Goal: Task Accomplishment & Management: Use online tool/utility

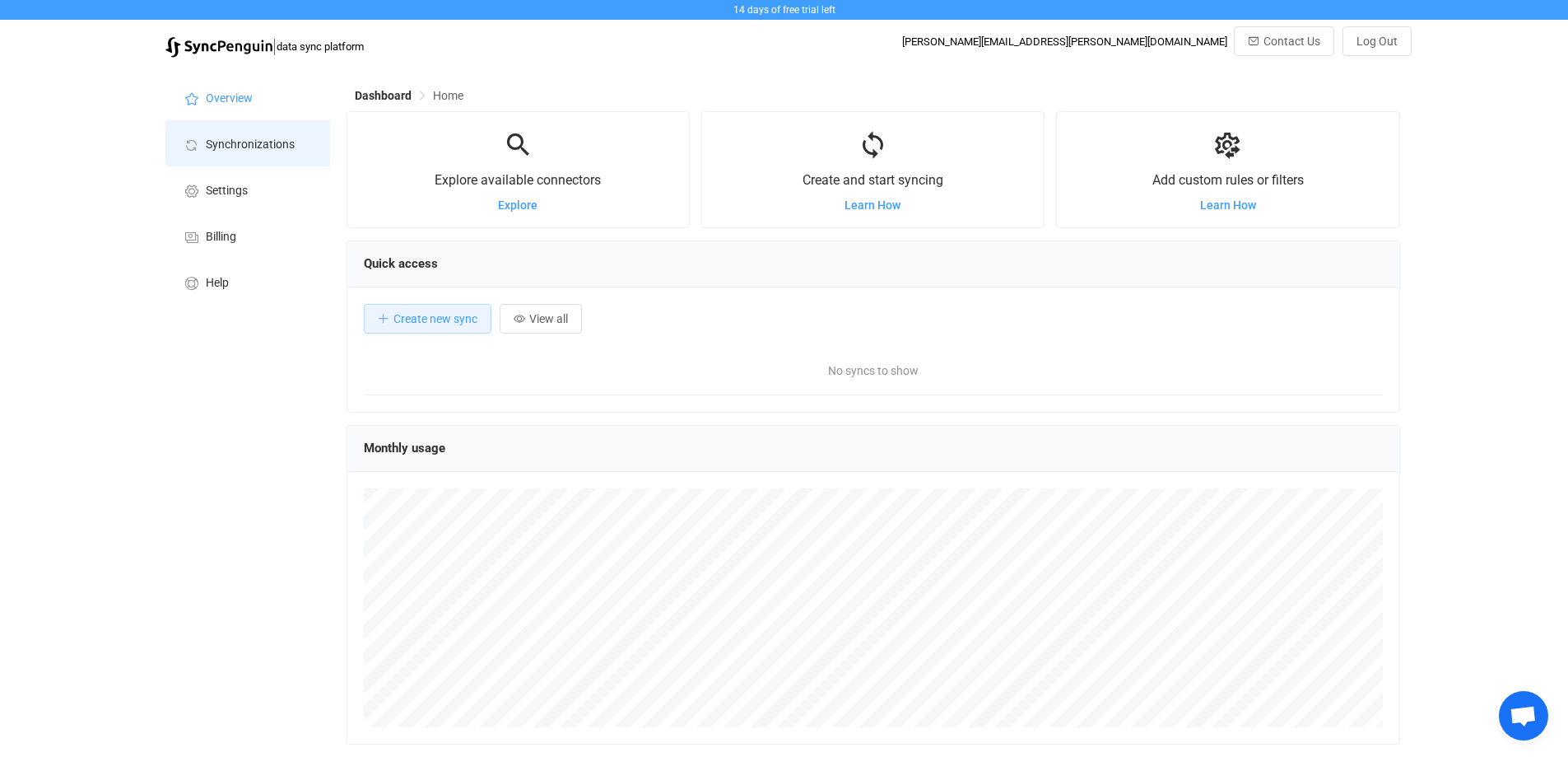
click at [258, 148] on span "Synchronizations" at bounding box center [250, 145] width 89 height 13
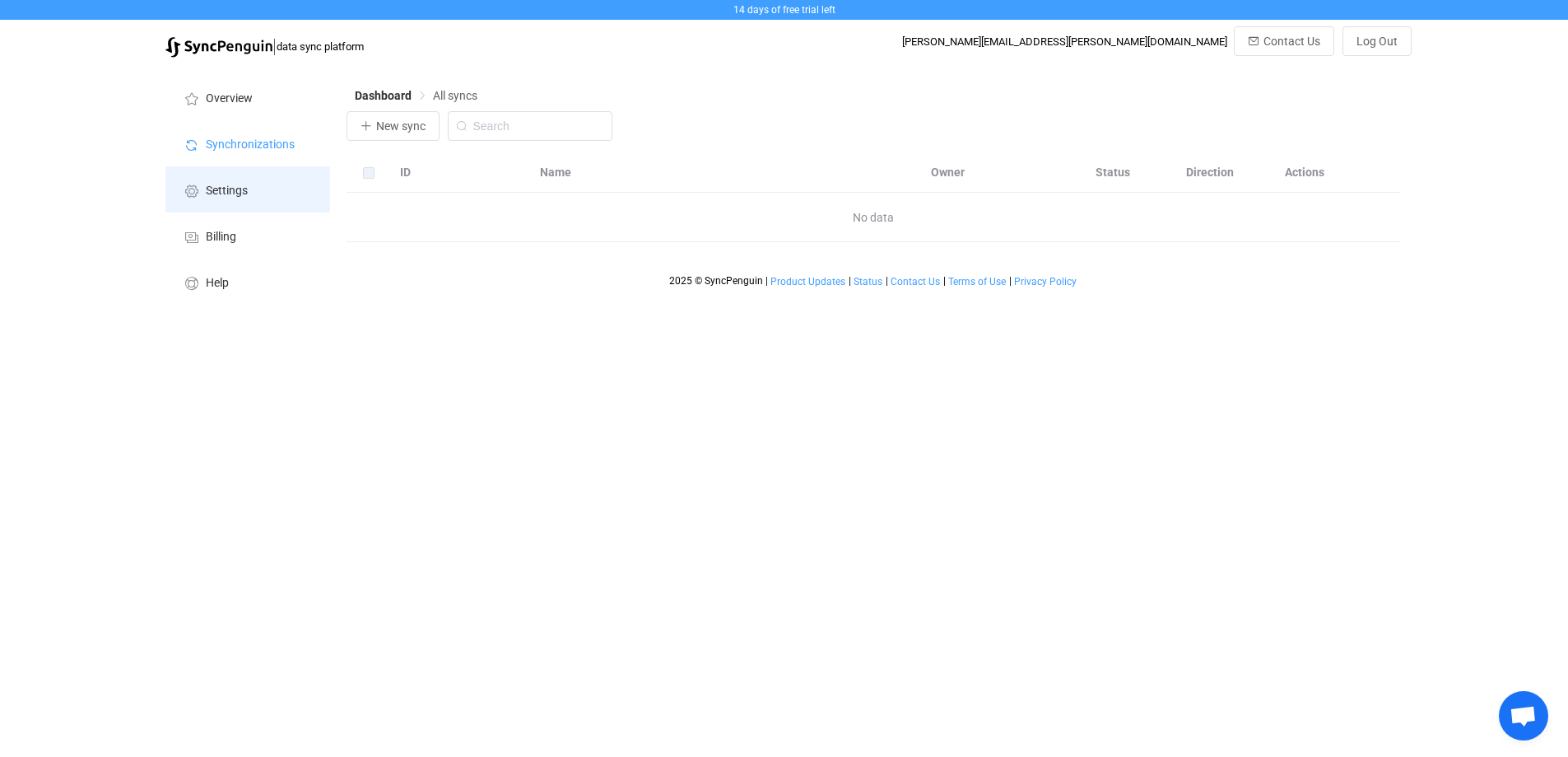
click at [259, 188] on li "Settings" at bounding box center [247, 189] width 165 height 46
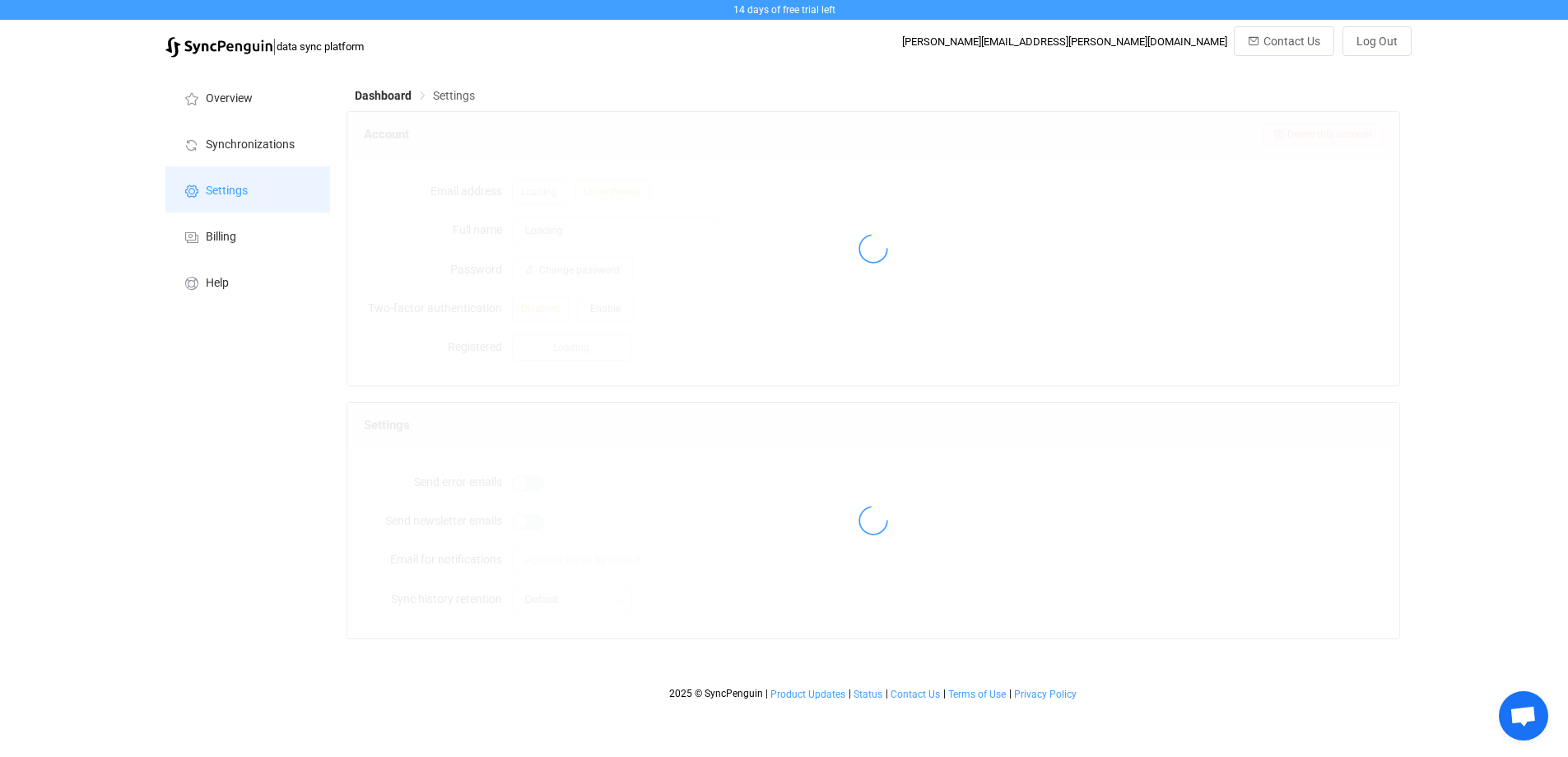
type input "Nguyen Phan"
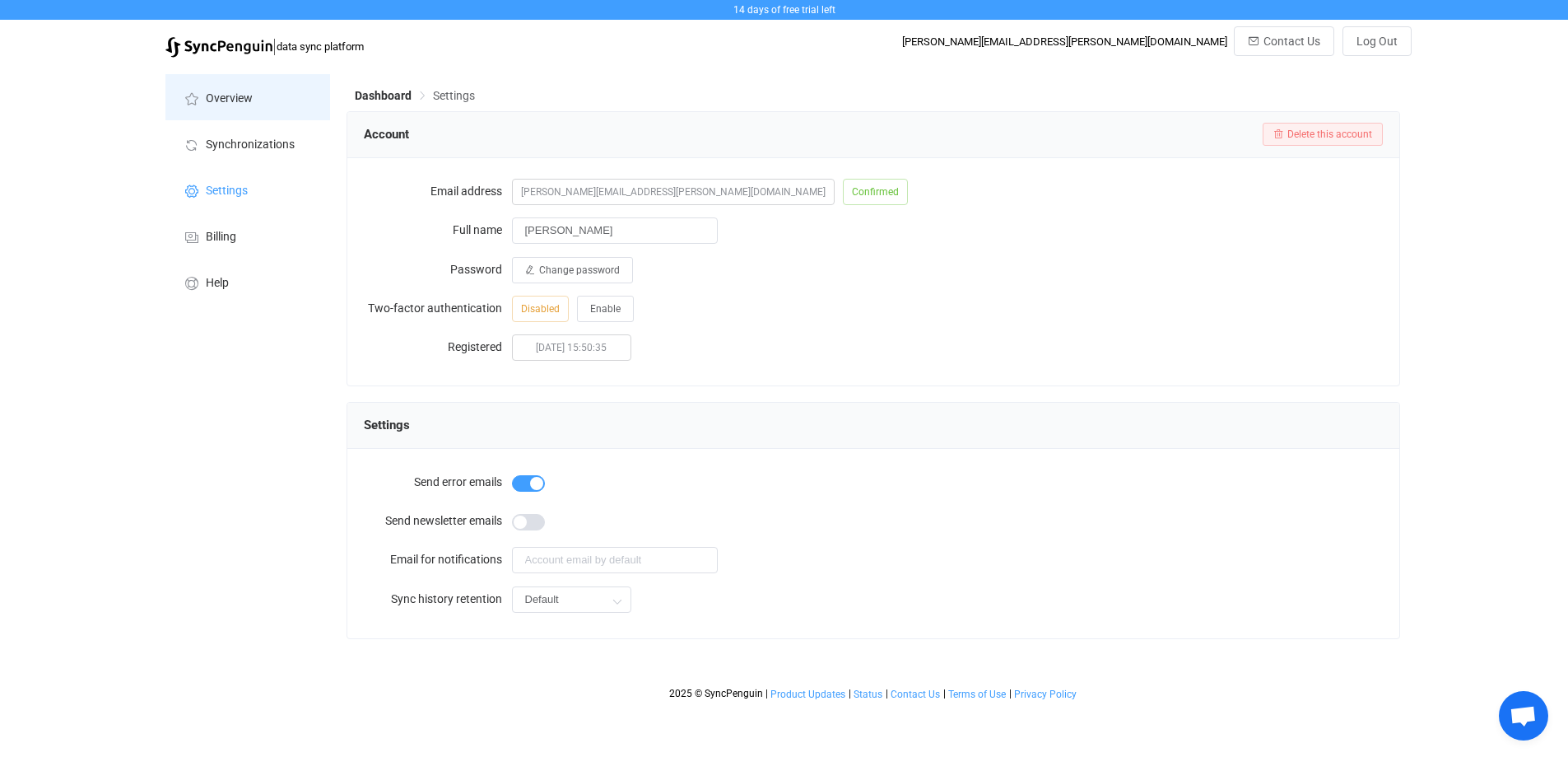
click at [242, 100] on span "Overview" at bounding box center [229, 99] width 47 height 13
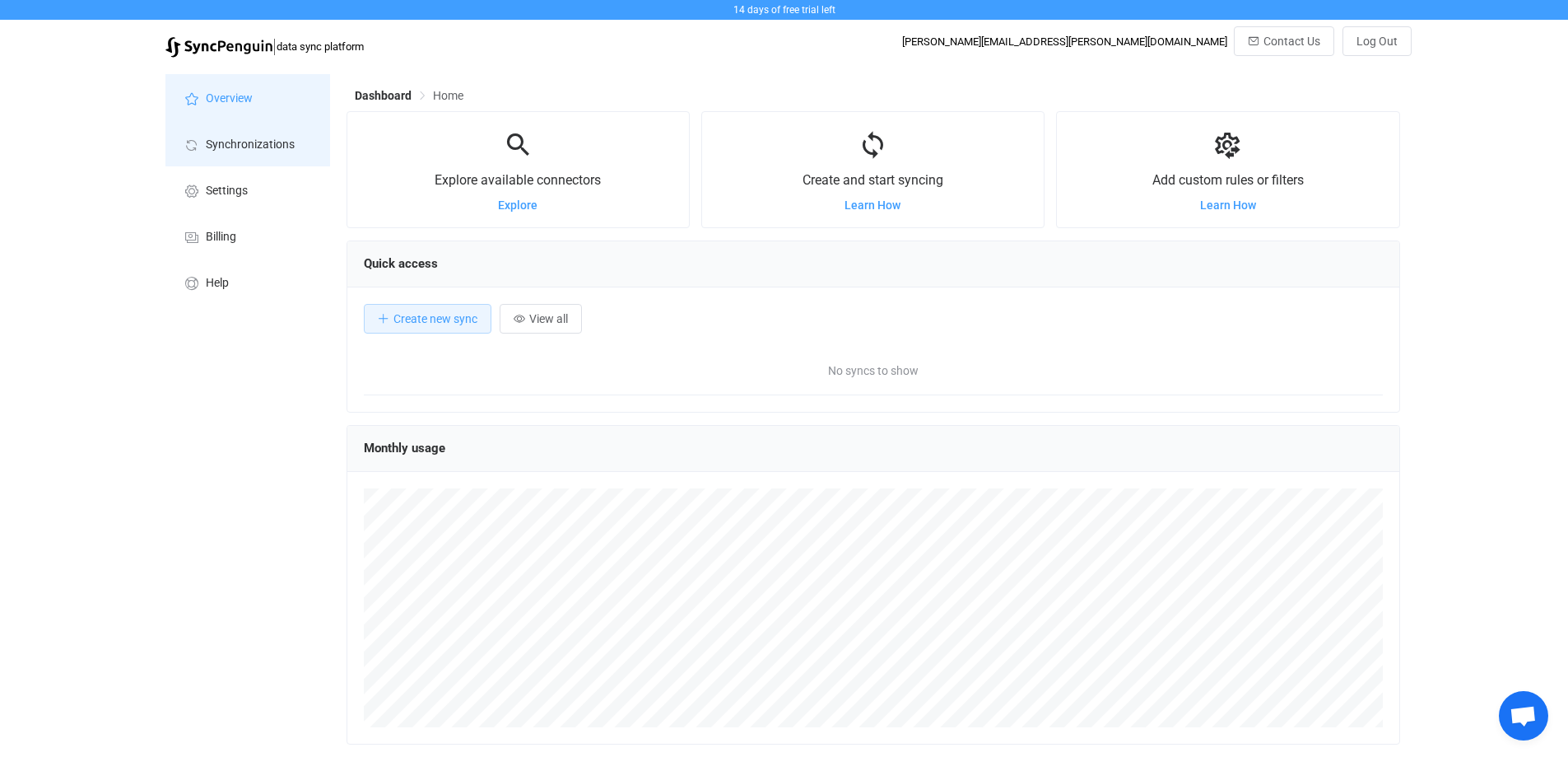
scroll to position [320, 1054]
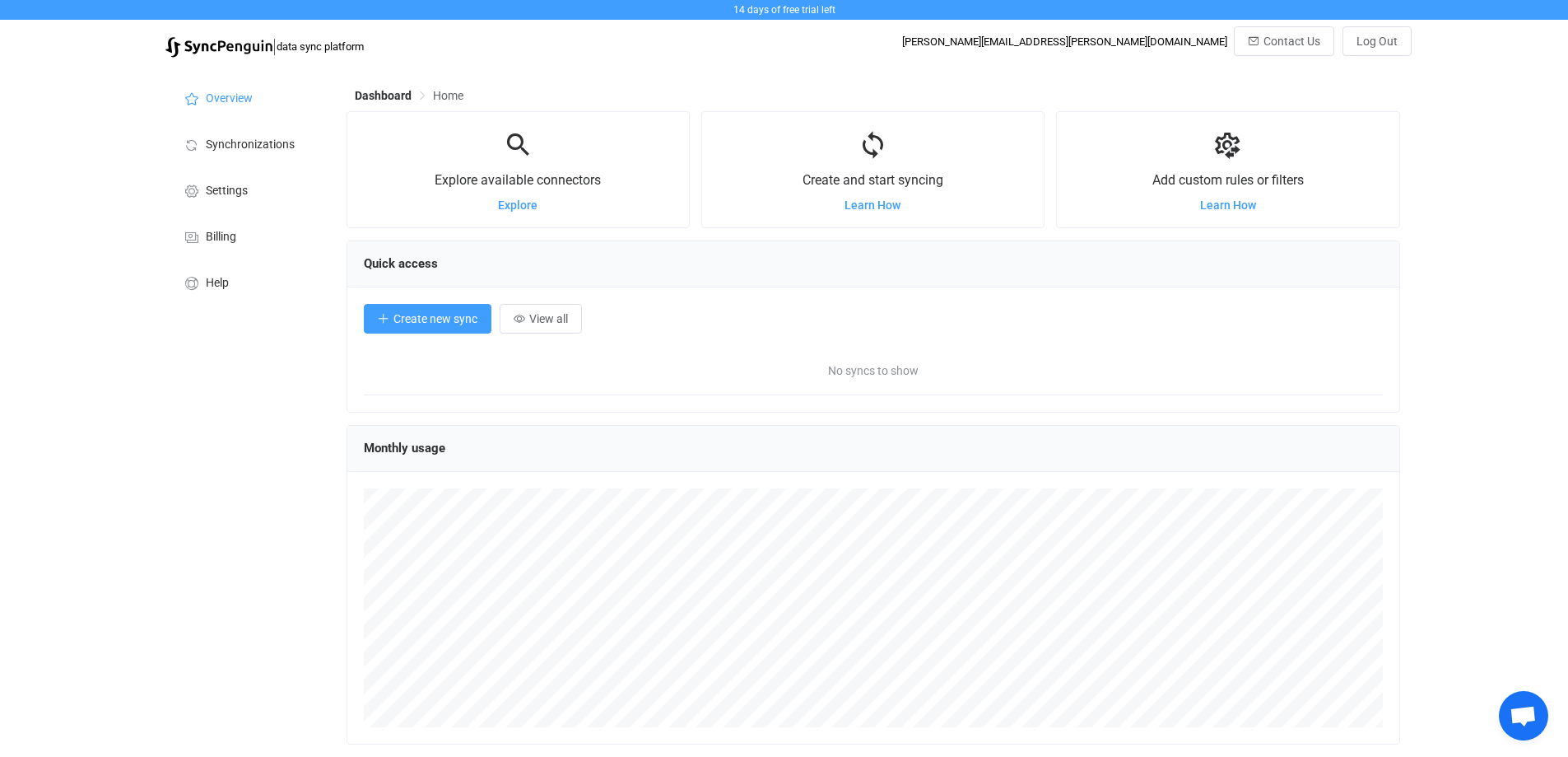
click at [471, 327] on button "Create new sync" at bounding box center [427, 318] width 127 height 29
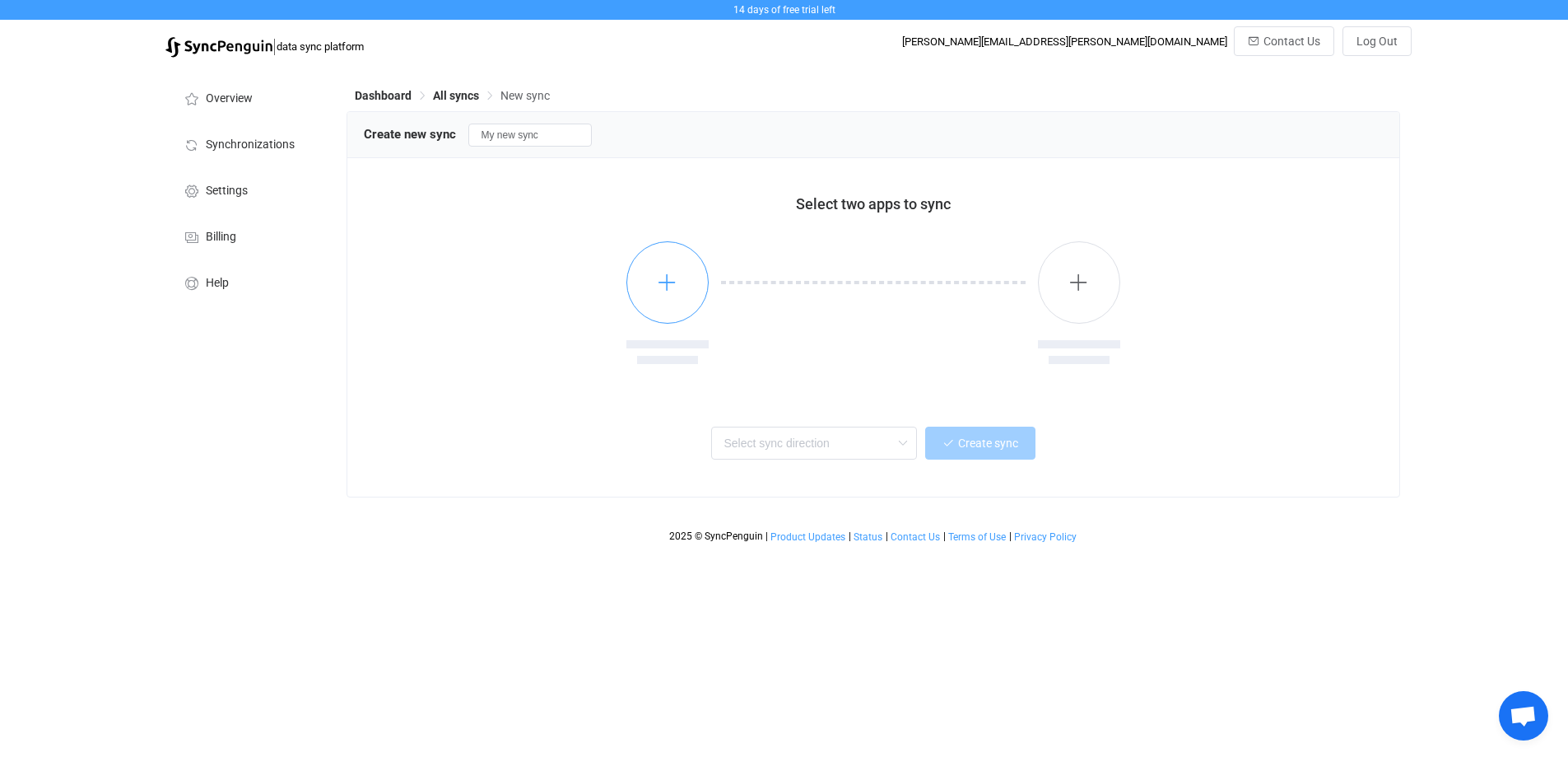
click at [653, 299] on button "button" at bounding box center [667, 282] width 82 height 82
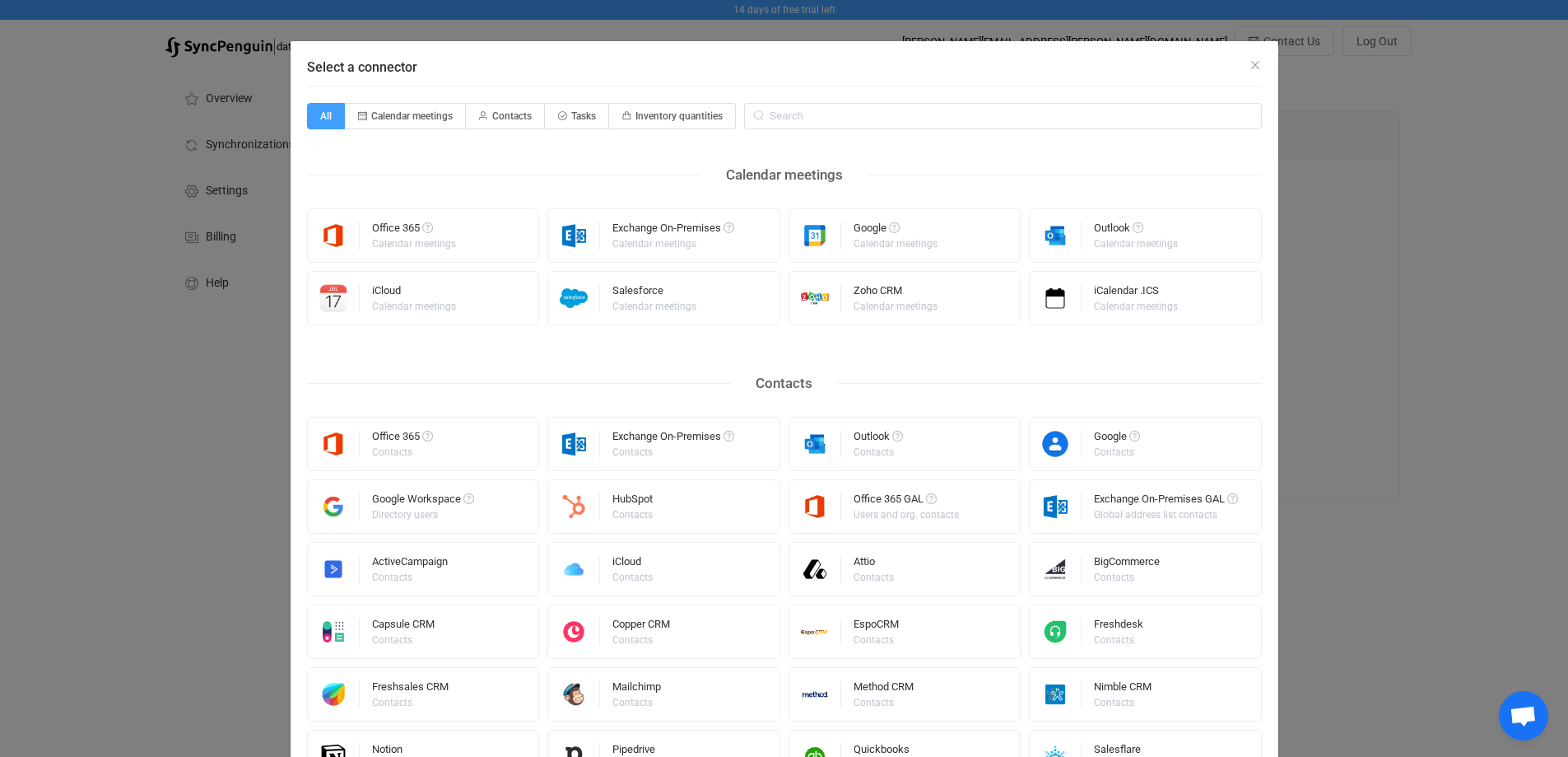
click at [1260, 62] on div "Select a connector" at bounding box center [784, 63] width 988 height 44
click at [1249, 63] on icon "Close" at bounding box center [1256, 65] width 13 height 13
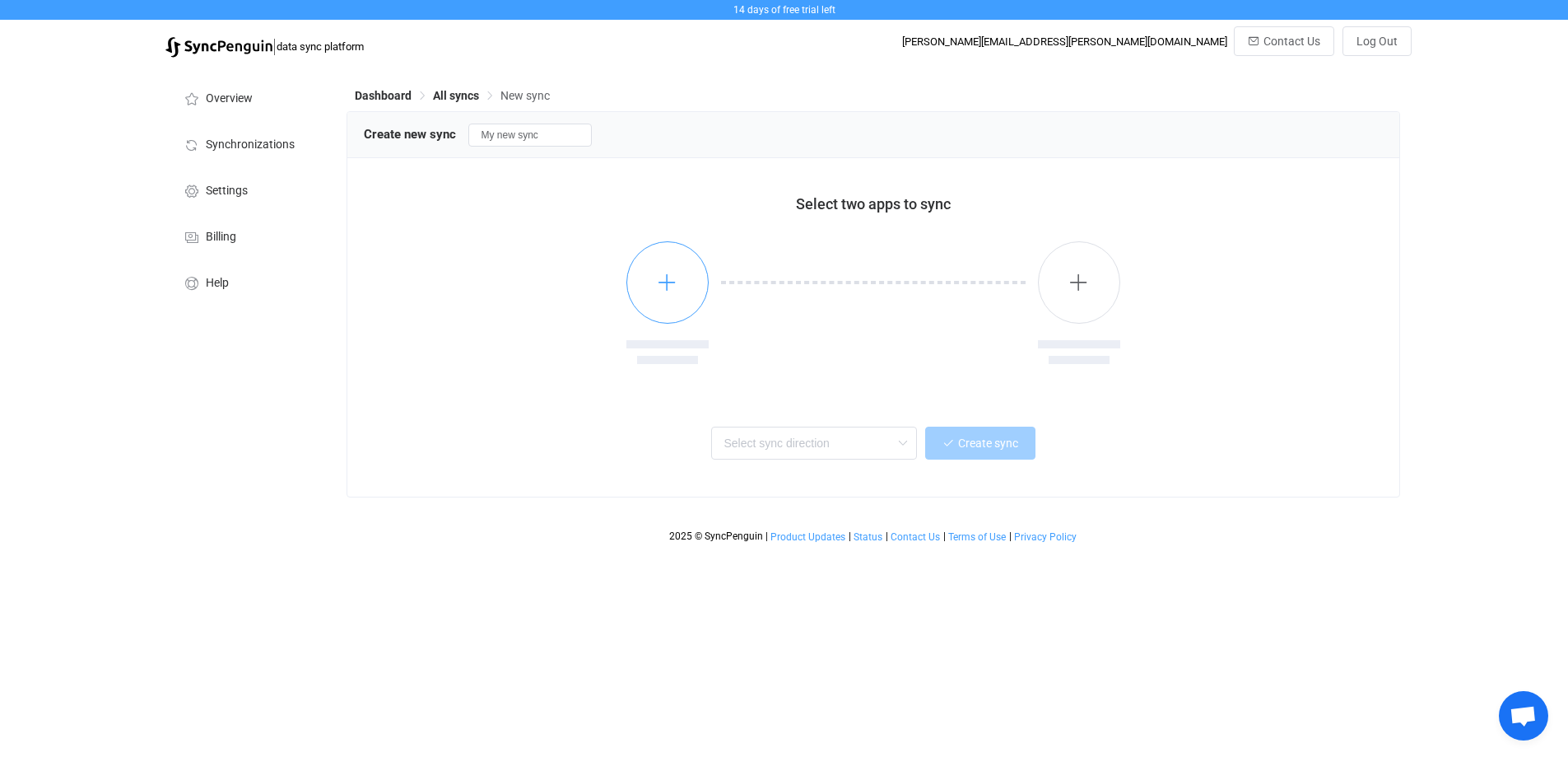
click at [663, 293] on icon "button" at bounding box center [667, 282] width 21 height 21
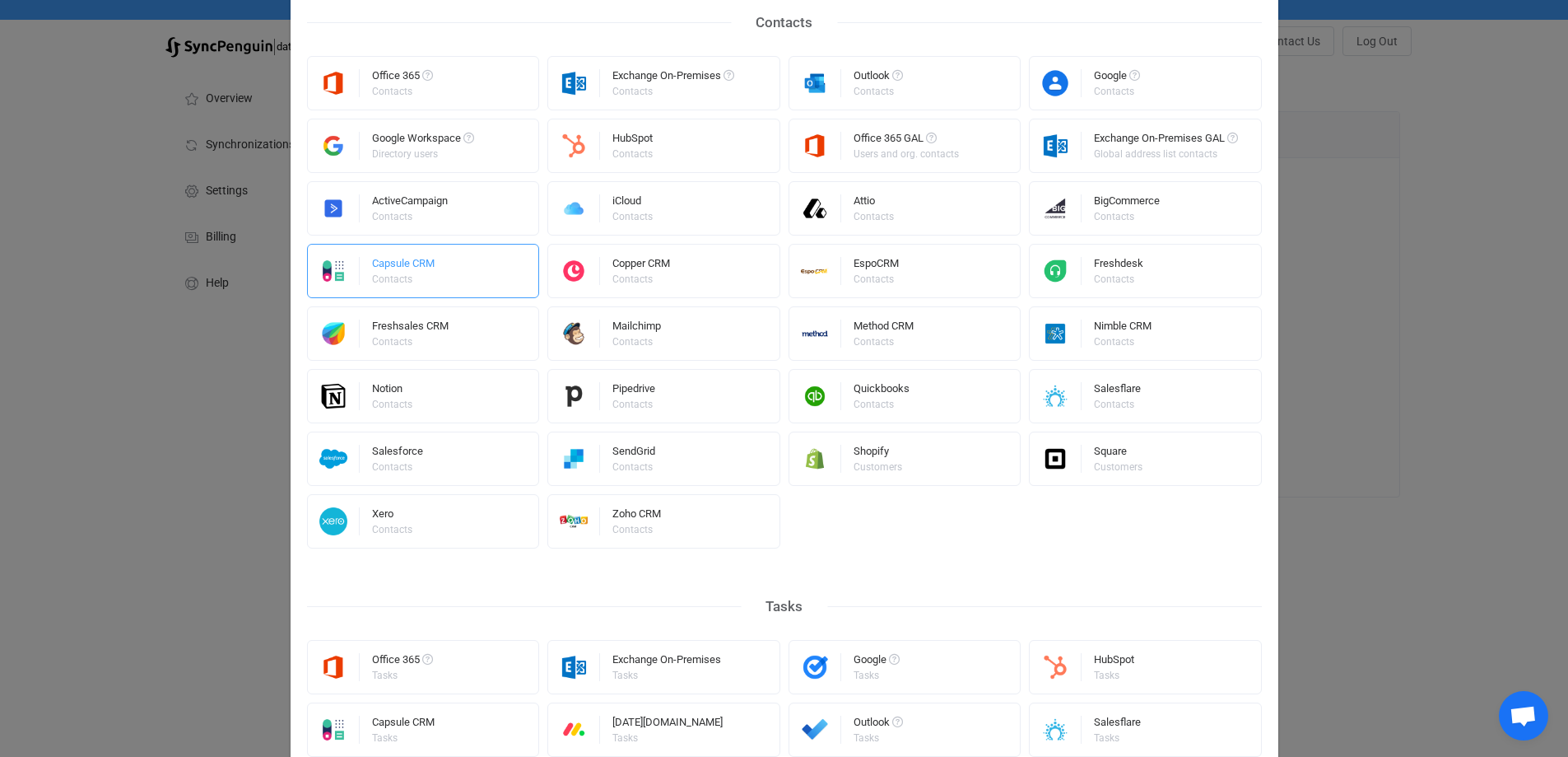
scroll to position [412, 0]
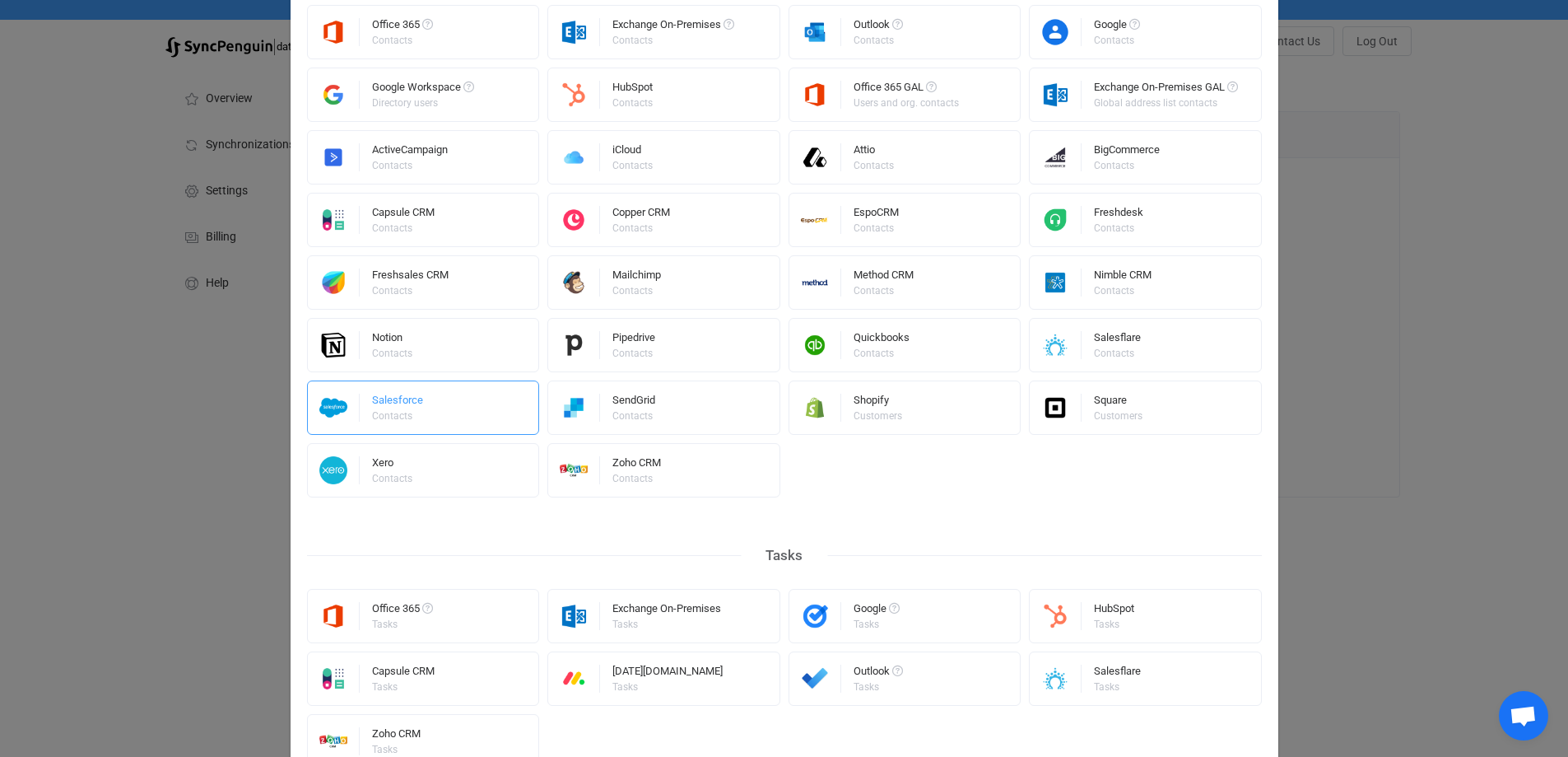
click at [422, 405] on div "Salesforce Contacts" at bounding box center [424, 408] width 233 height 55
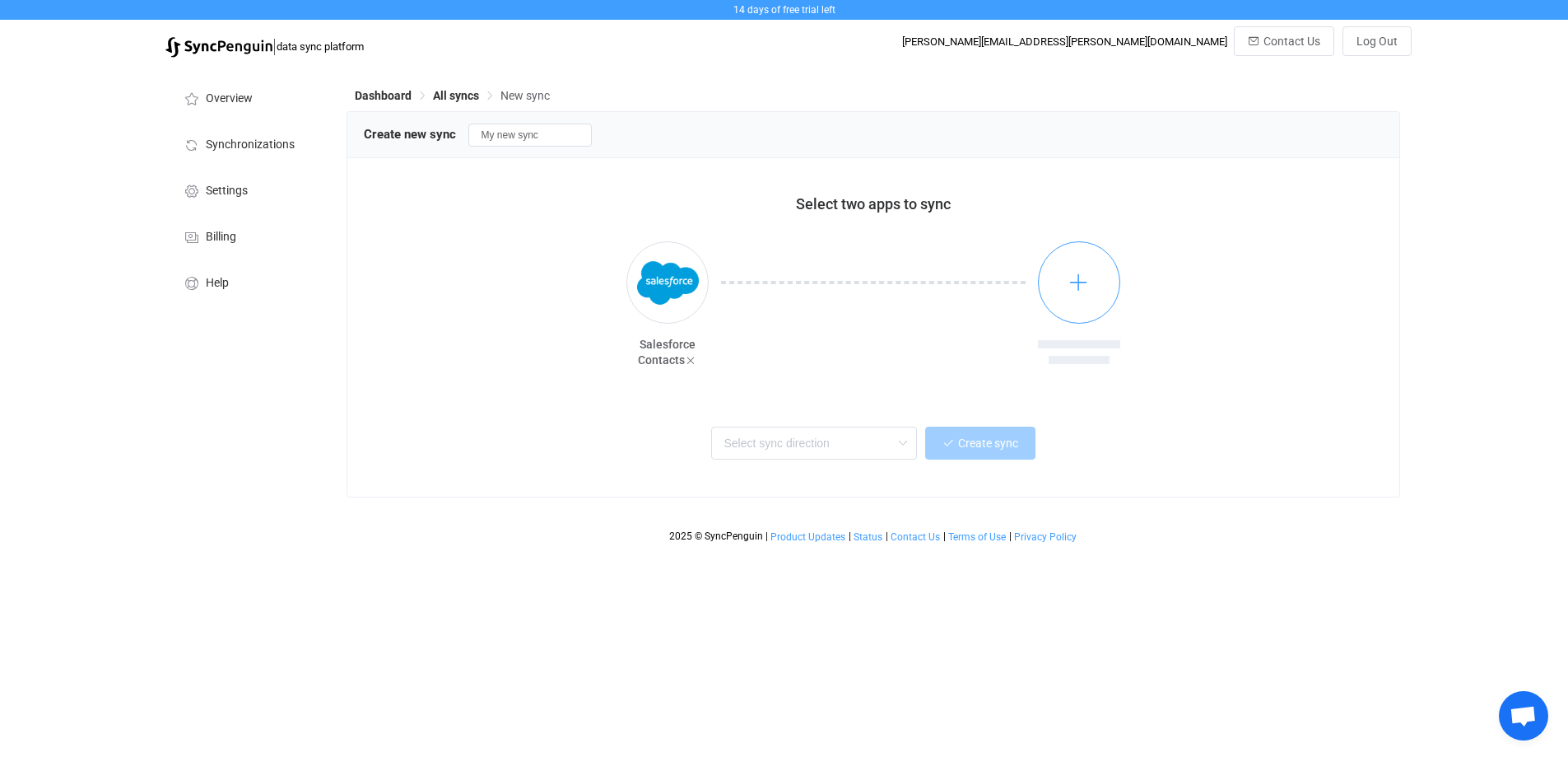
click at [1073, 293] on icon "button" at bounding box center [1079, 282] width 21 height 21
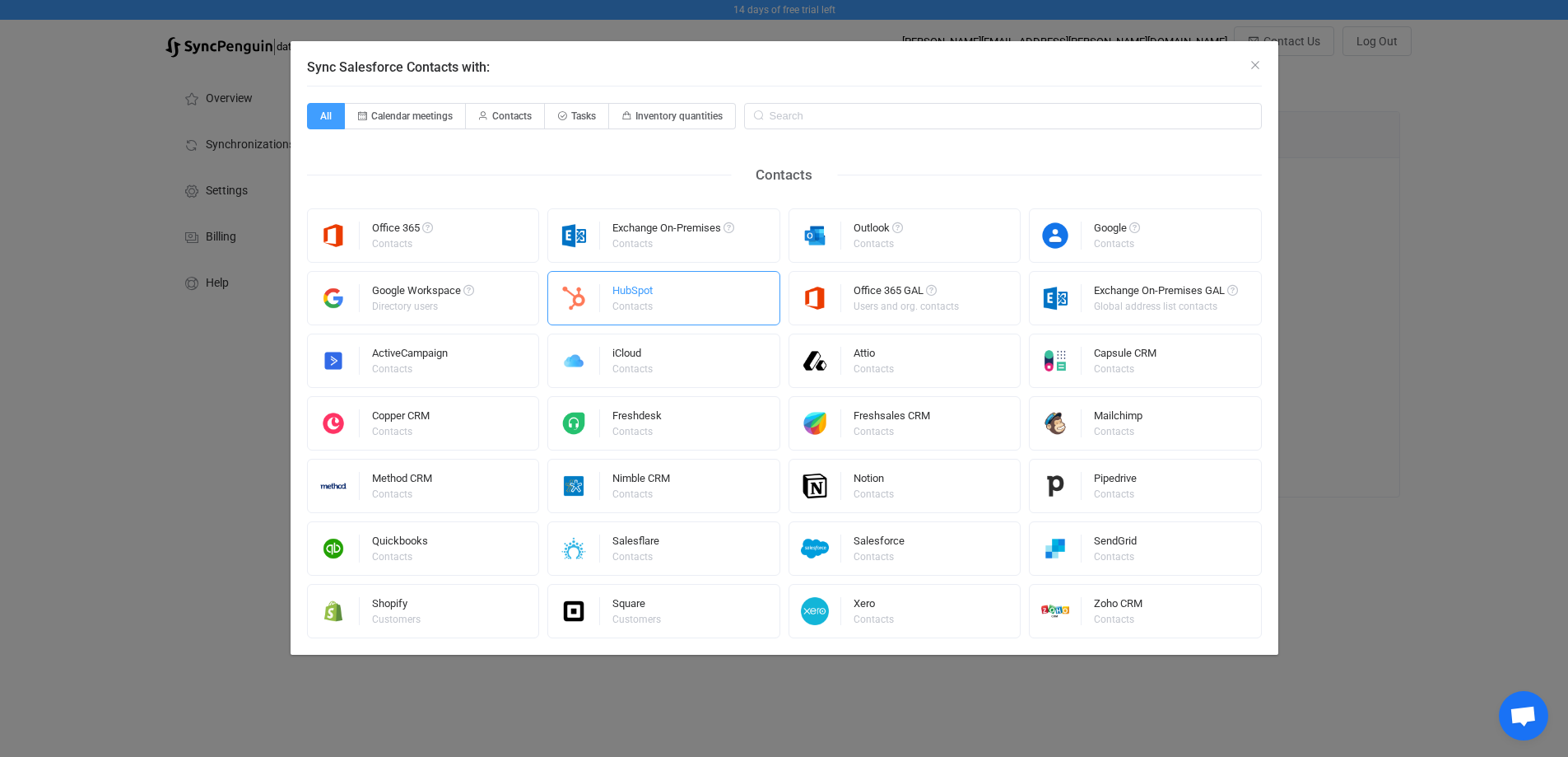
click at [727, 294] on div "HubSpot Contacts" at bounding box center [663, 298] width 233 height 55
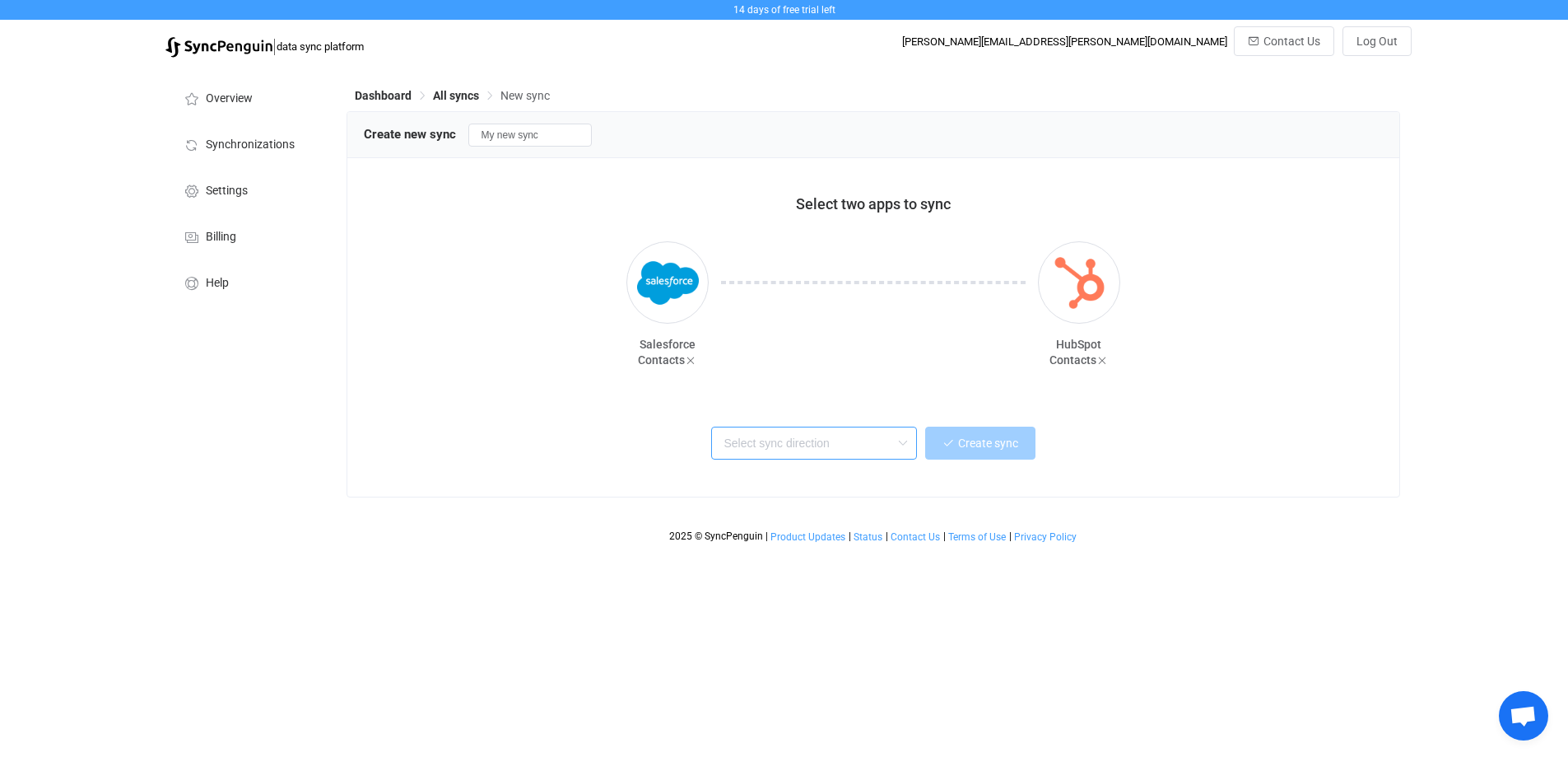
click at [882, 447] on input "text" at bounding box center [814, 443] width 206 height 33
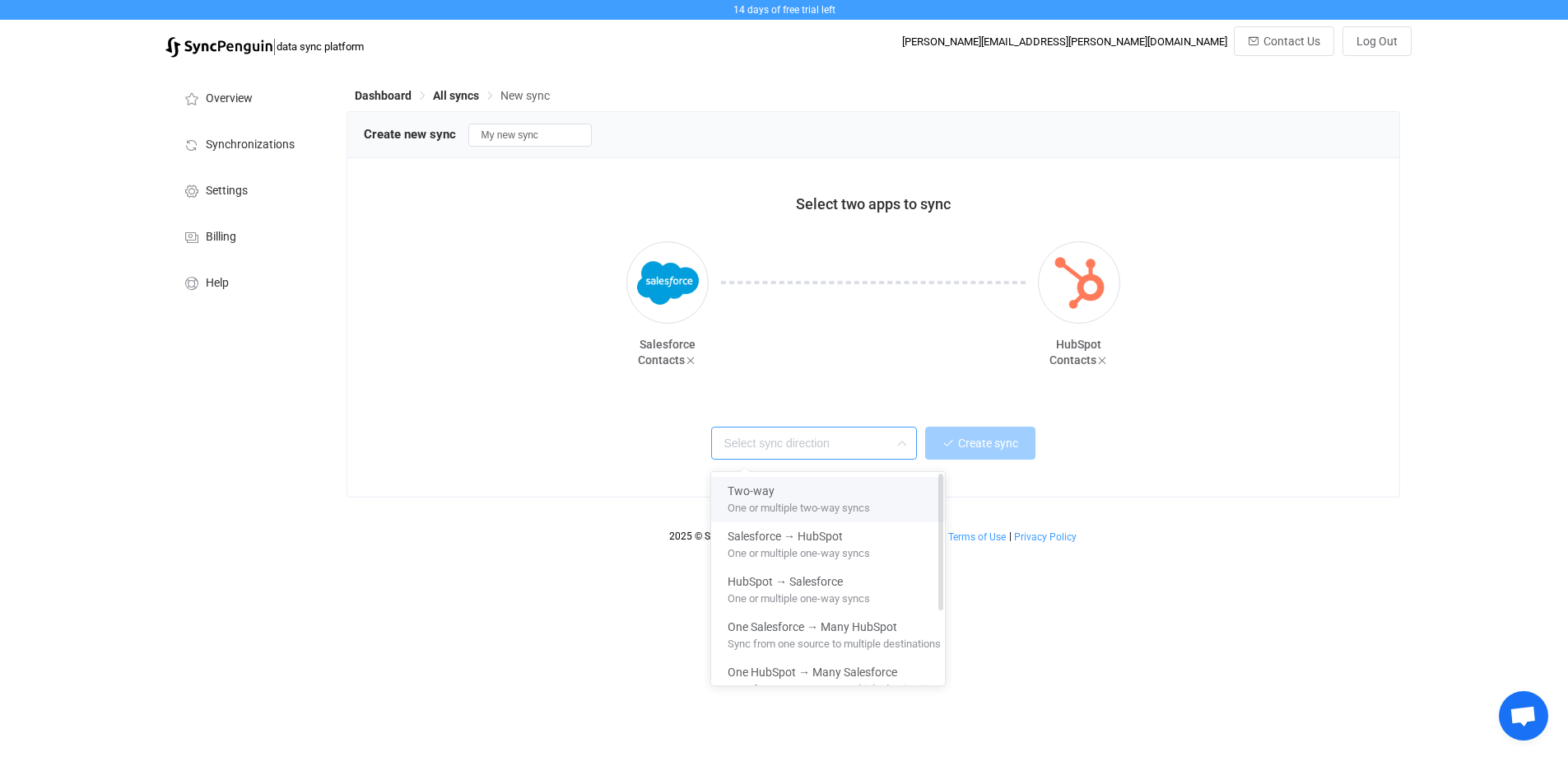
click at [842, 502] on span "One or multiple two-way syncs" at bounding box center [798, 504] width 142 height 18
type input "Two-way"
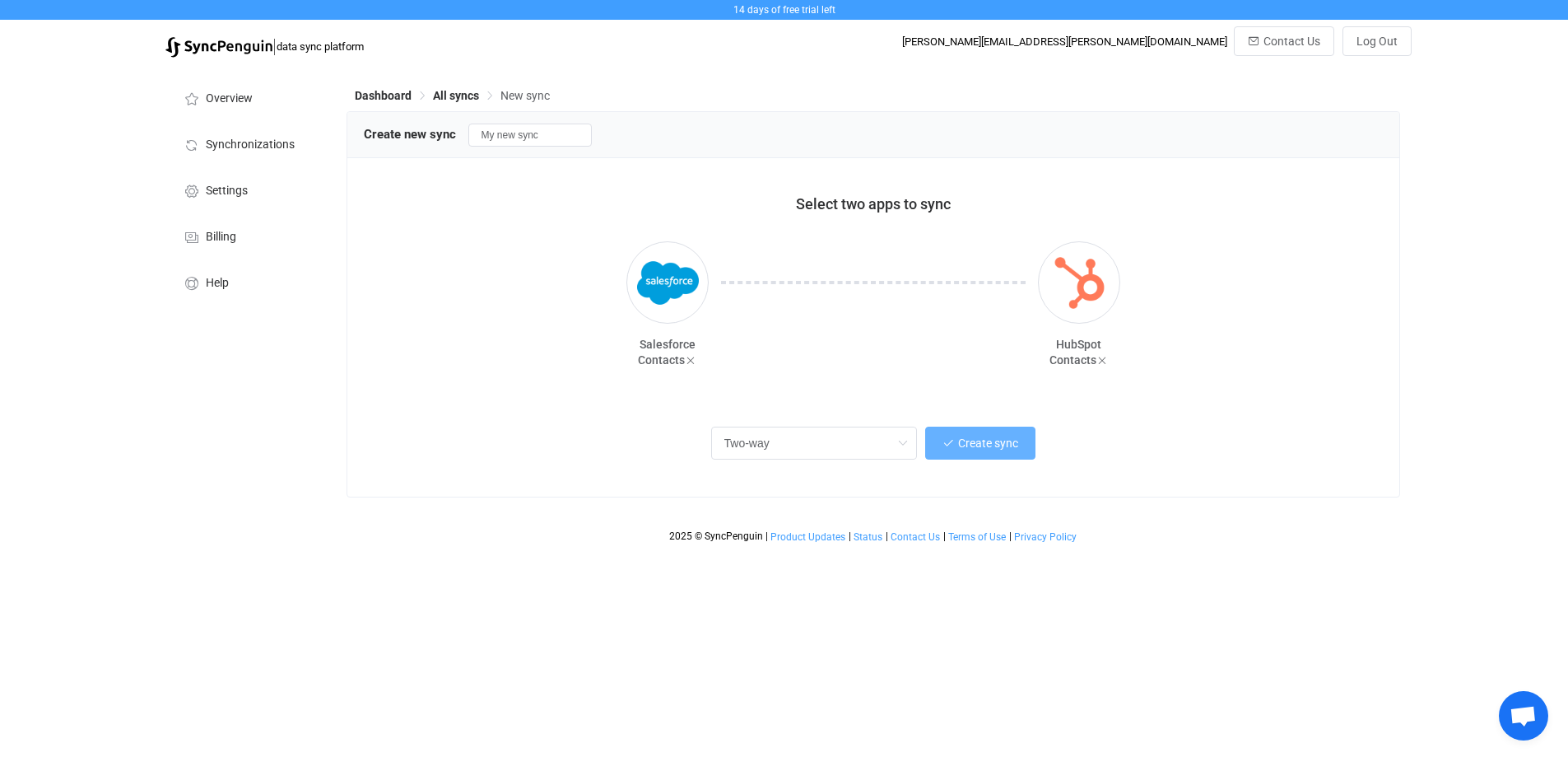
click at [1001, 441] on span "Create sync" at bounding box center [989, 444] width 60 height 13
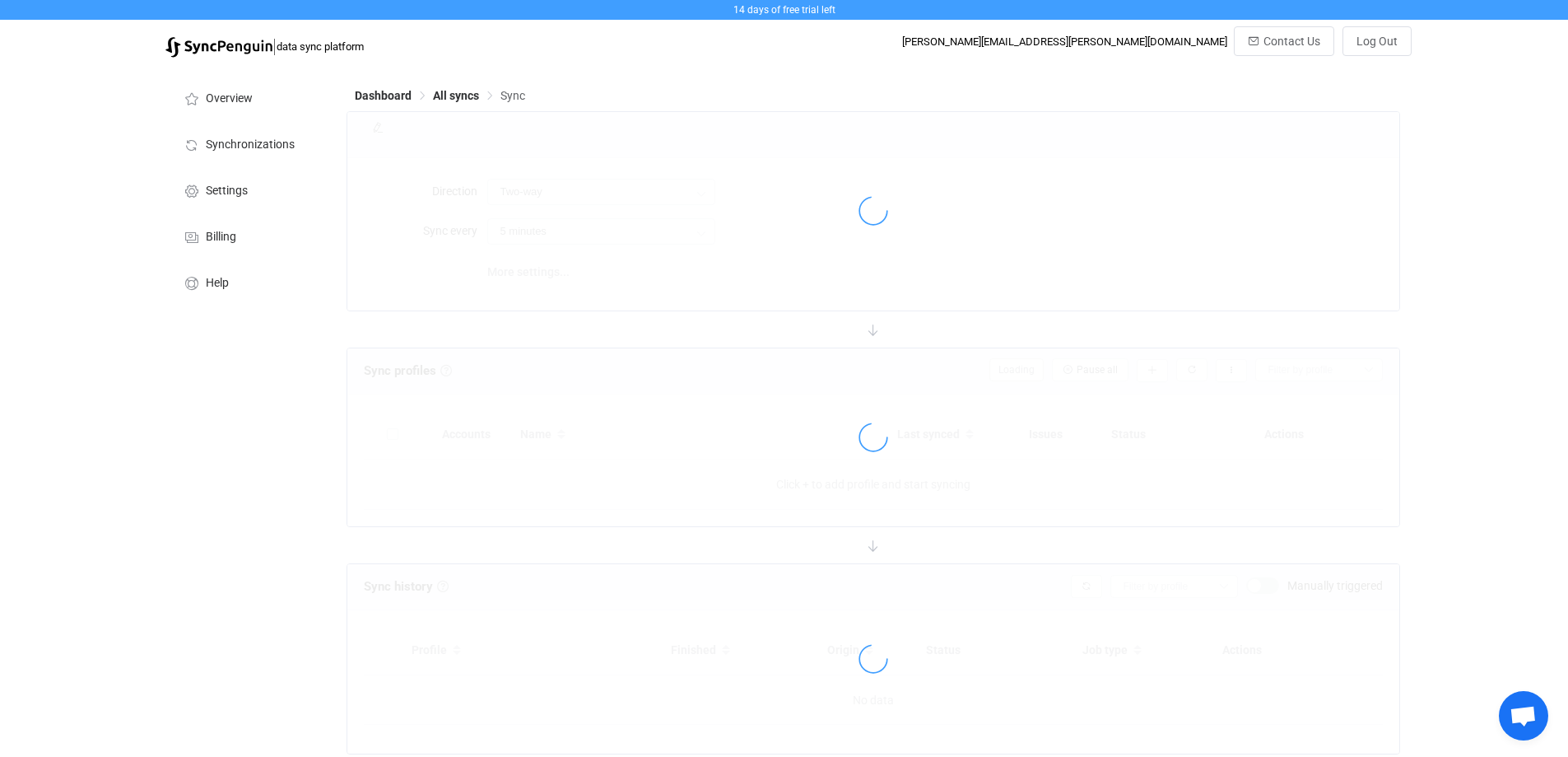
type input "10 minutes"
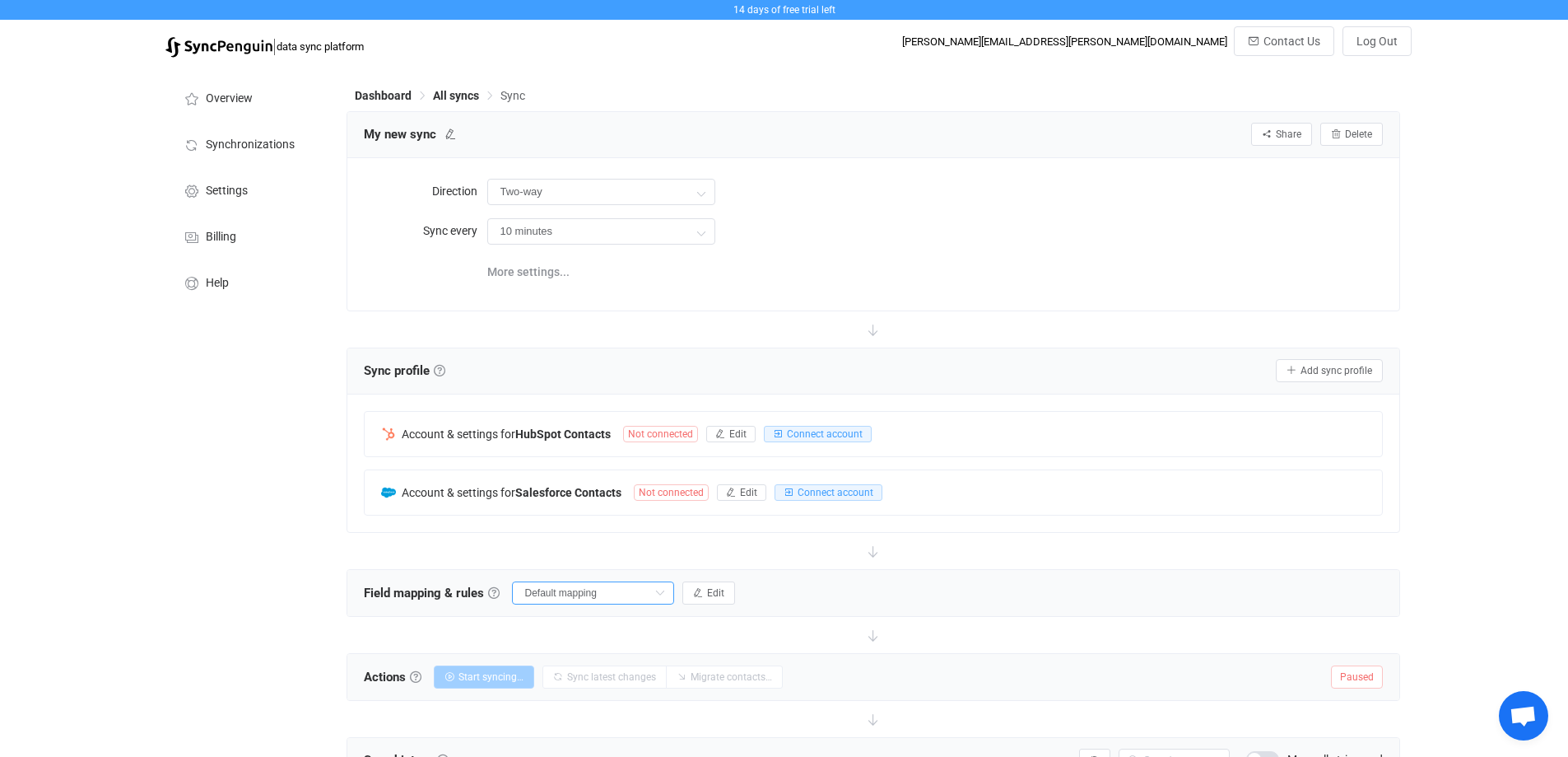
click at [599, 592] on input "Default mapping" at bounding box center [593, 593] width 162 height 23
click at [285, 141] on span "Synchronizations" at bounding box center [250, 145] width 89 height 13
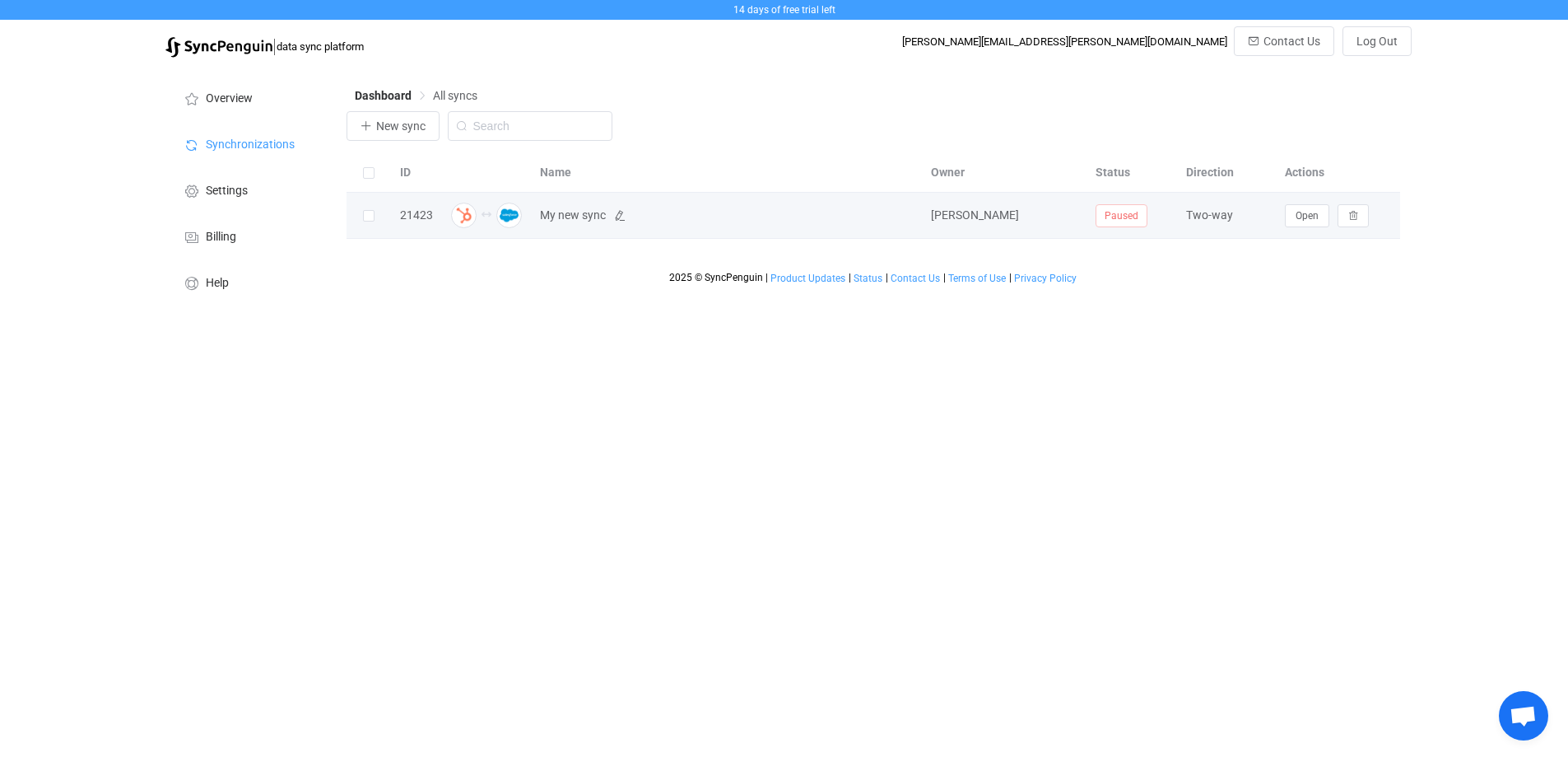
click at [579, 221] on span "My new sync" at bounding box center [573, 215] width 66 height 19
click at [1303, 219] on span "Open" at bounding box center [1308, 216] width 23 height 11
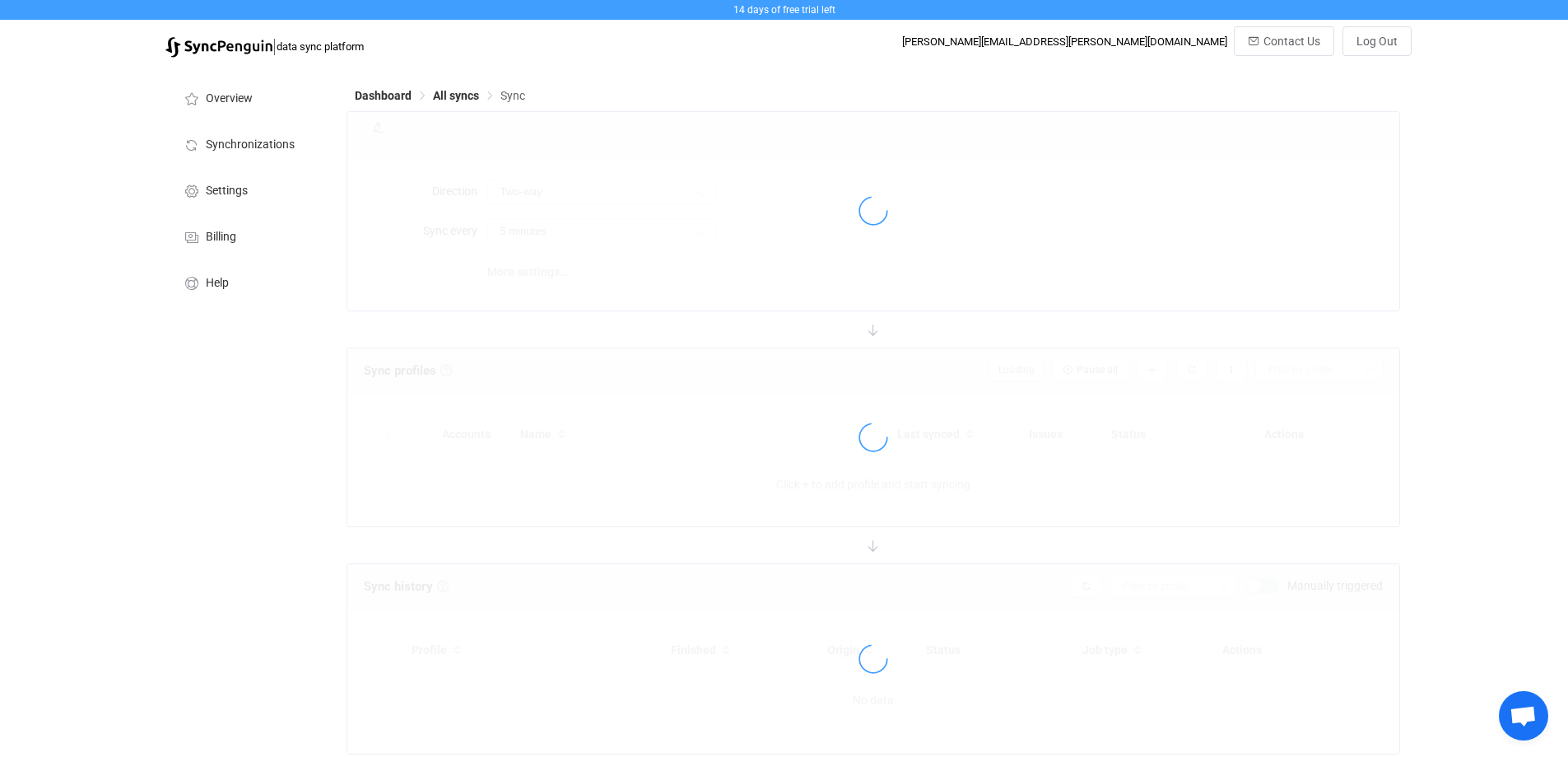
type input "10 minutes"
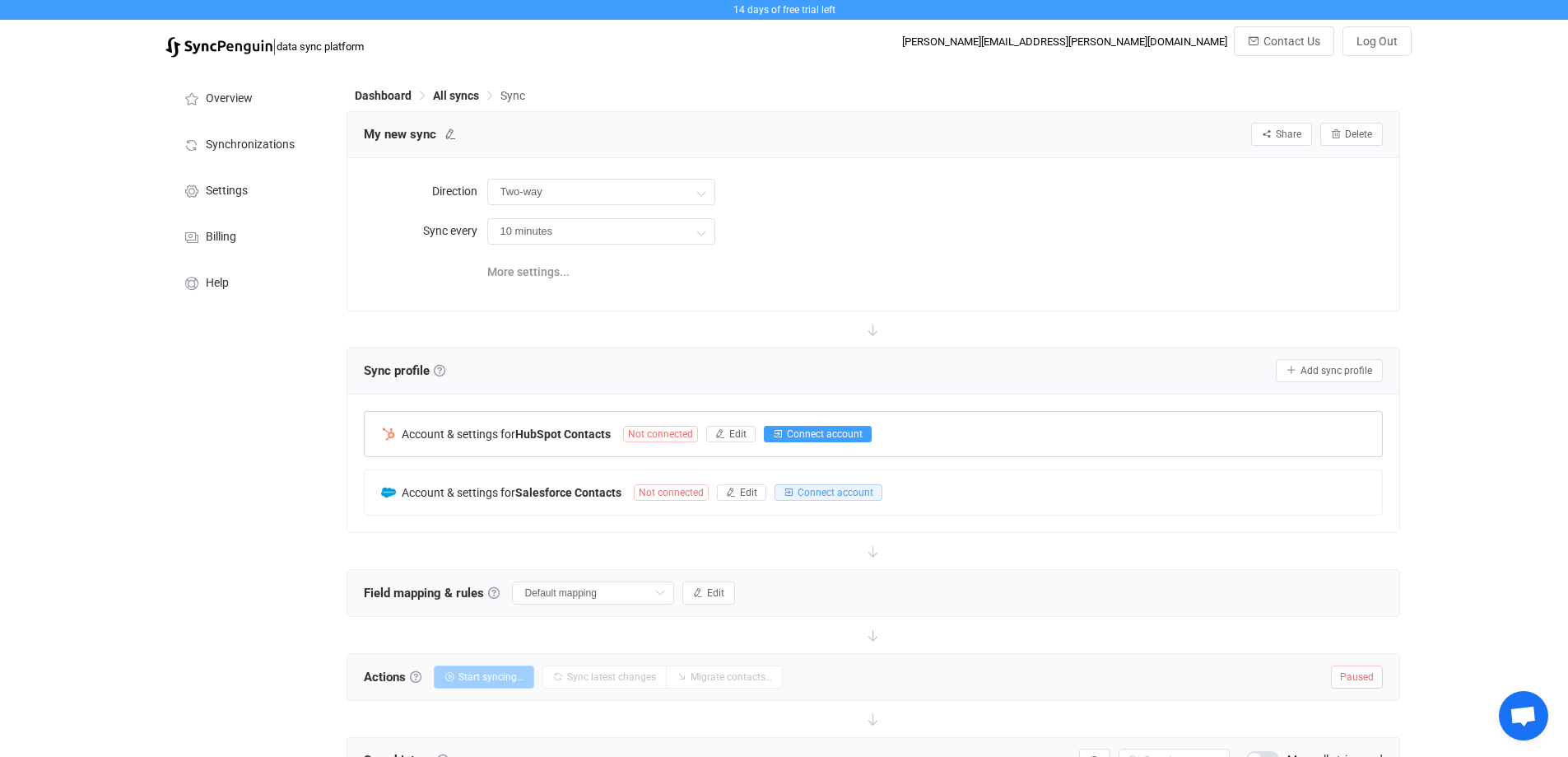
click at [805, 431] on span "Connect account" at bounding box center [825, 434] width 75 height 11
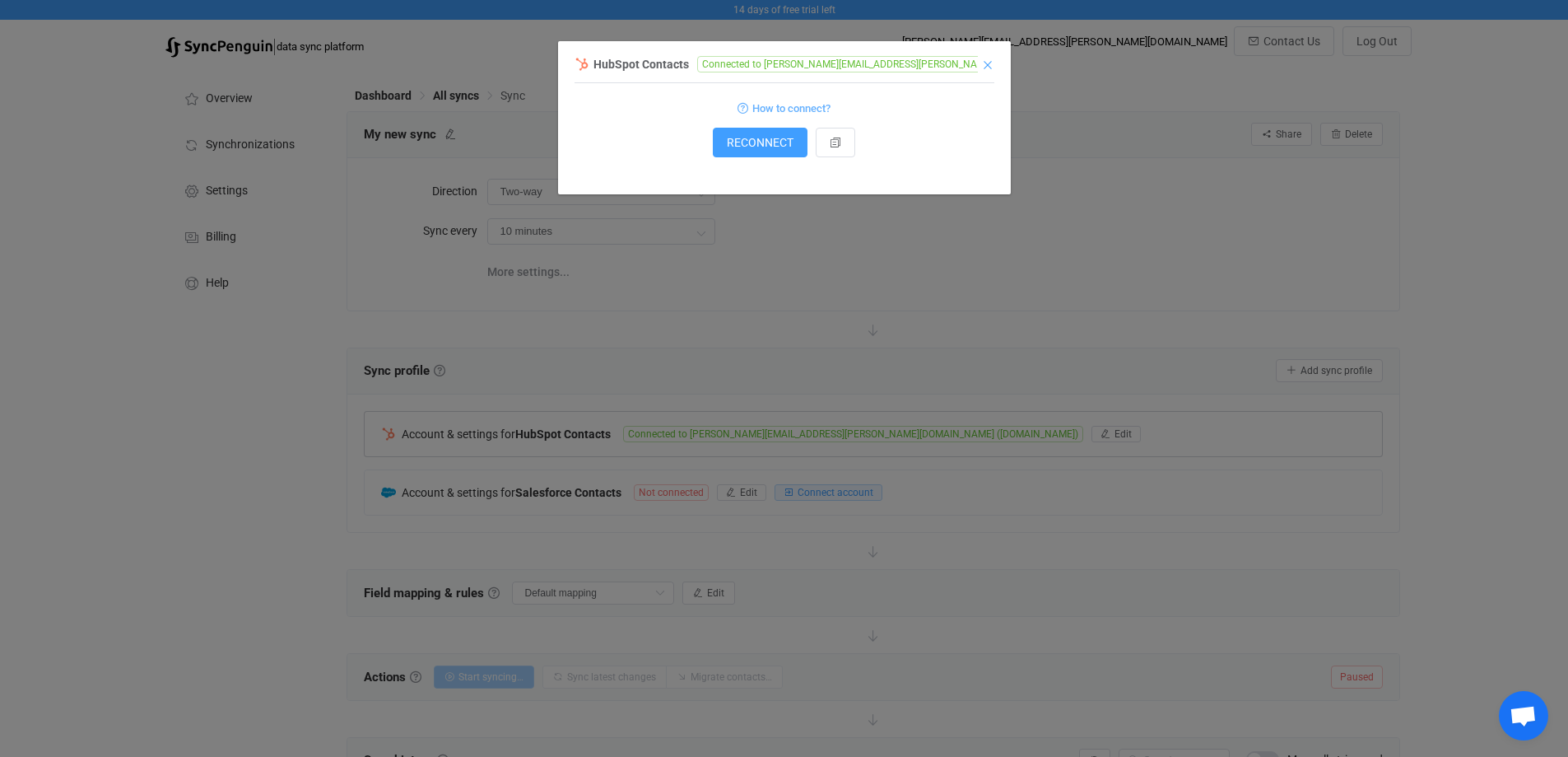
click at [986, 67] on icon "Close" at bounding box center [988, 65] width 13 height 13
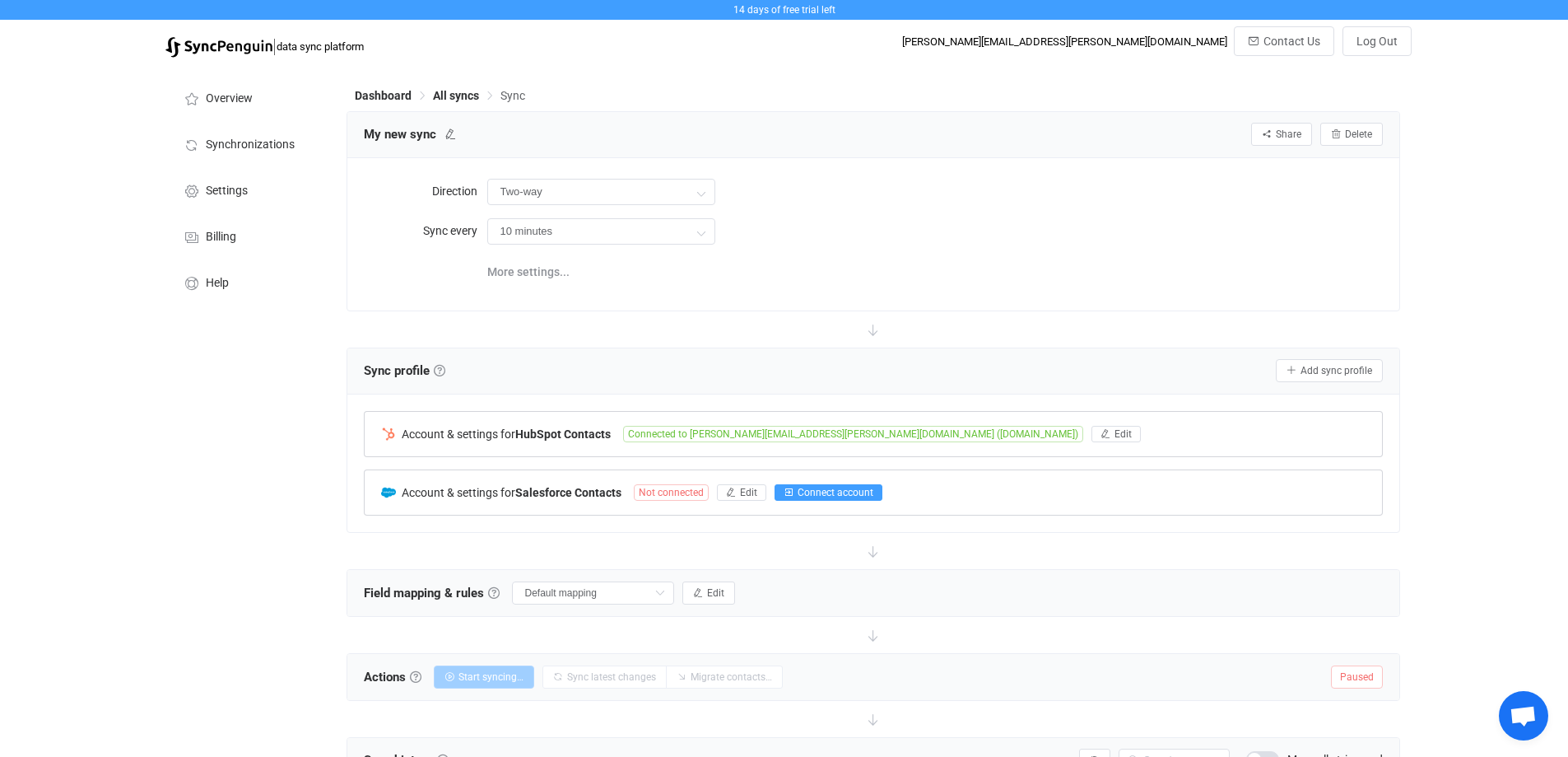
click at [835, 487] on span "Connect account" at bounding box center [836, 493] width 75 height 11
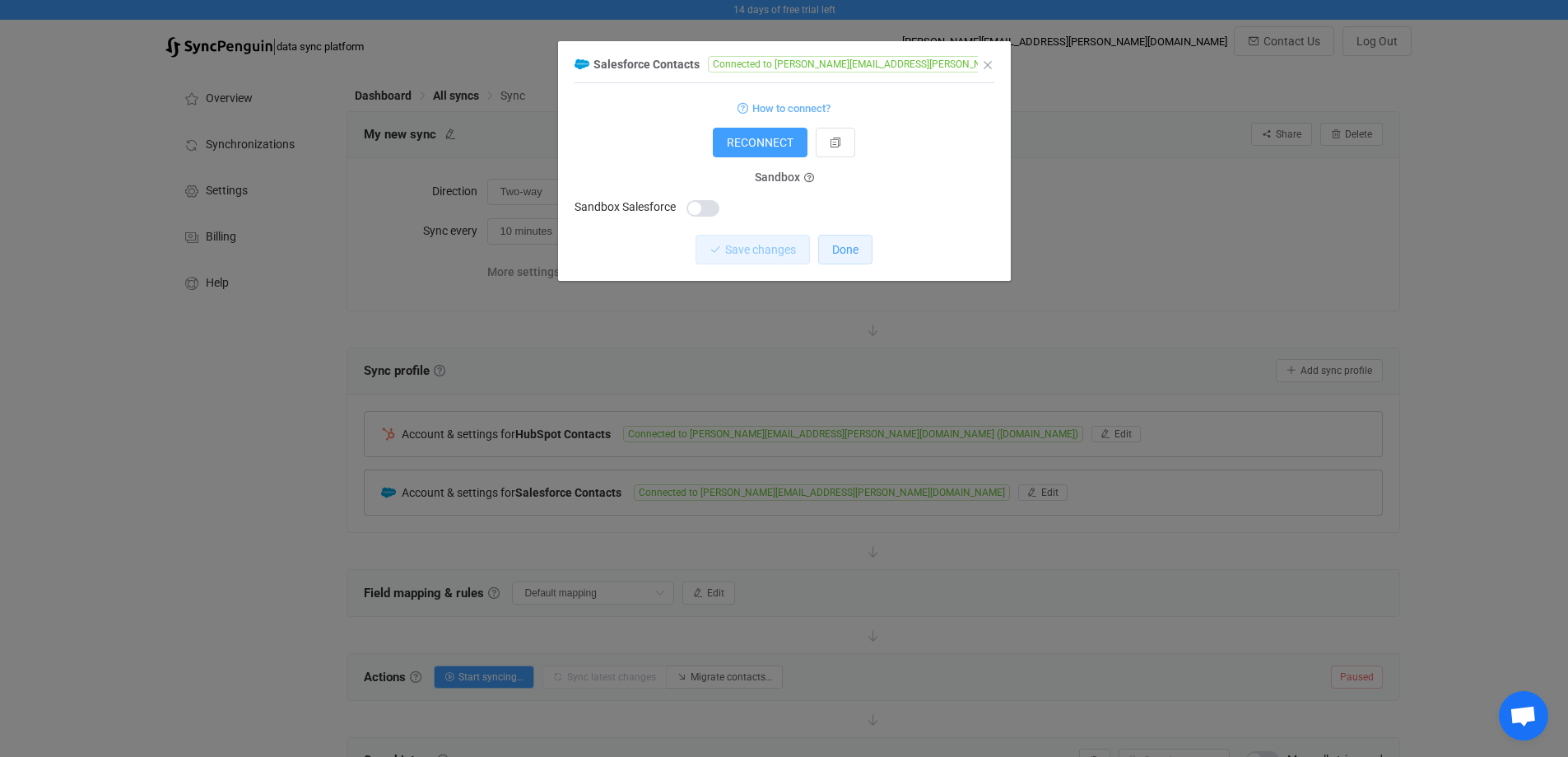
click at [847, 252] on span "Done" at bounding box center [845, 249] width 26 height 13
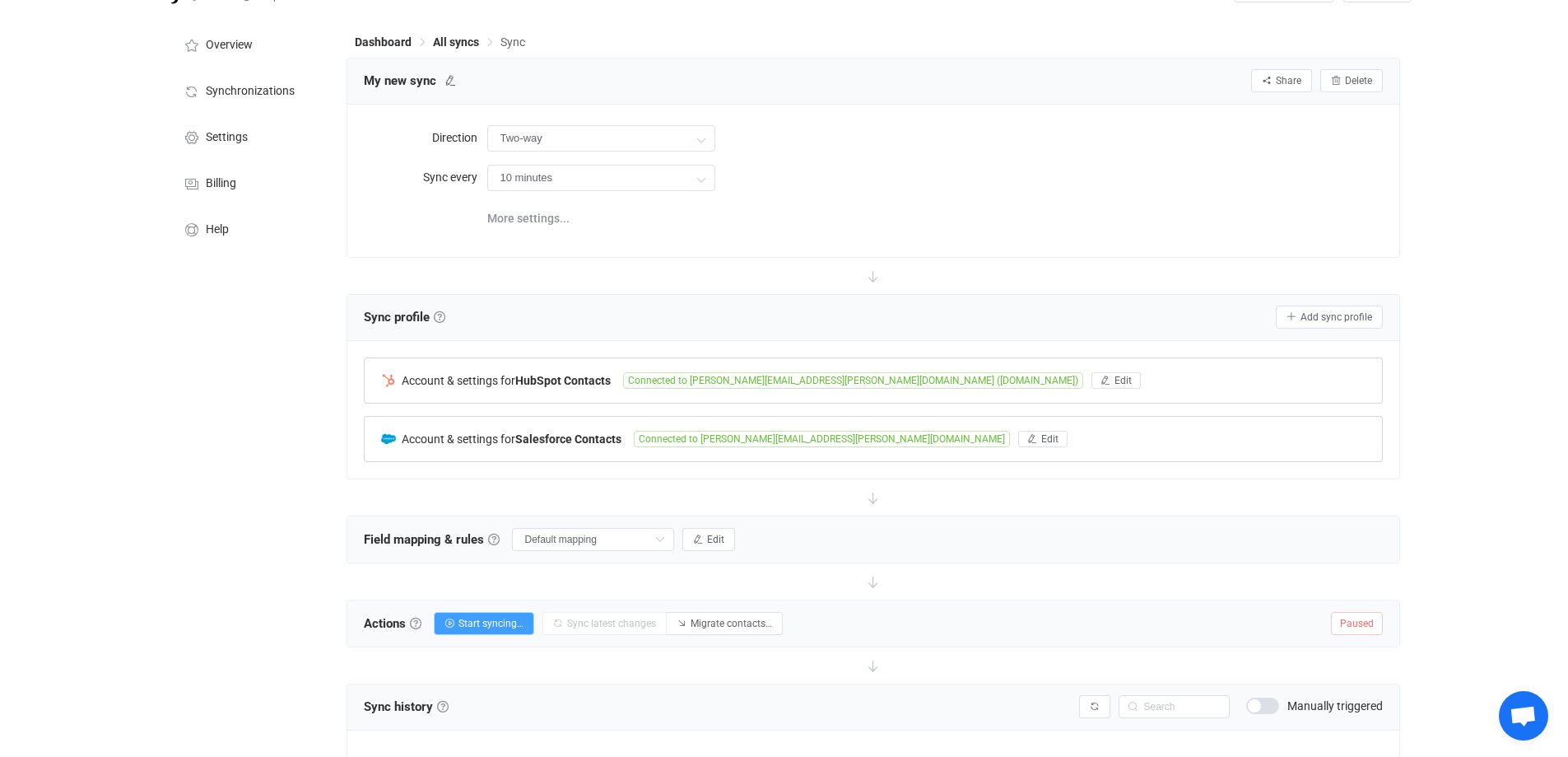
scroll to position [82, 0]
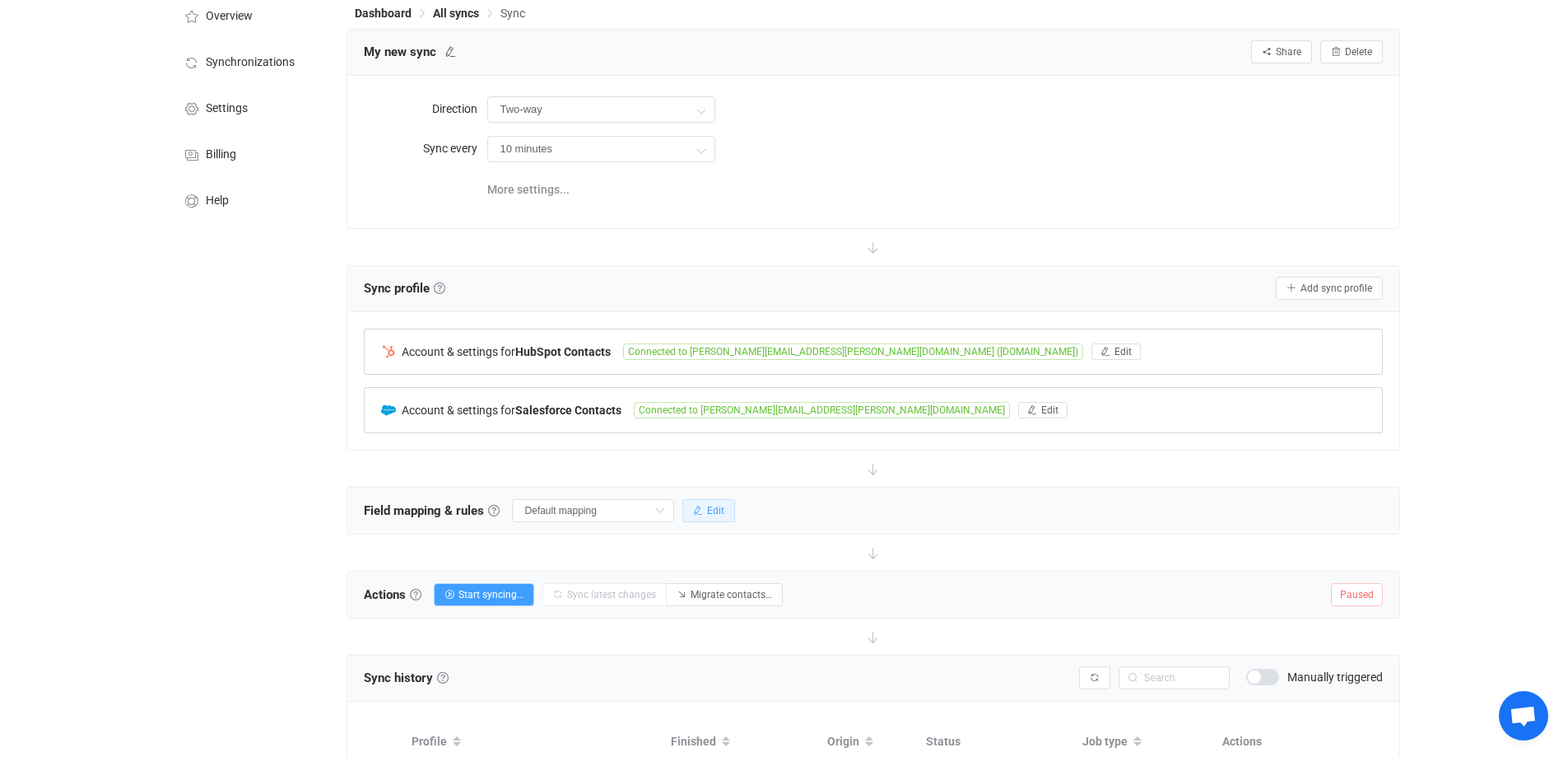
click at [709, 509] on span "Edit" at bounding box center [716, 511] width 17 height 11
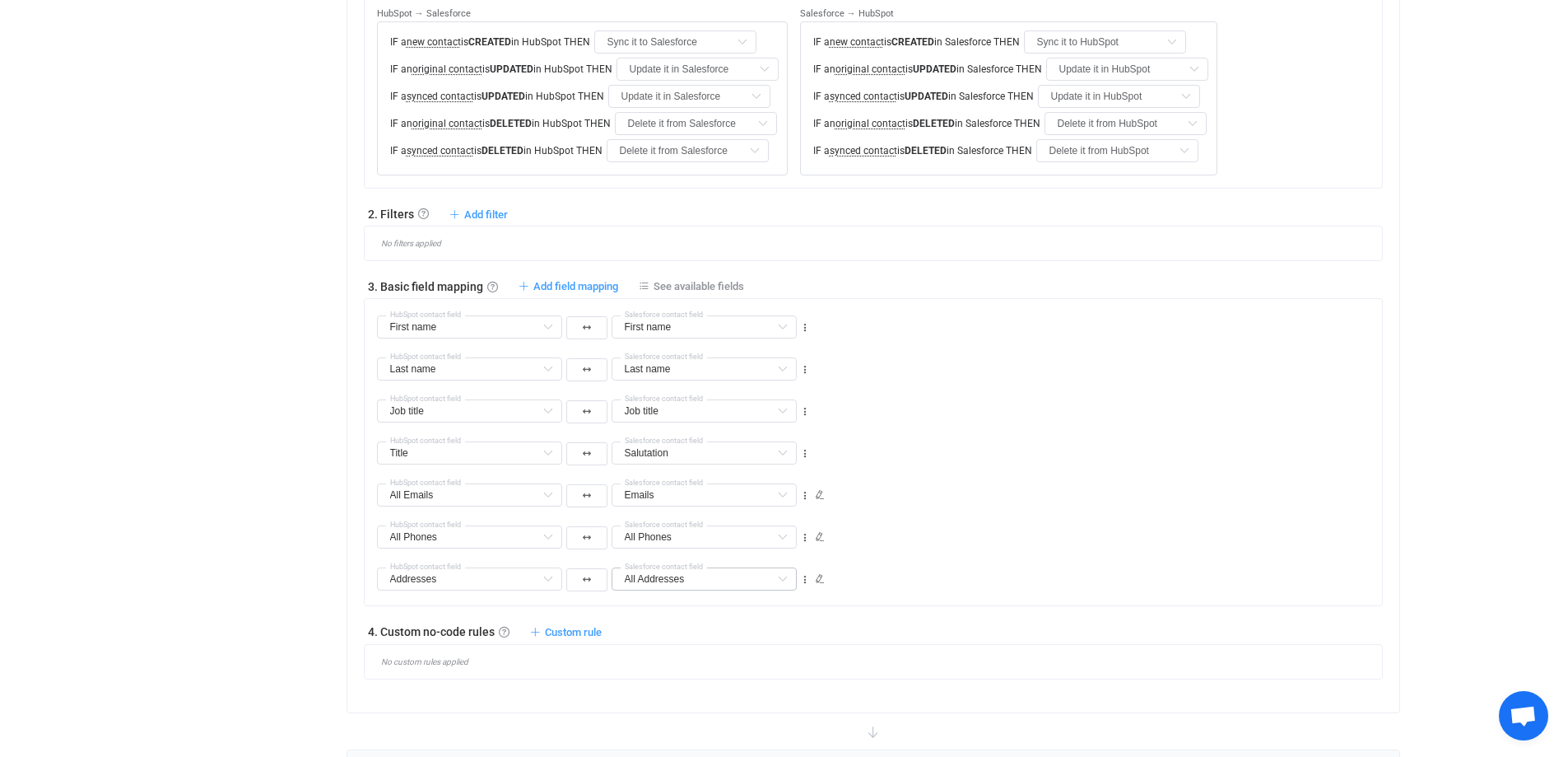
scroll to position [659, 0]
click at [444, 660] on div "No custom rules applied" at bounding box center [880, 662] width 1006 height 9
click at [727, 286] on span "See available fields" at bounding box center [699, 285] width 91 height 12
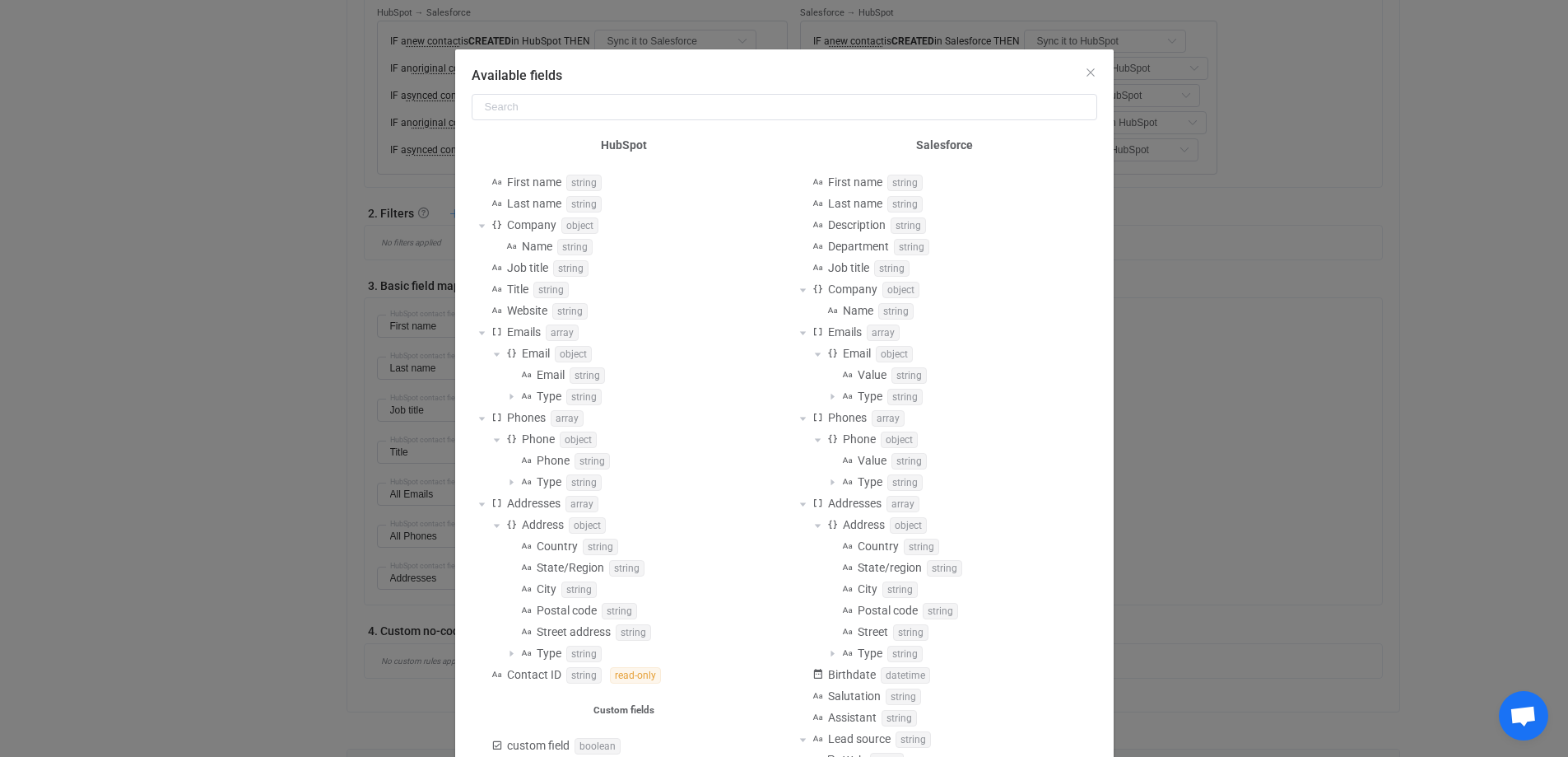
scroll to position [0, 0]
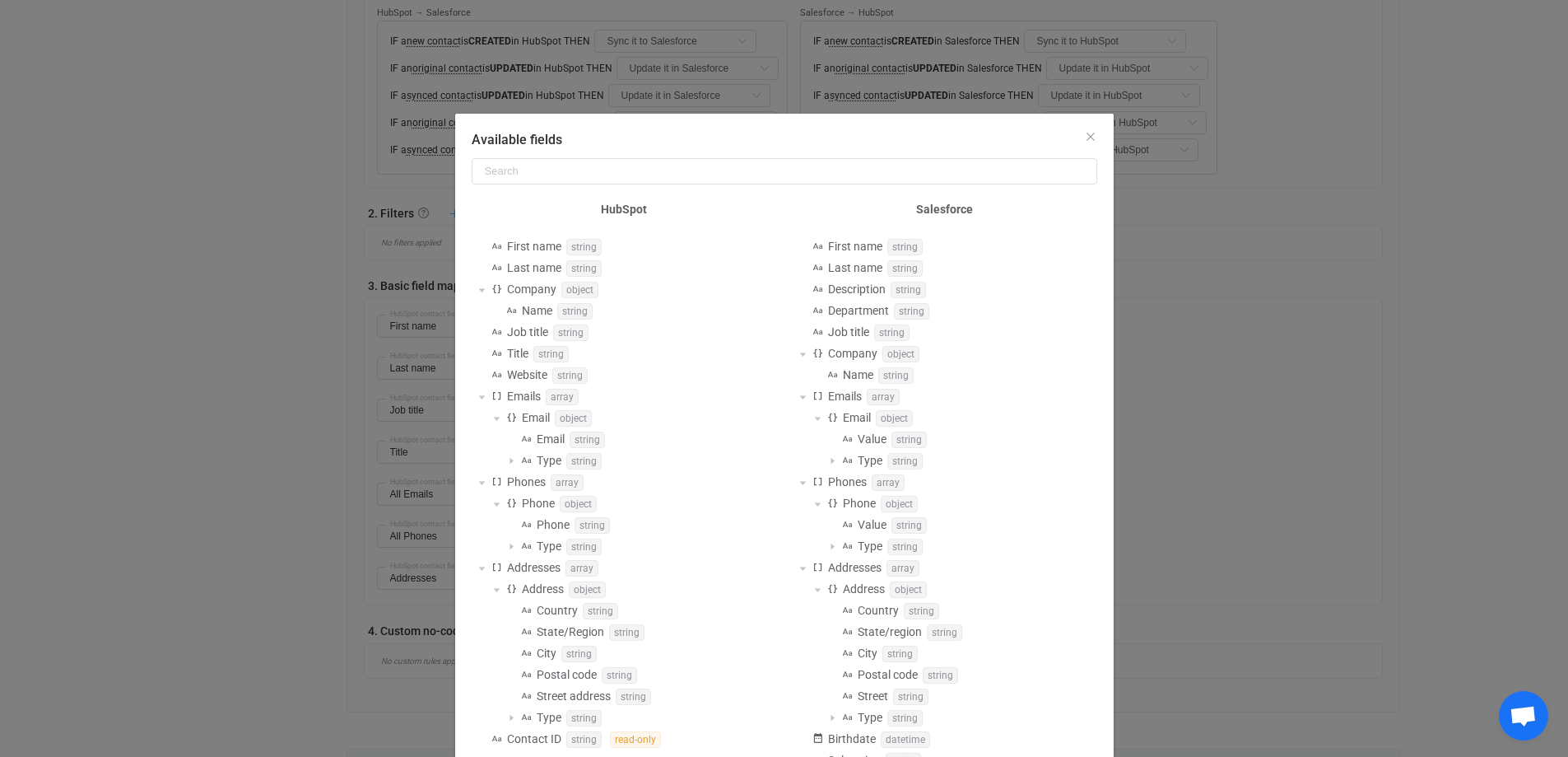
click at [1205, 359] on div "Available fields HubSpot First name string Last name string Company object Name…" at bounding box center [784, 378] width 1568 height 757
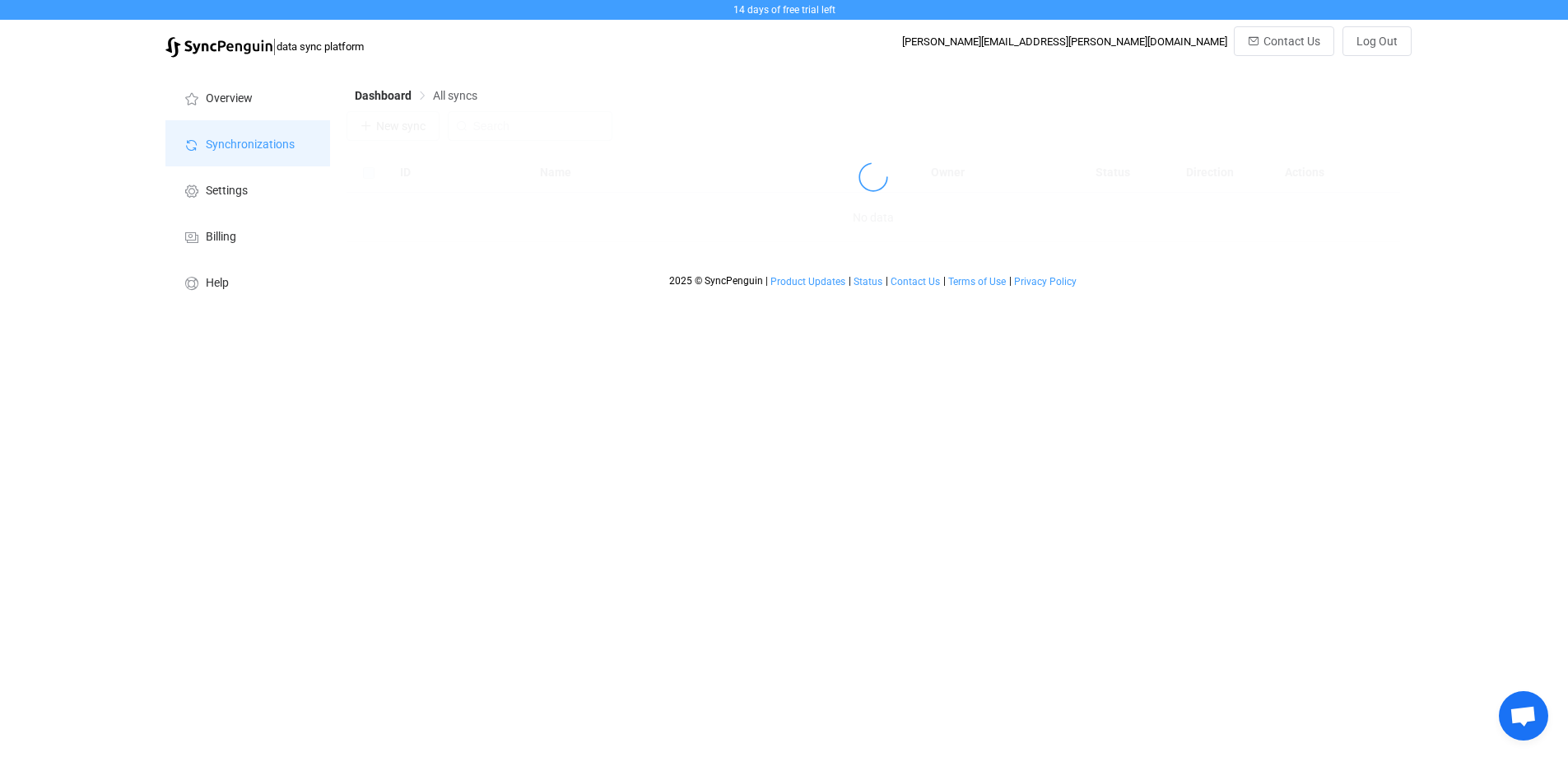
click at [253, 143] on span "Synchronizations" at bounding box center [250, 145] width 89 height 13
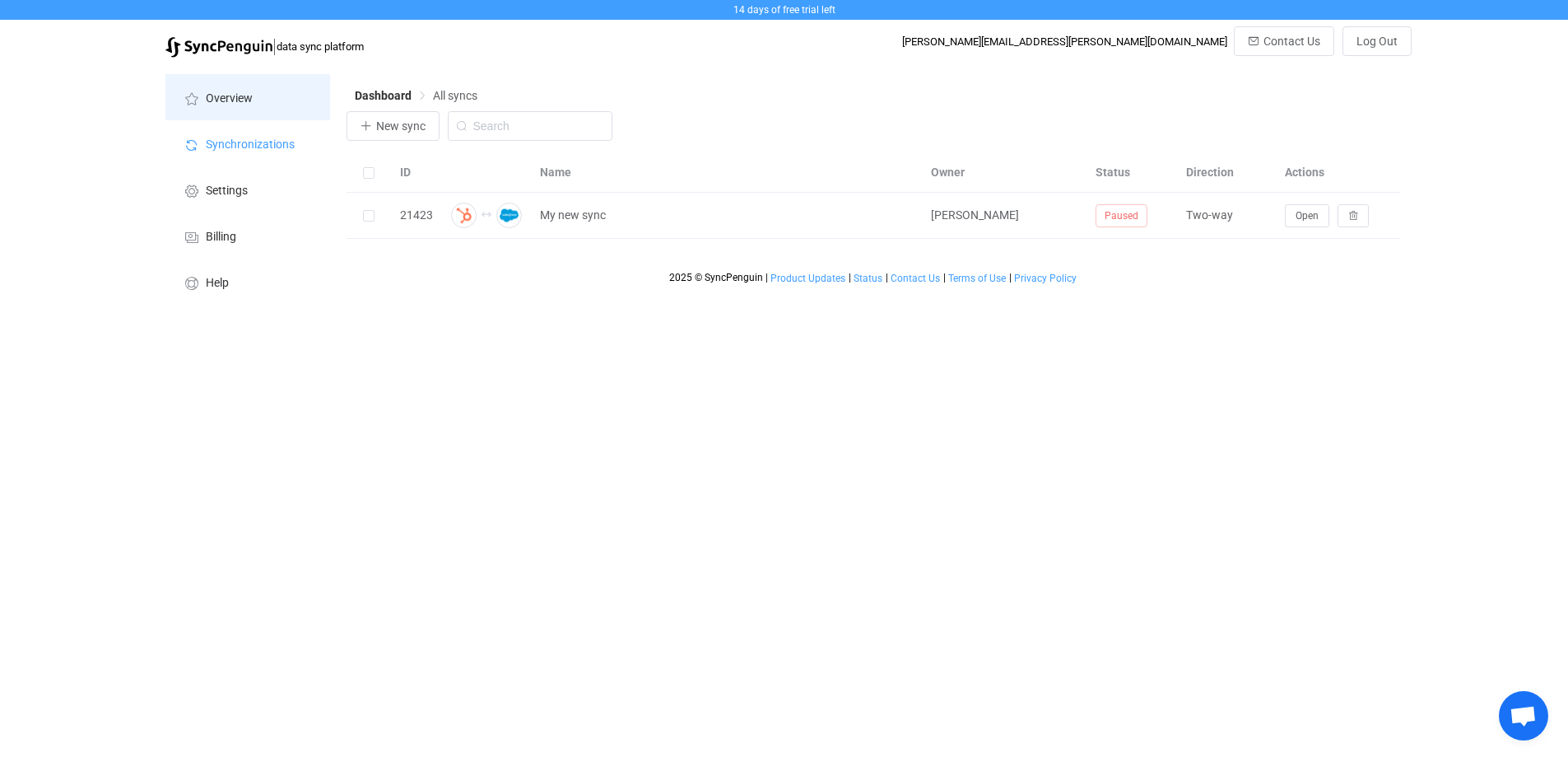
click at [251, 105] on span "Overview" at bounding box center [229, 99] width 47 height 13
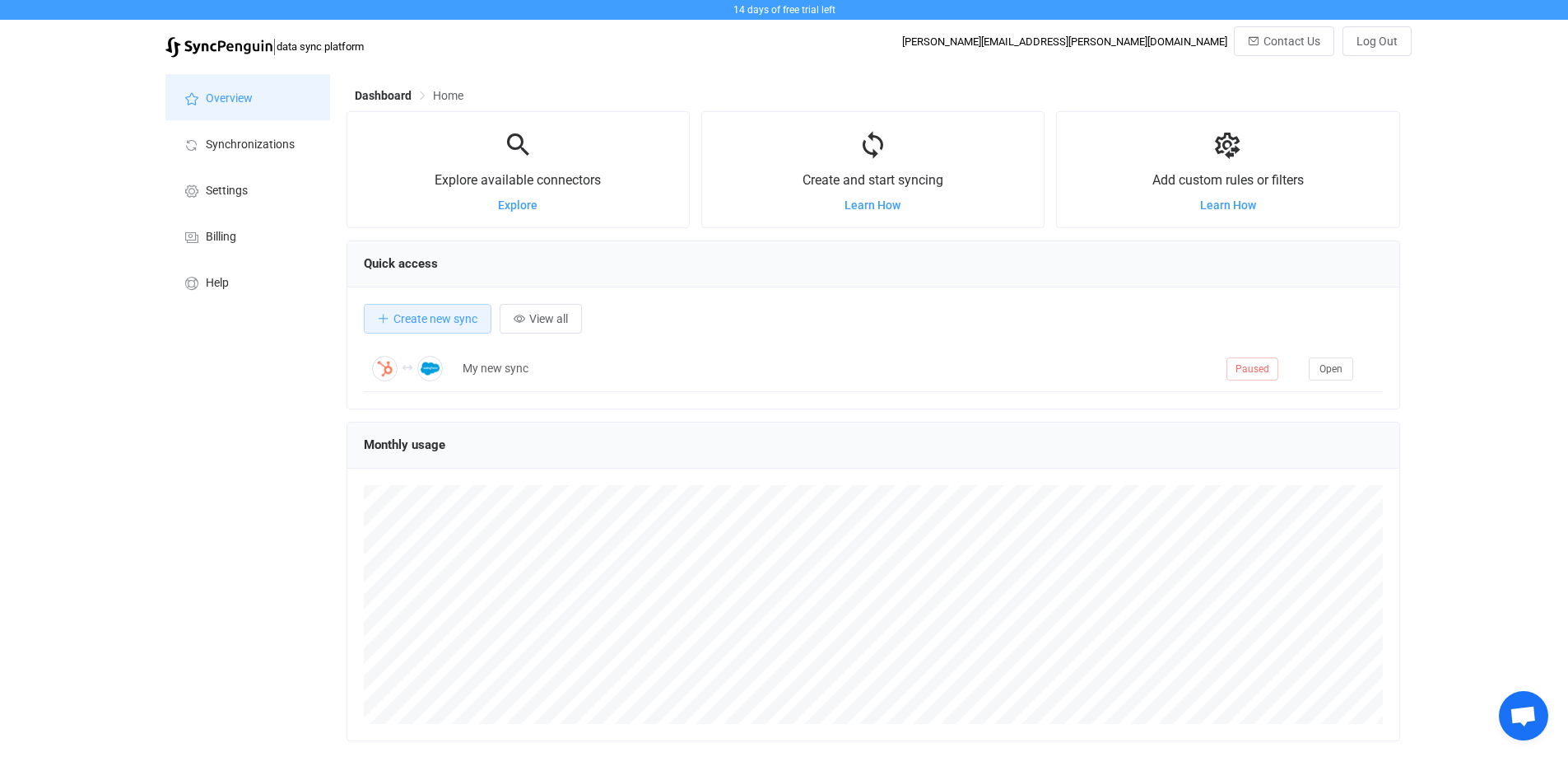
scroll to position [320, 1054]
click at [472, 321] on span "Create new sync" at bounding box center [435, 319] width 84 height 13
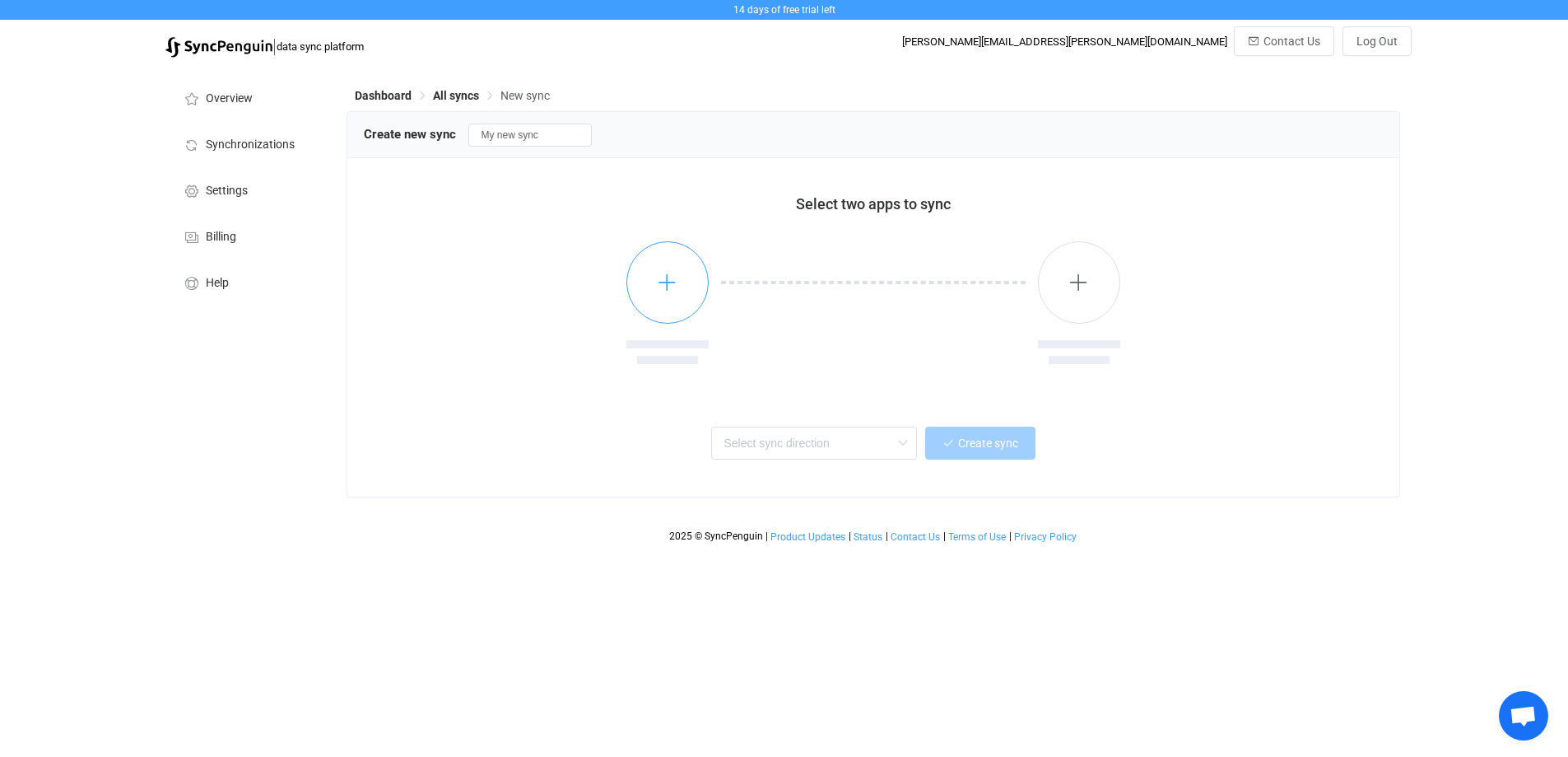
click at [693, 284] on button "button" at bounding box center [667, 282] width 82 height 82
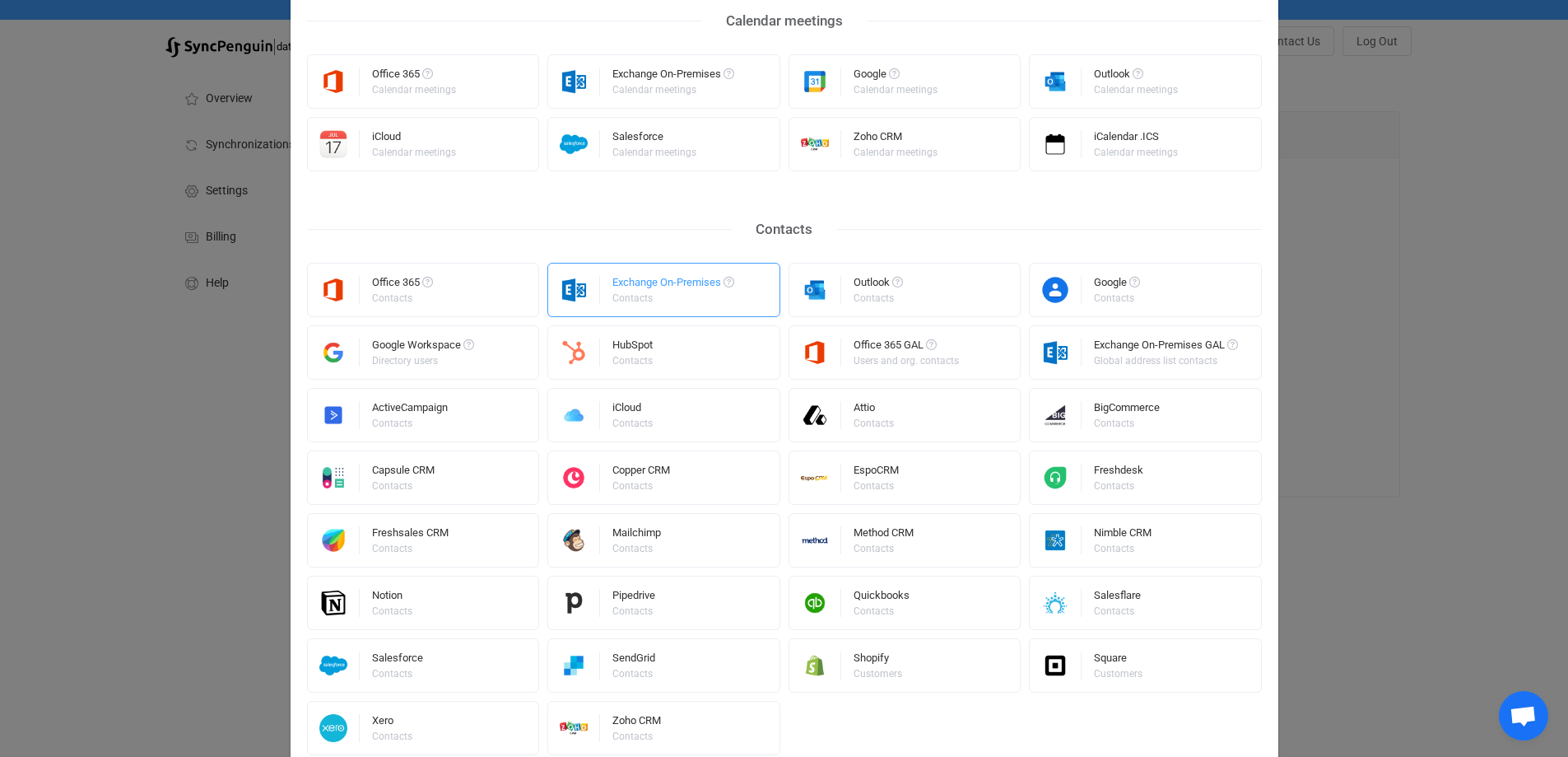
scroll to position [247, 0]
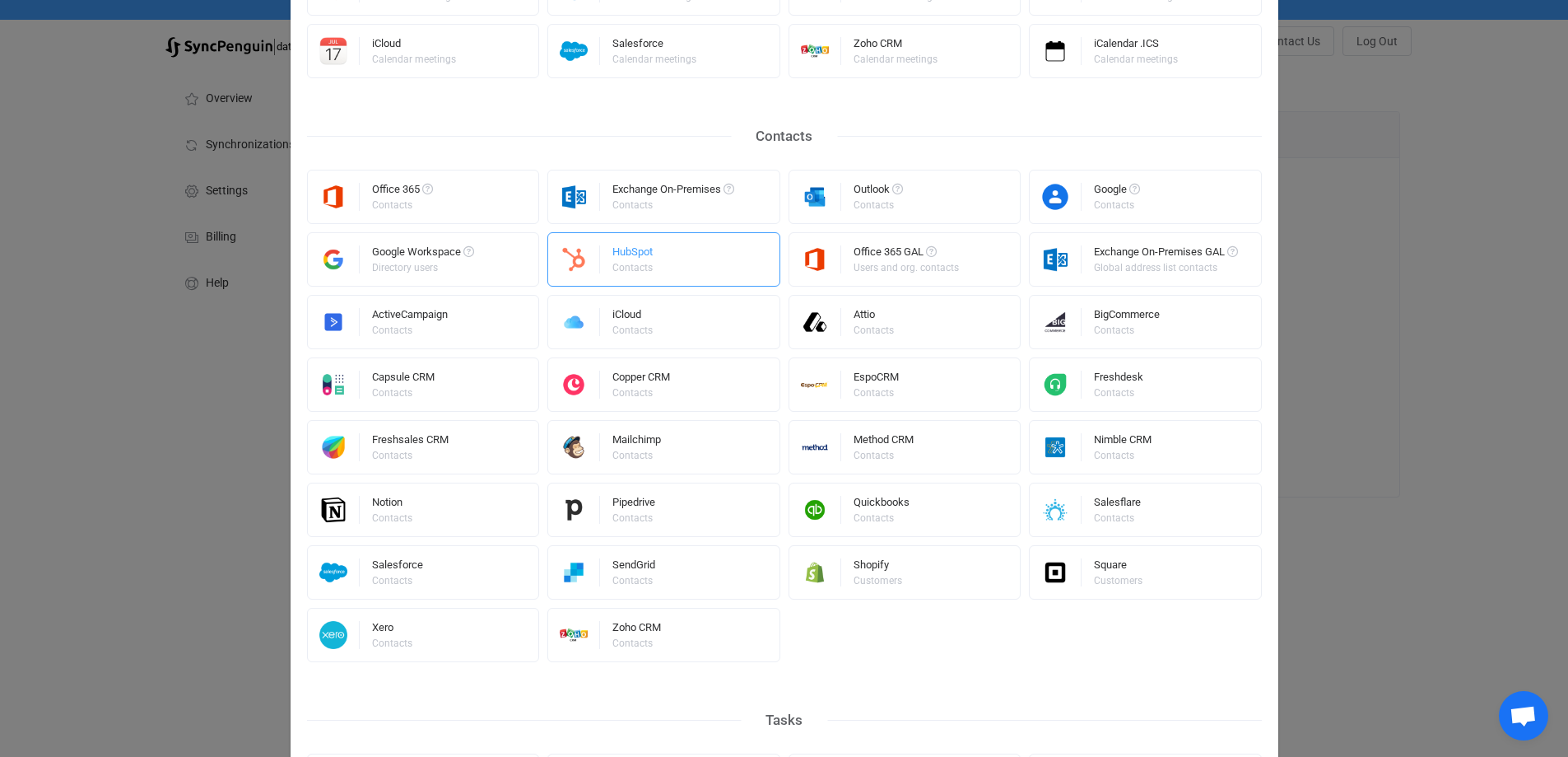
click at [689, 260] on div "HubSpot Contacts" at bounding box center [663, 260] width 233 height 55
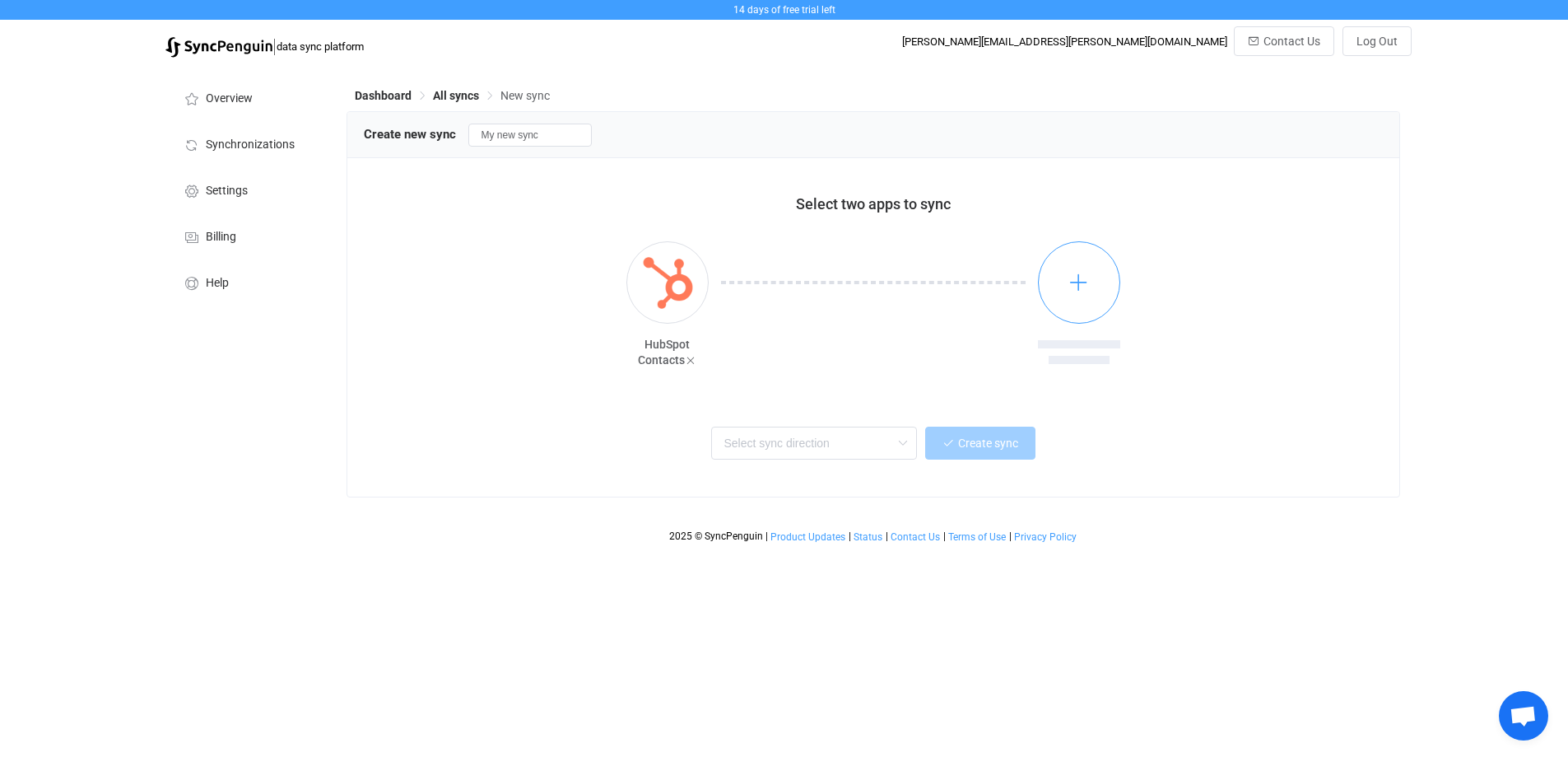
click at [1094, 305] on button "button" at bounding box center [1078, 282] width 82 height 82
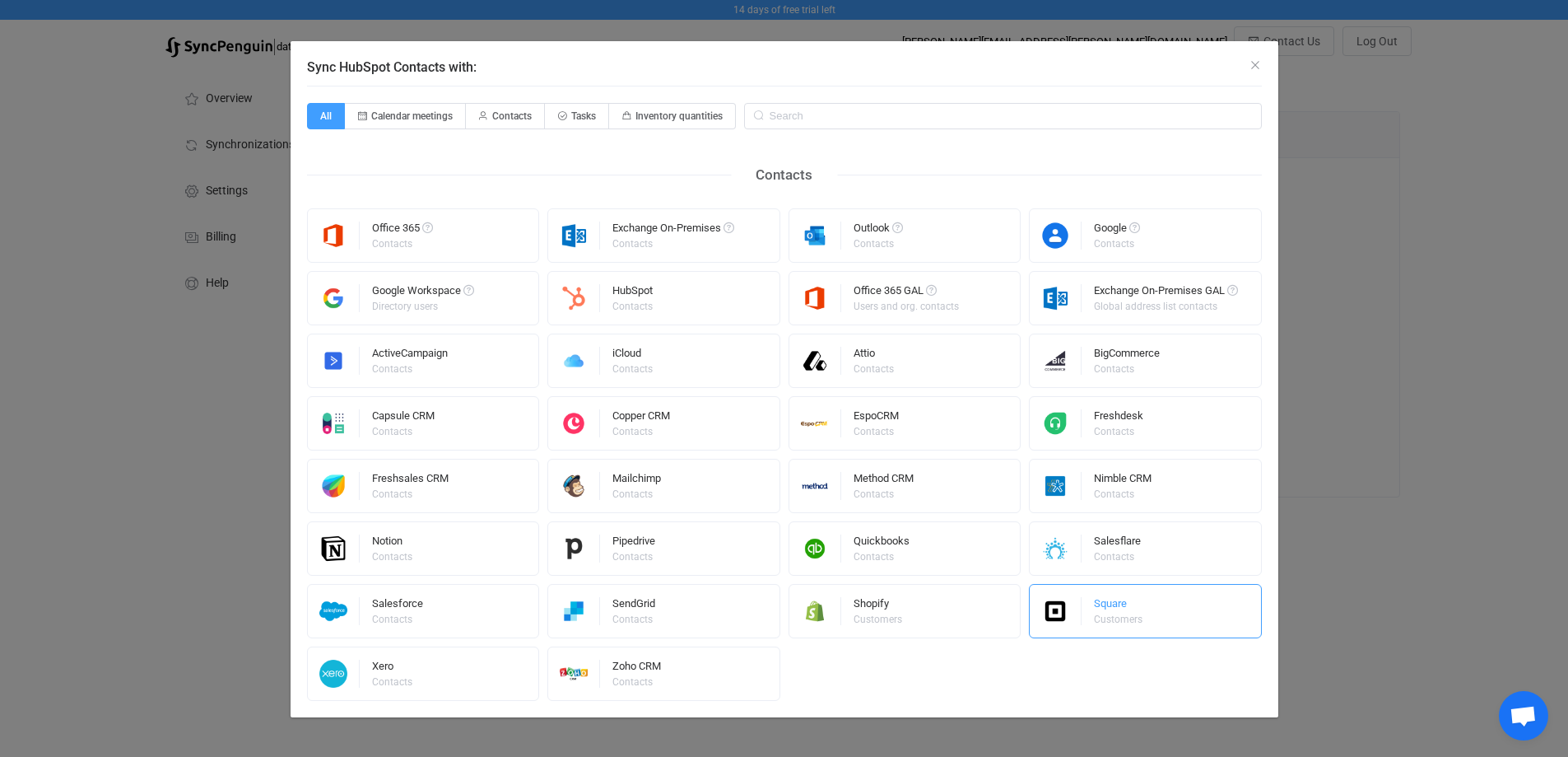
click at [1128, 605] on div "Square" at bounding box center [1120, 606] width 51 height 16
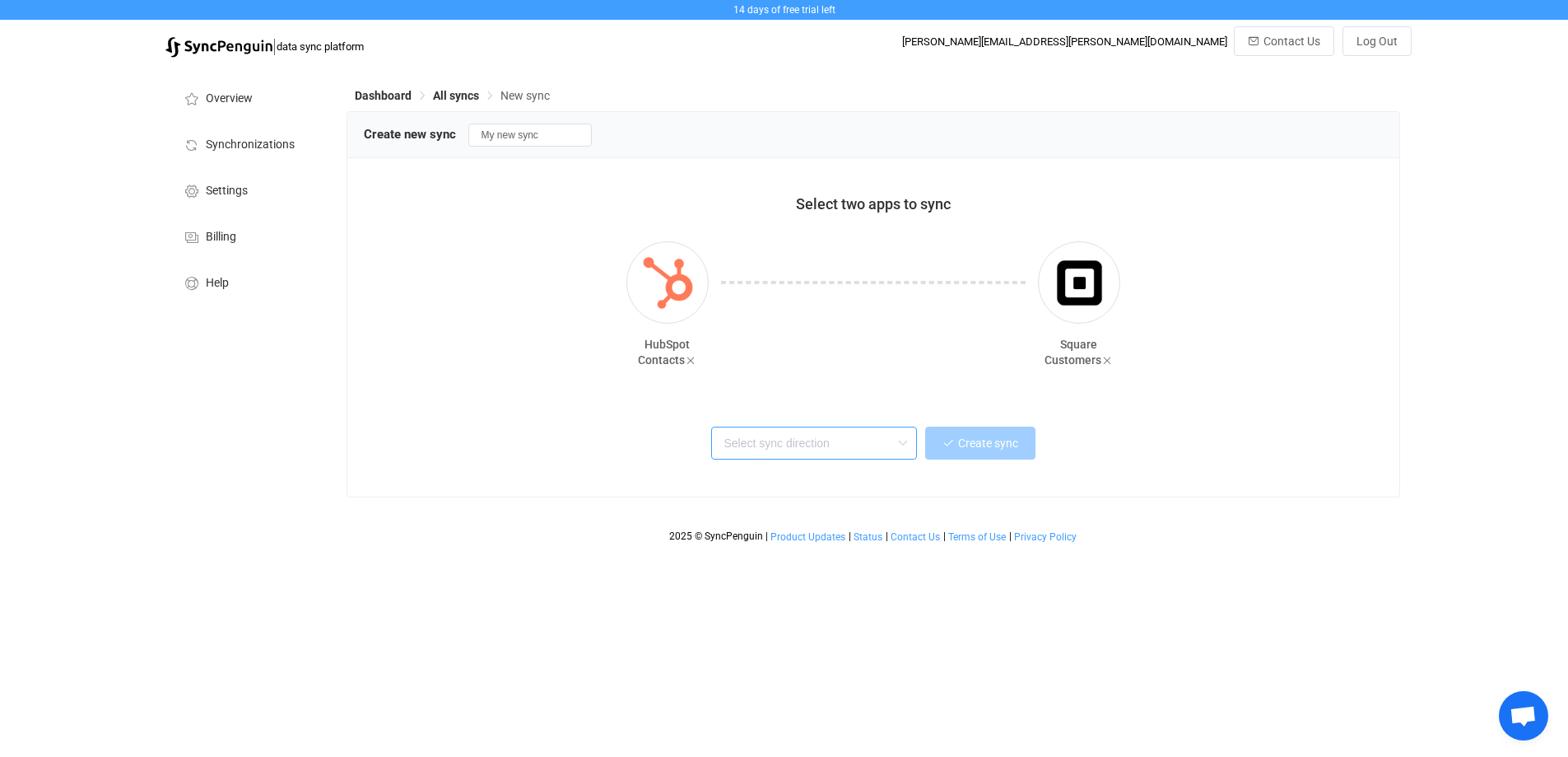
click at [841, 430] on input "text" at bounding box center [814, 443] width 206 height 33
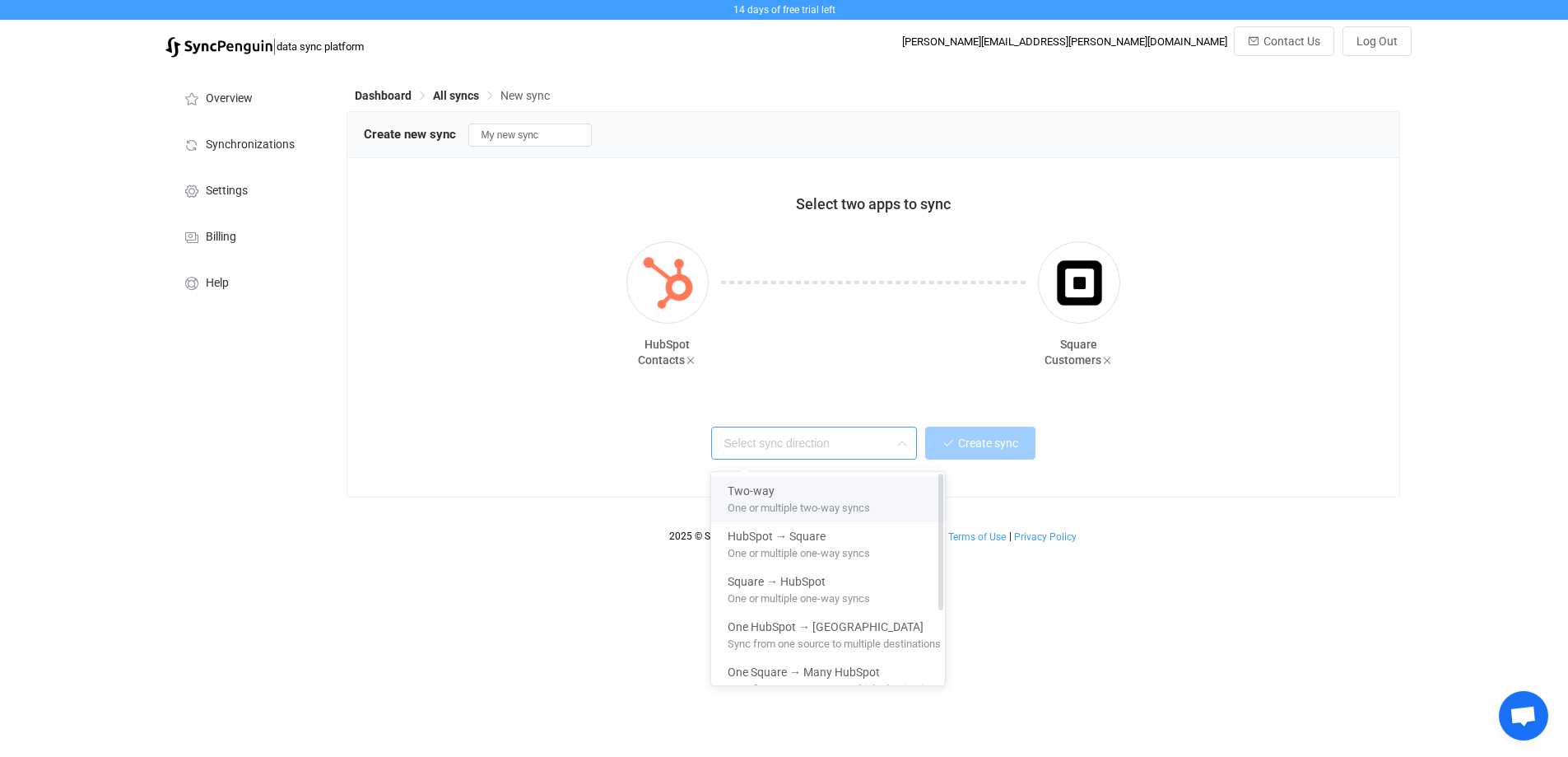
drag, startPoint x: 810, startPoint y: 497, endPoint x: 923, endPoint y: 463, distance: 118.0
click at [811, 497] on span "One or multiple two-way syncs" at bounding box center [798, 504] width 142 height 18
type input "Two-way"
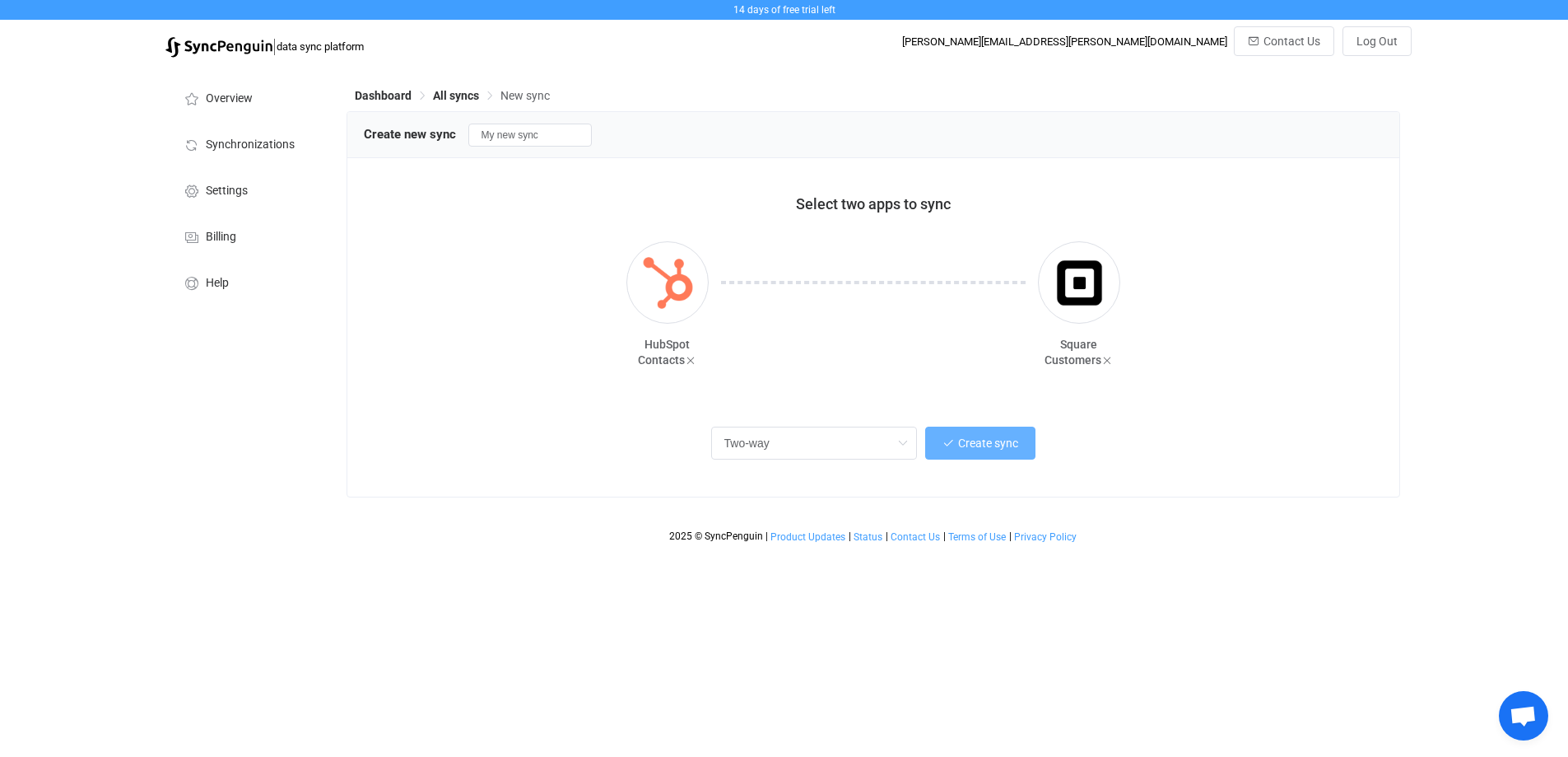
click at [964, 453] on button "Create sync" at bounding box center [980, 443] width 110 height 33
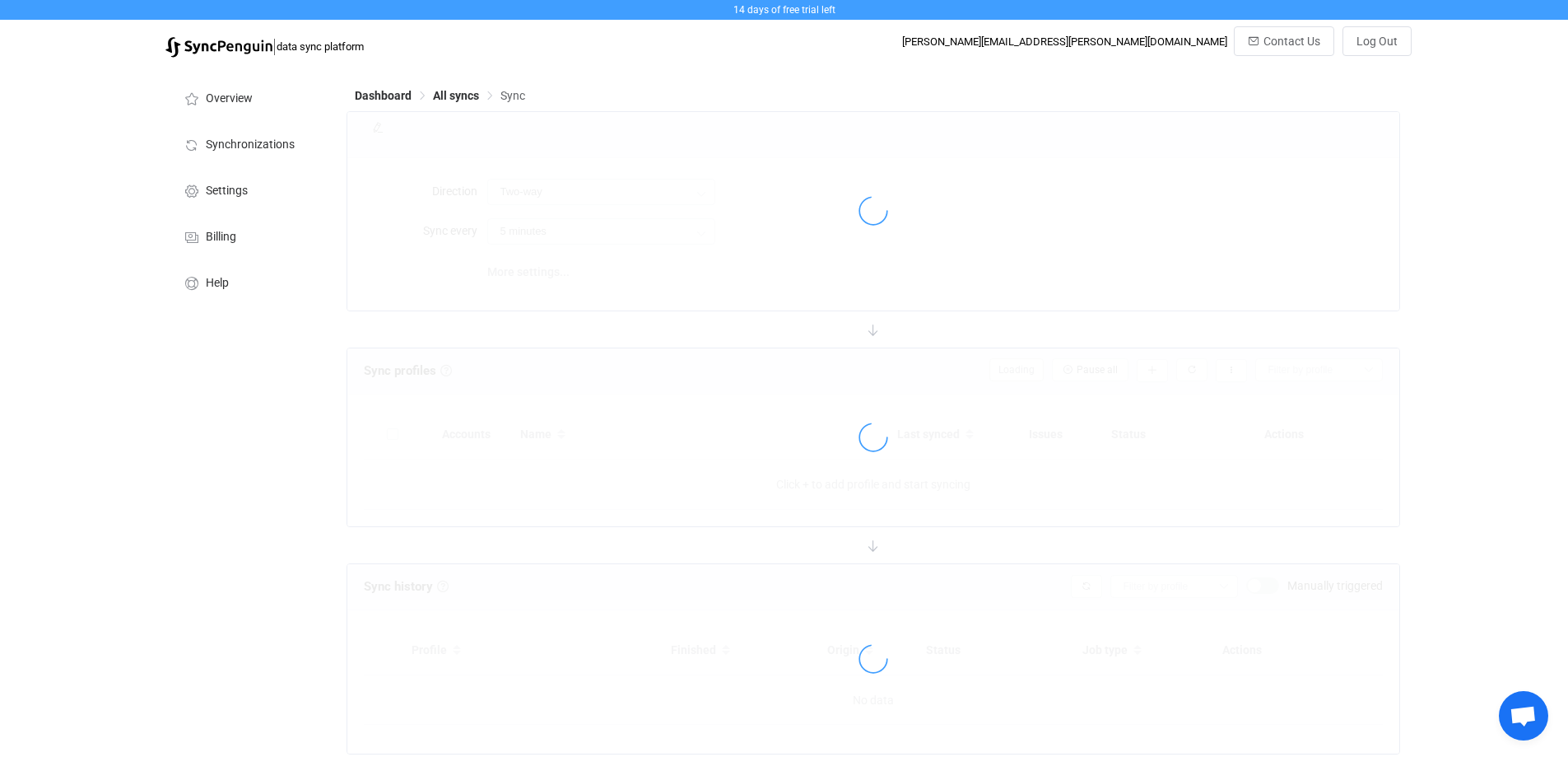
type input "10 minutes"
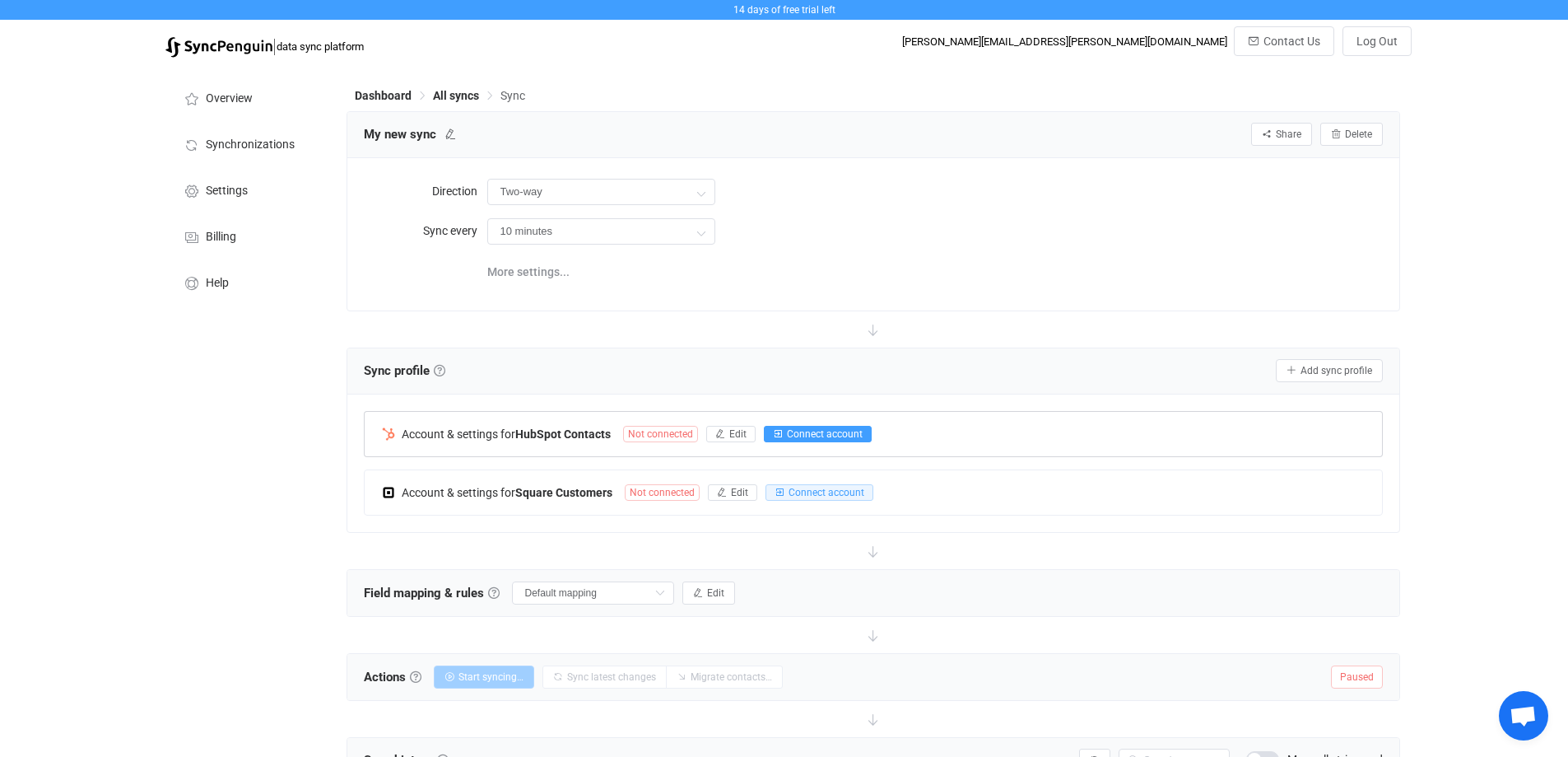
click at [840, 432] on span "Connect account" at bounding box center [825, 434] width 75 height 11
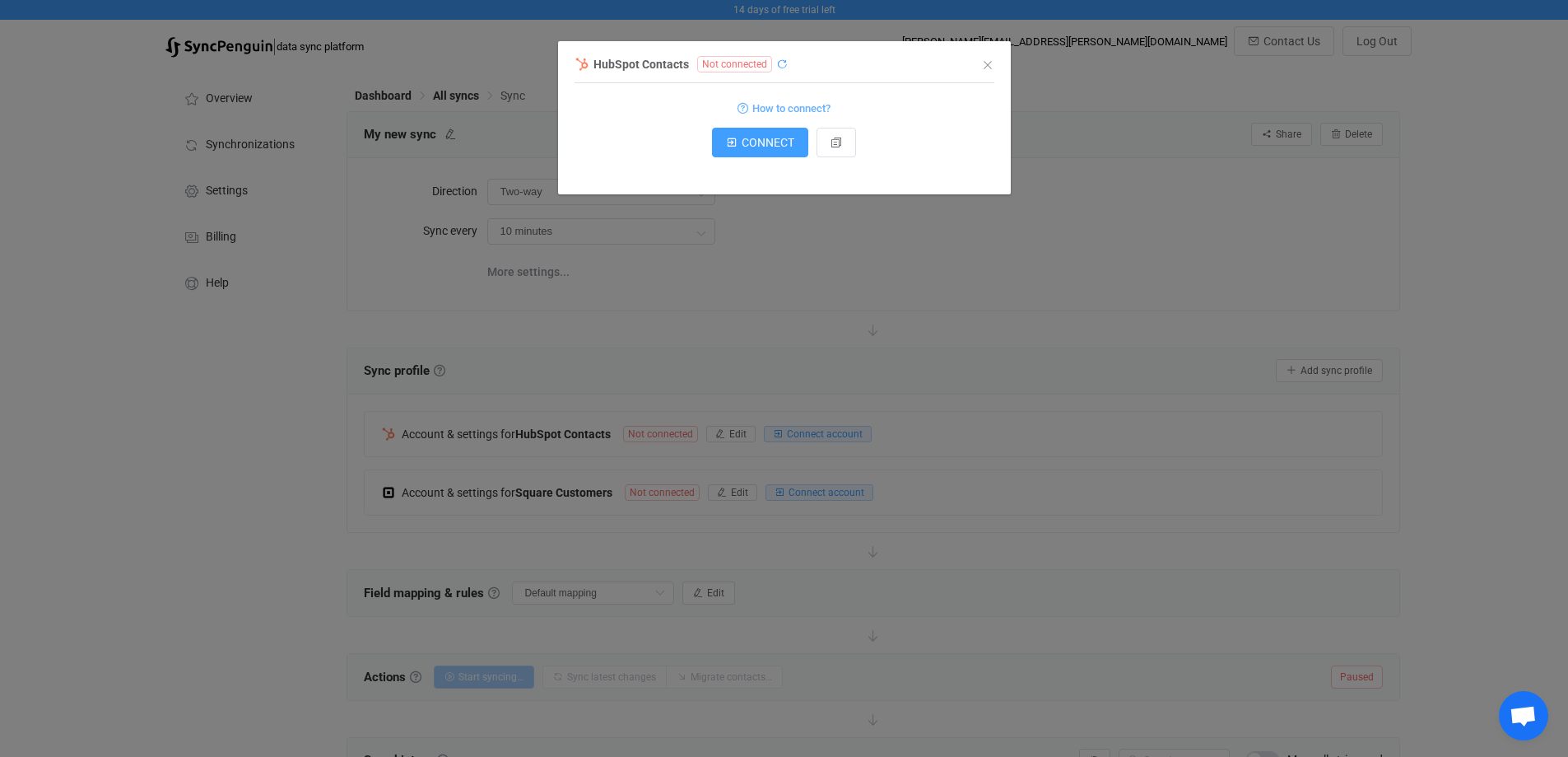
click at [779, 61] on icon "dialog" at bounding box center [782, 64] width 11 height 11
click at [771, 144] on span "CONNECT" at bounding box center [768, 143] width 53 height 13
click at [987, 61] on icon "Close" at bounding box center [988, 65] width 13 height 13
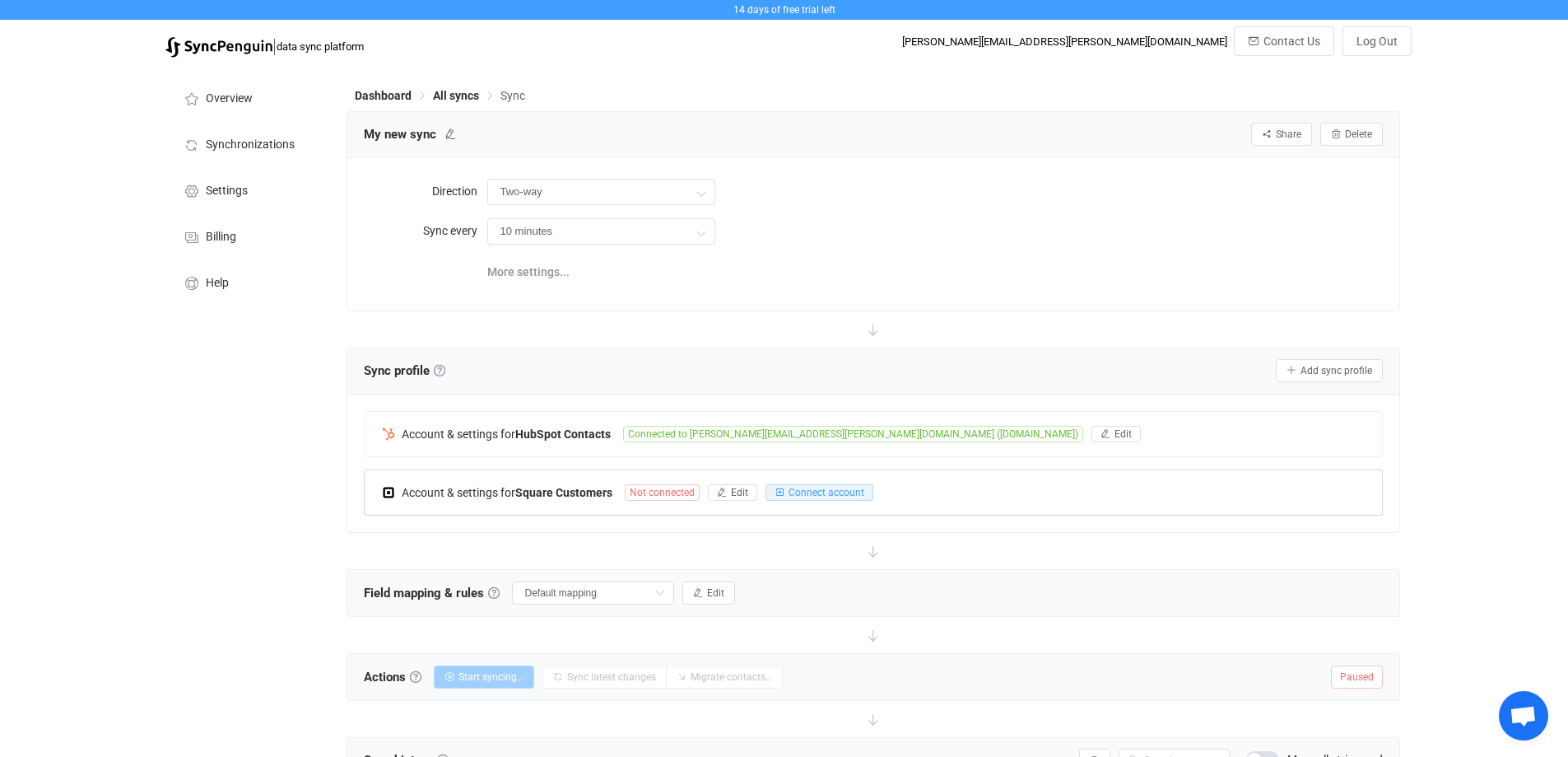
click at [808, 499] on div "Account & settings for Square Customers Not connected Edit Connect account" at bounding box center [874, 492] width 1018 height 44
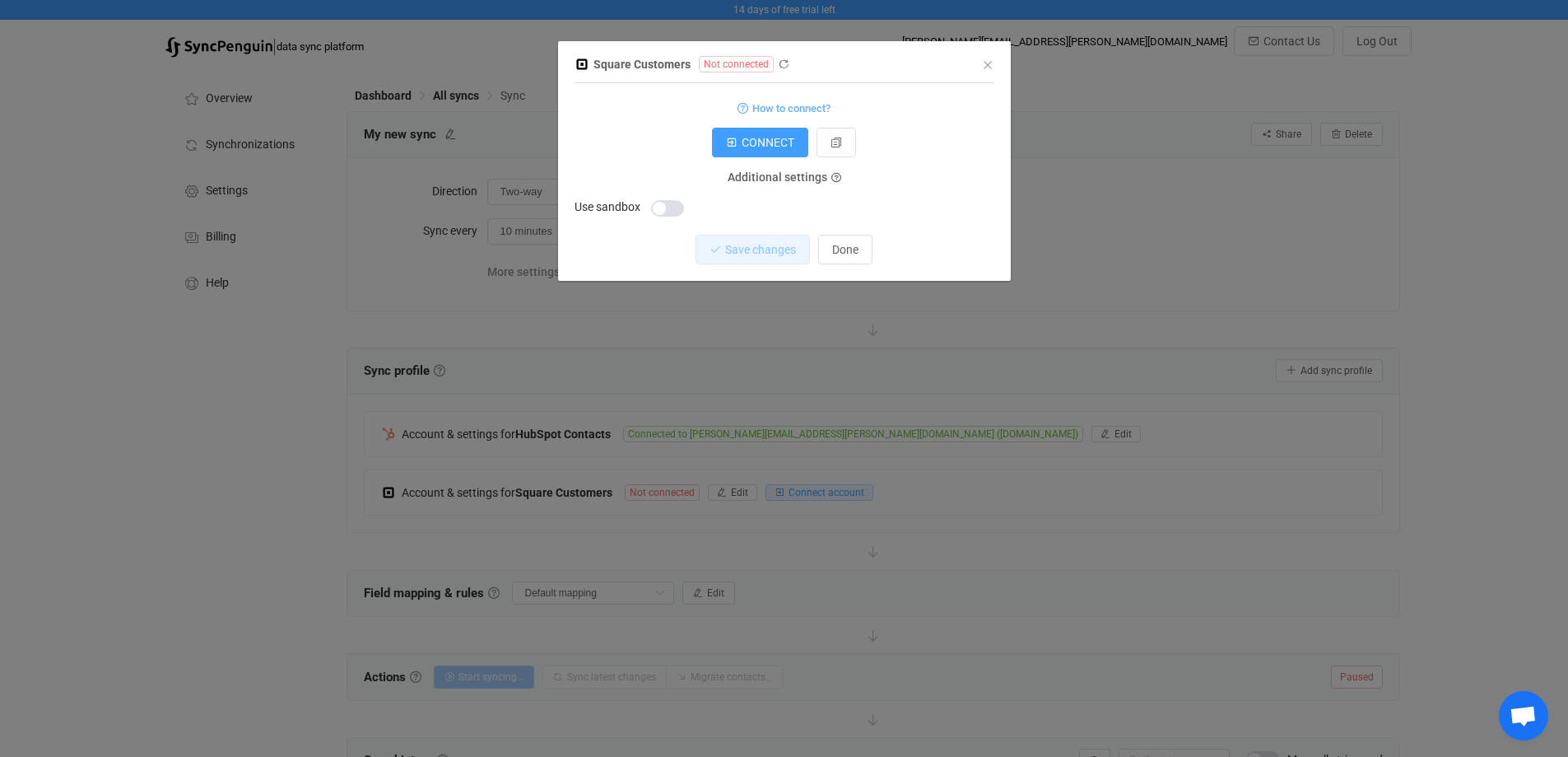
click at [816, 490] on div "Square Customers Not connected 1 {} {} Standard output: Access token refresh Ou…" at bounding box center [784, 378] width 1568 height 757
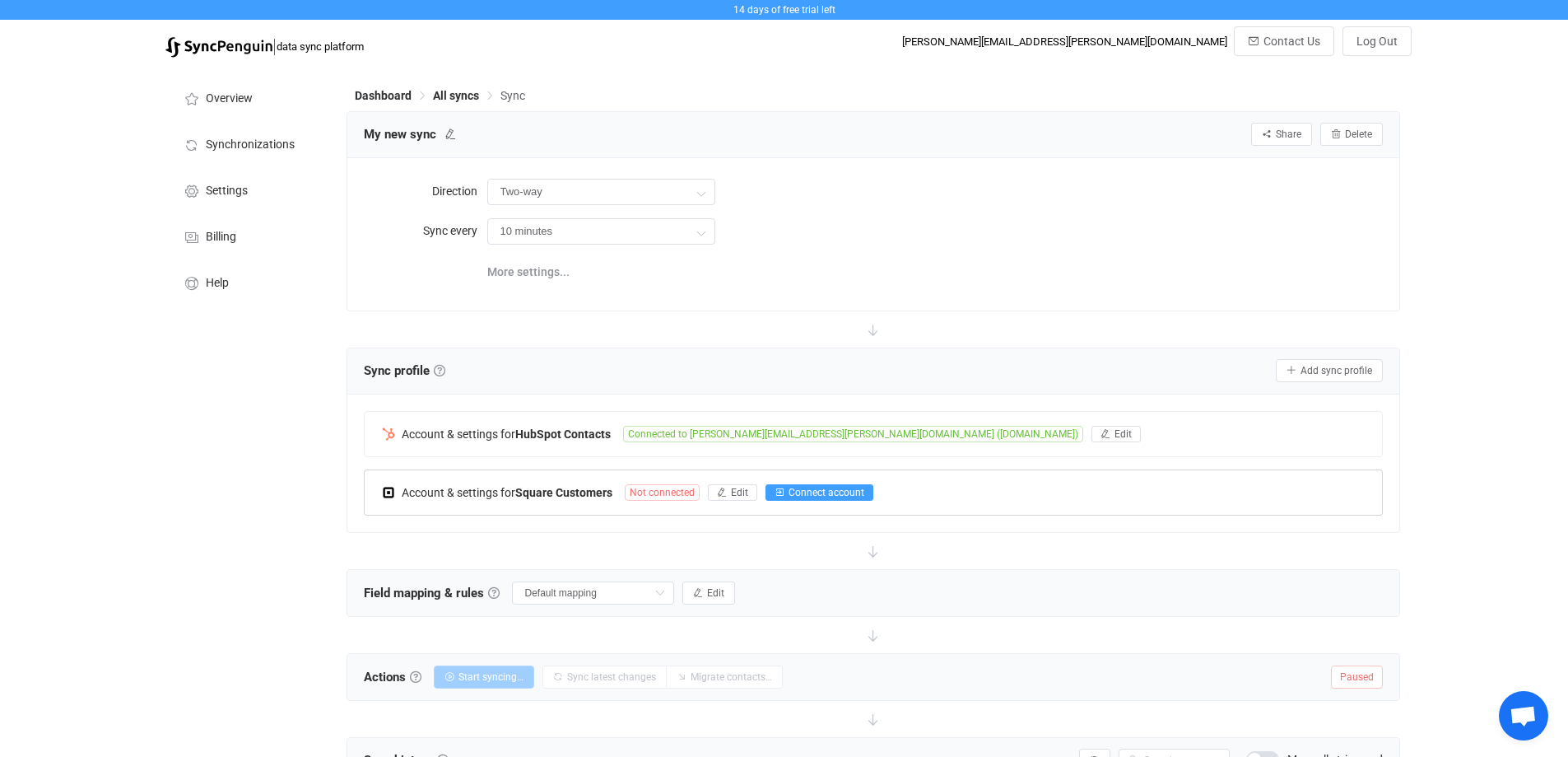
drag, startPoint x: 822, startPoint y: 491, endPoint x: 944, endPoint y: 500, distance: 122.3
click at [944, 500] on div "Account & settings for Square Customers Not connected Edit Connect account" at bounding box center [874, 492] width 1018 height 44
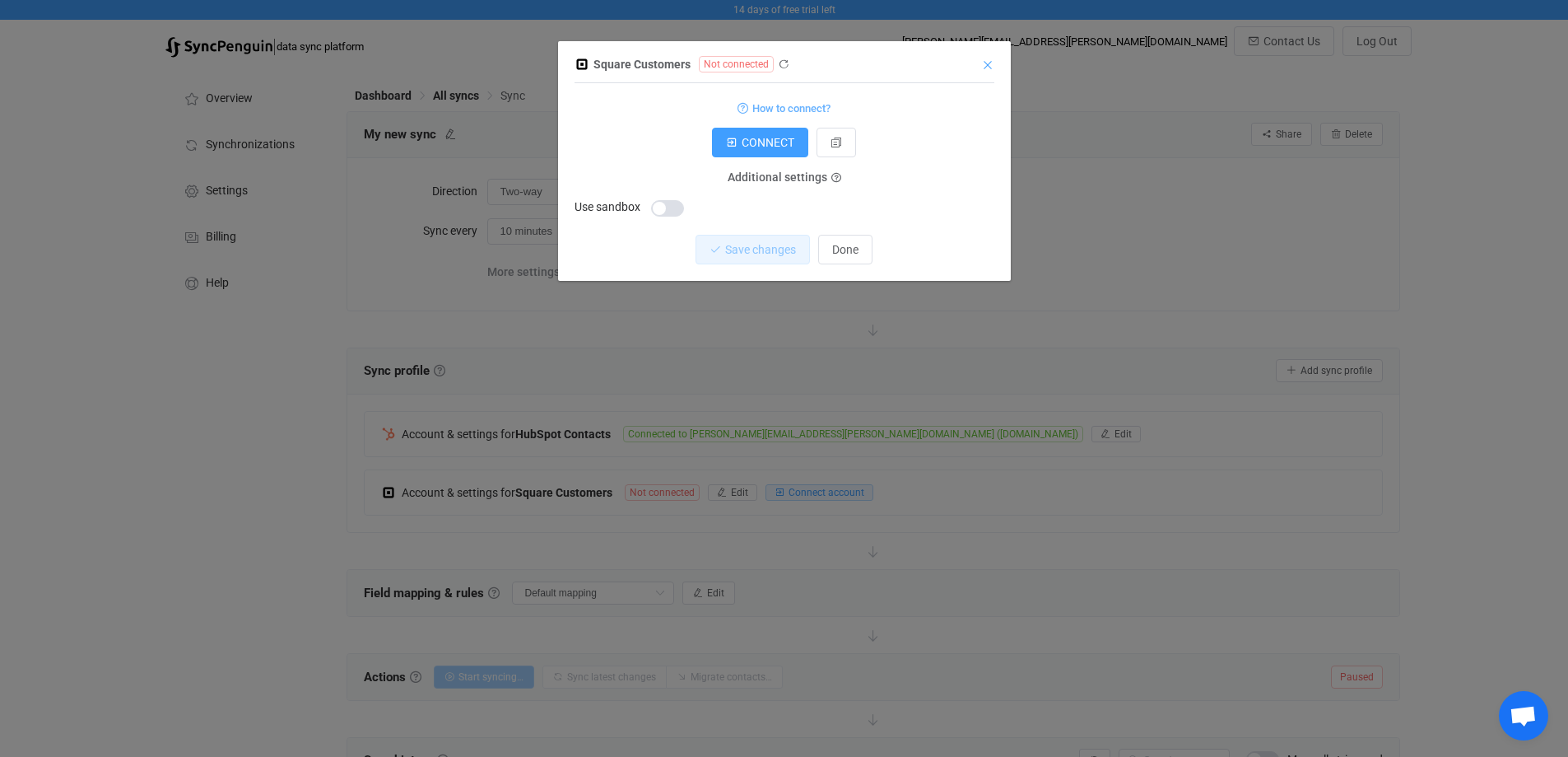
click at [984, 61] on icon "Close" at bounding box center [988, 65] width 13 height 13
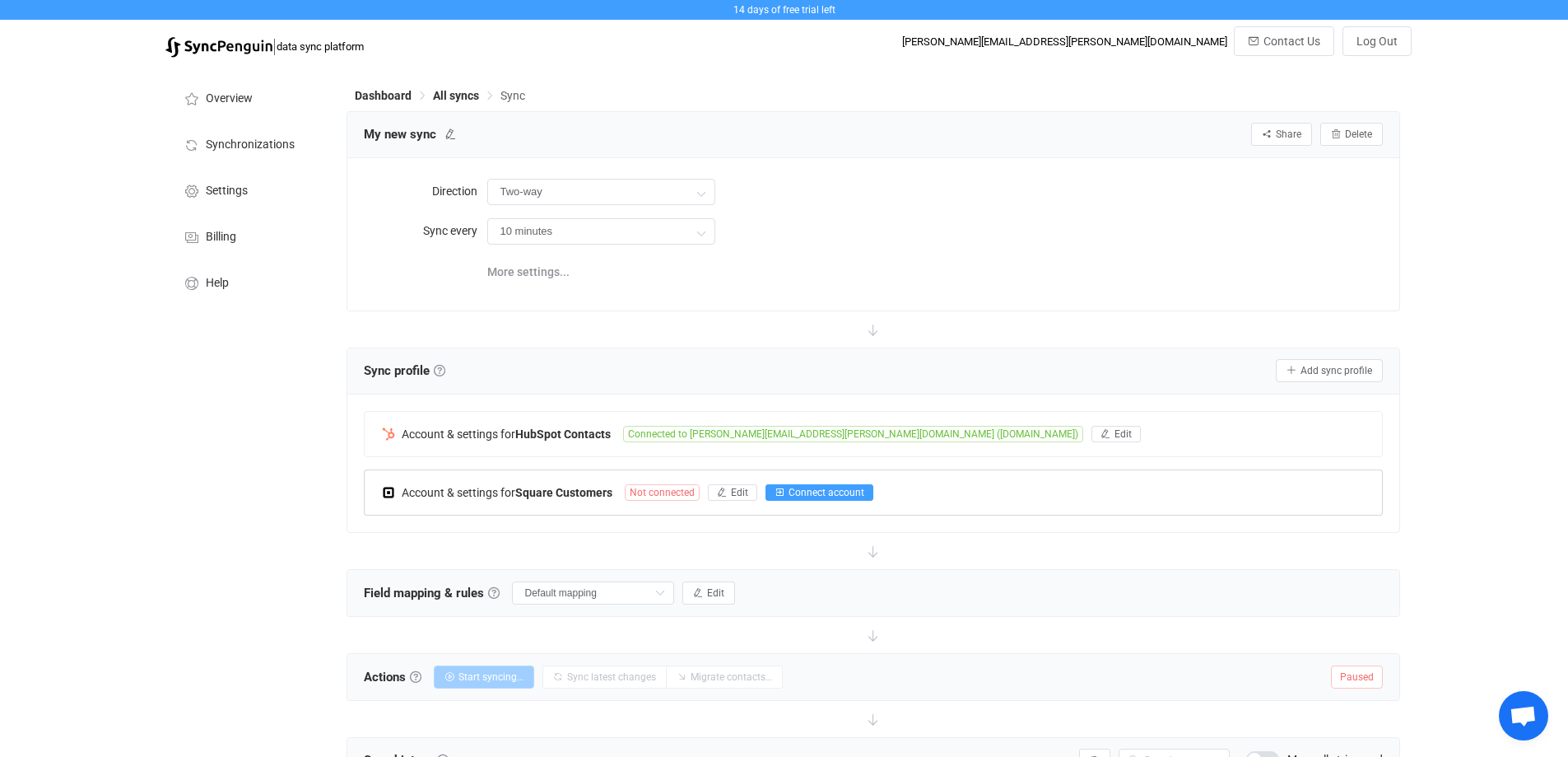
click at [838, 488] on span "Connect account" at bounding box center [826, 493] width 75 height 11
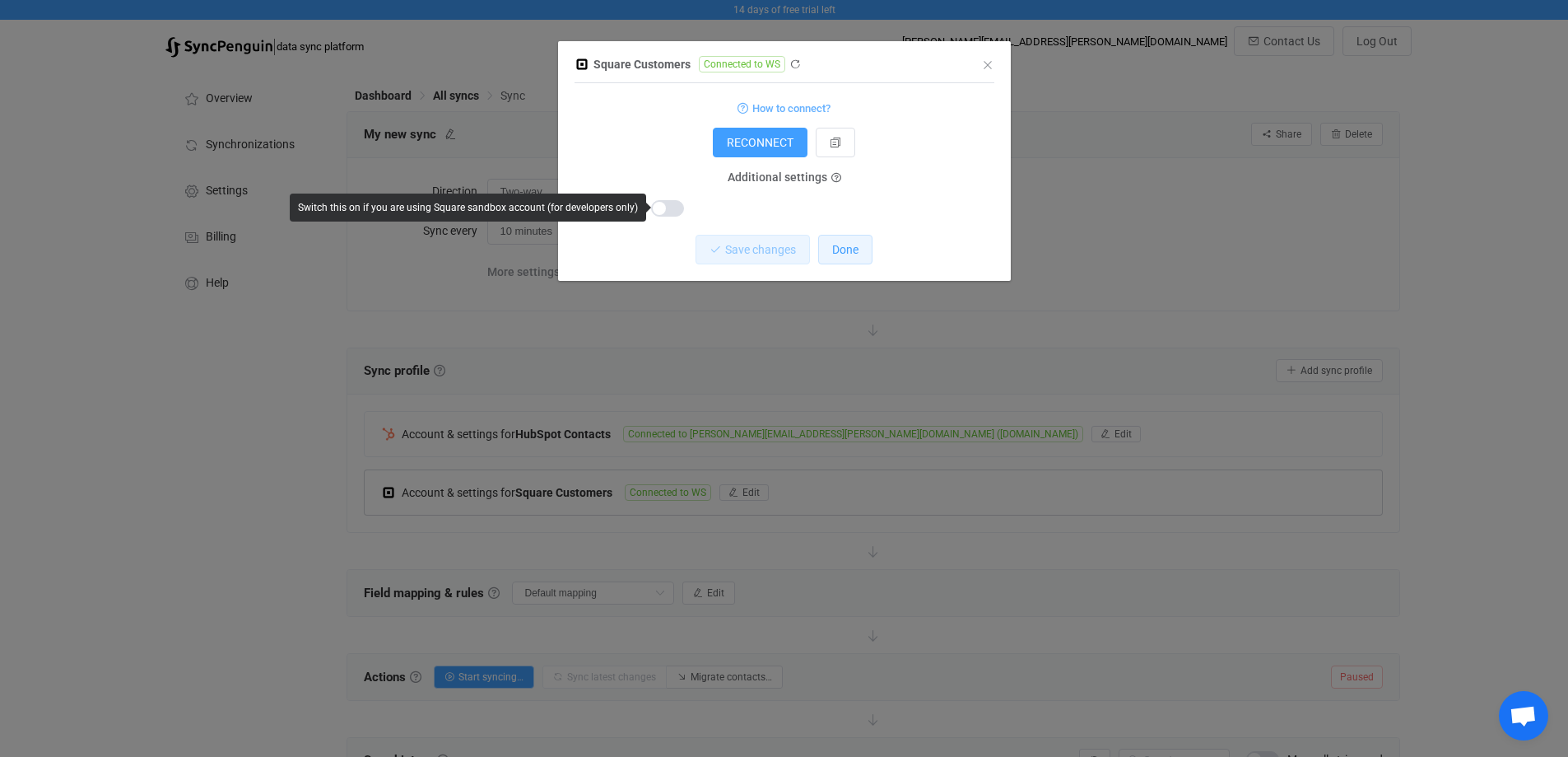
click at [833, 261] on button "Done" at bounding box center [845, 249] width 55 height 29
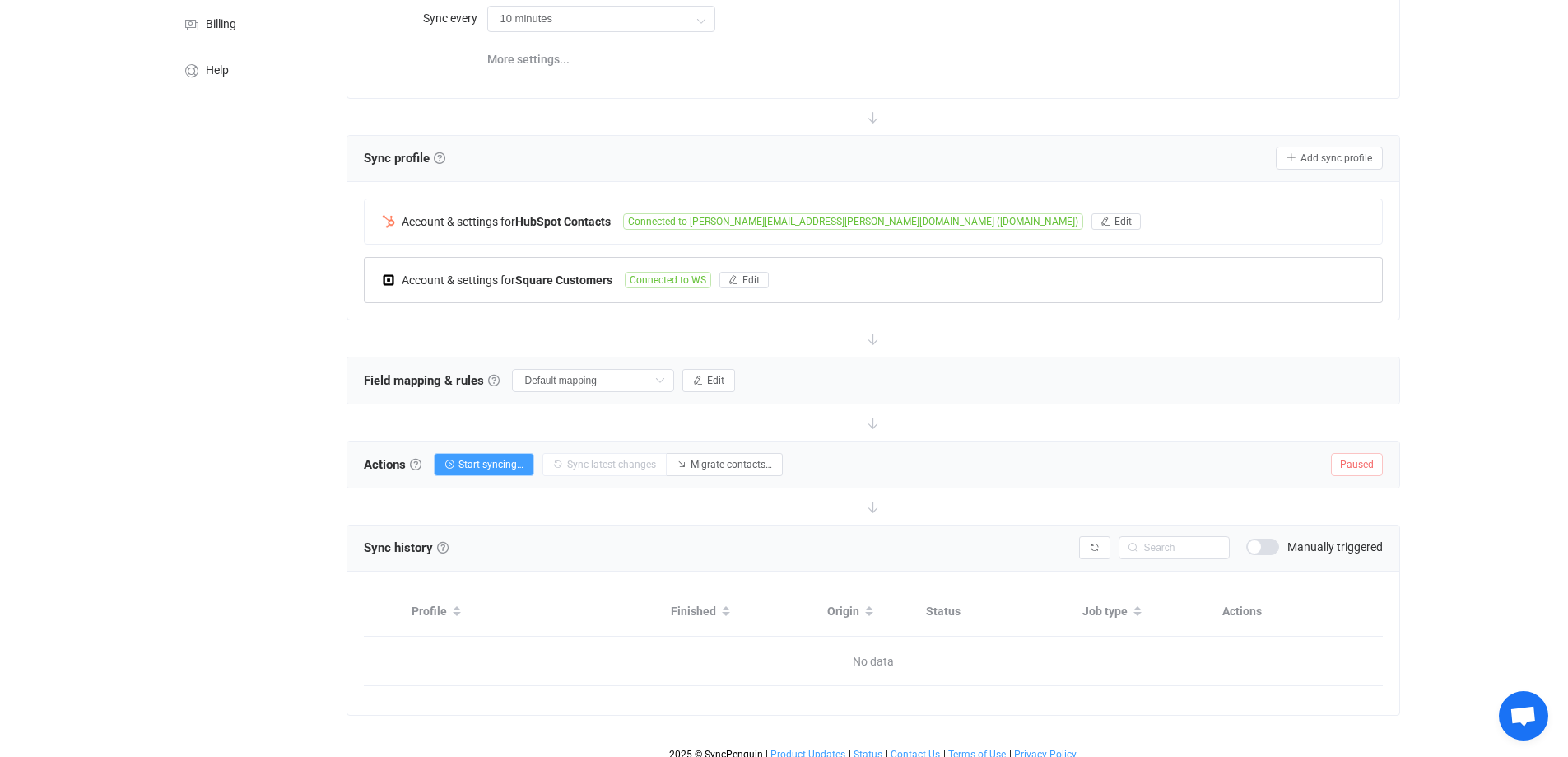
scroll to position [223, 0]
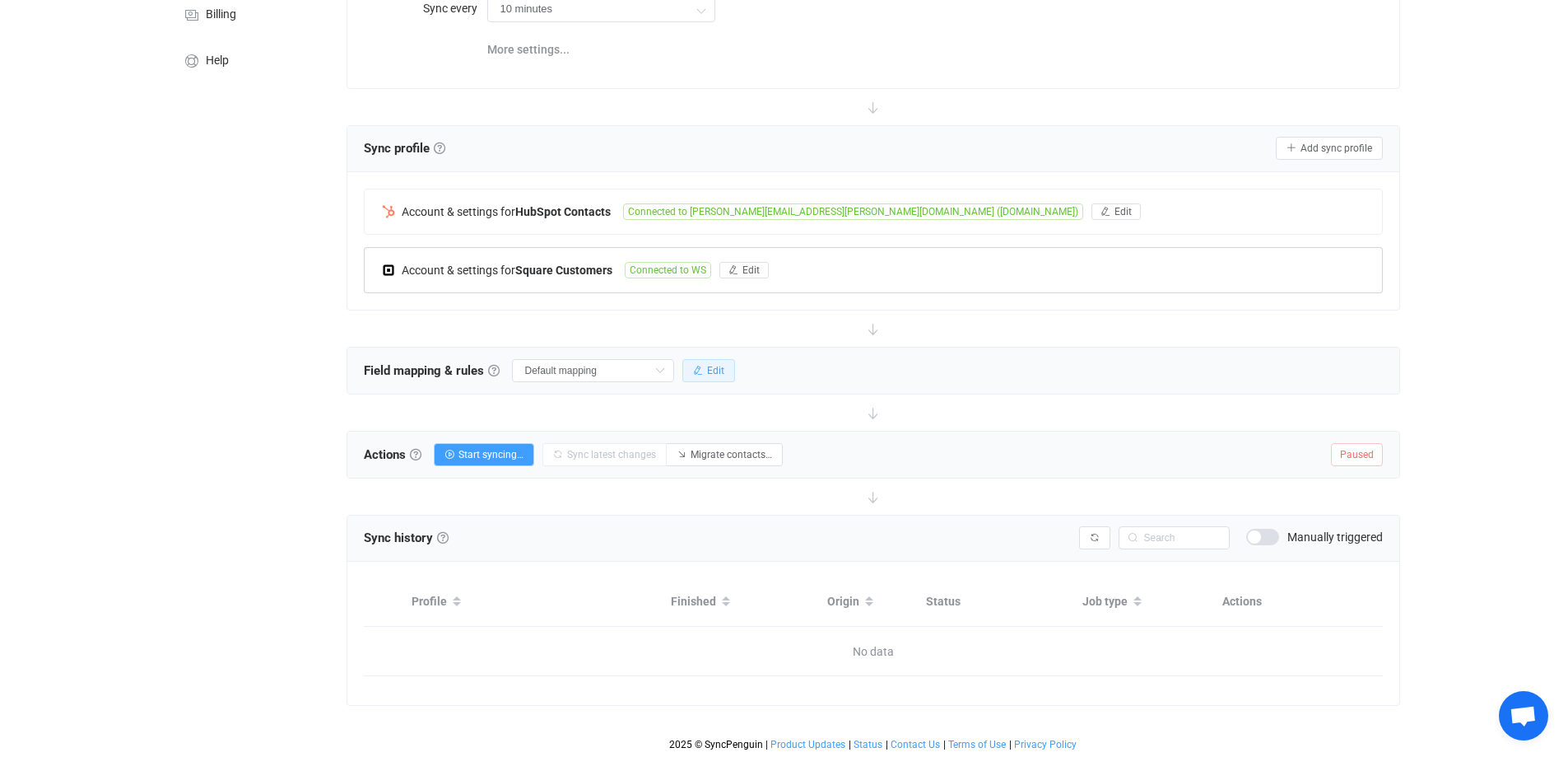
click at [706, 369] on button "Edit" at bounding box center [709, 370] width 53 height 23
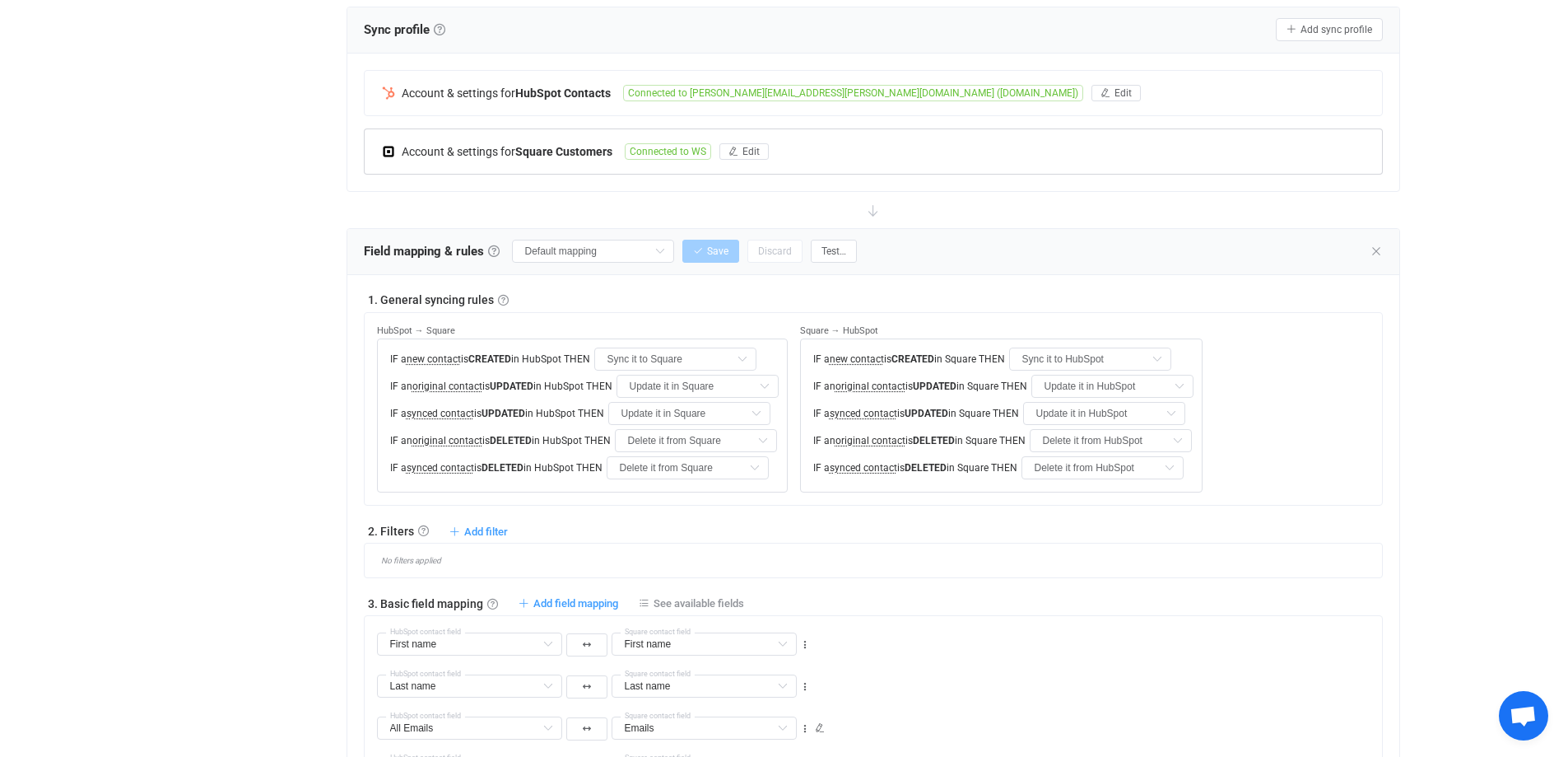
scroll to position [552, 0]
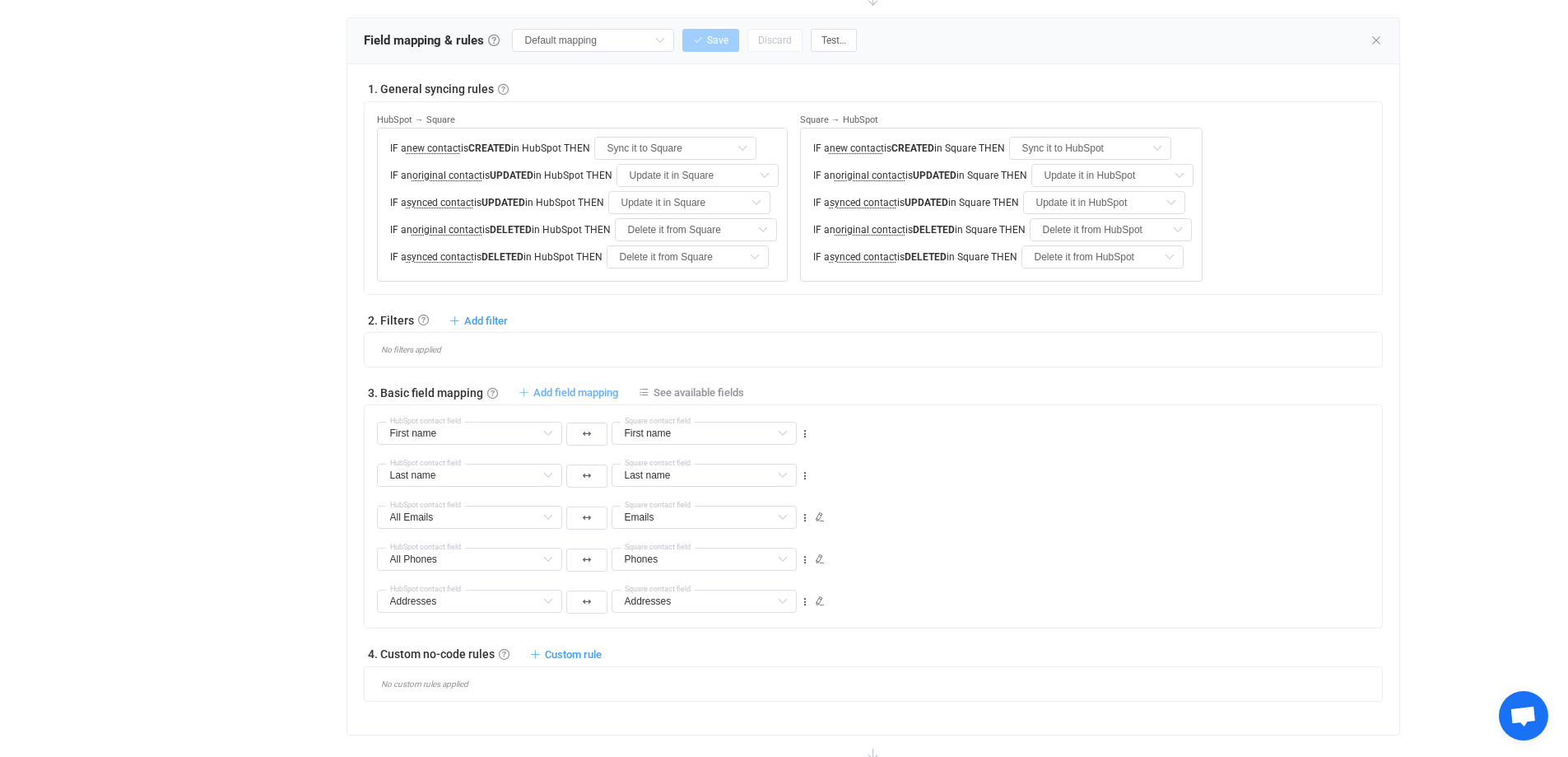
click at [587, 388] on span "Add field mapping" at bounding box center [575, 392] width 85 height 12
type input "First name"
type input "Last name"
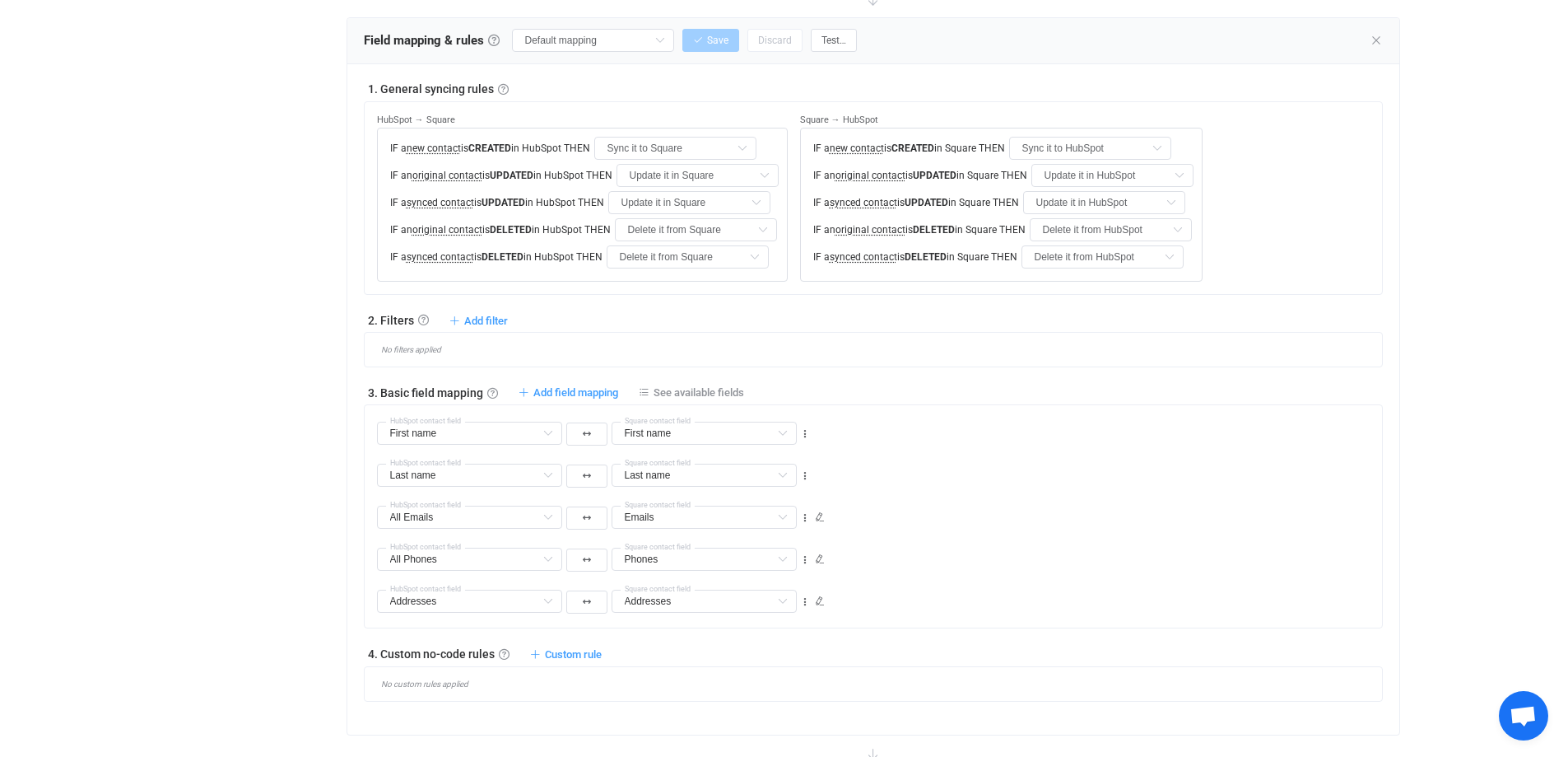
type input "All Emails"
type input "Emails"
type input "All Phones"
type input "Phones"
click at [494, 430] on input "text" at bounding box center [470, 433] width 185 height 23
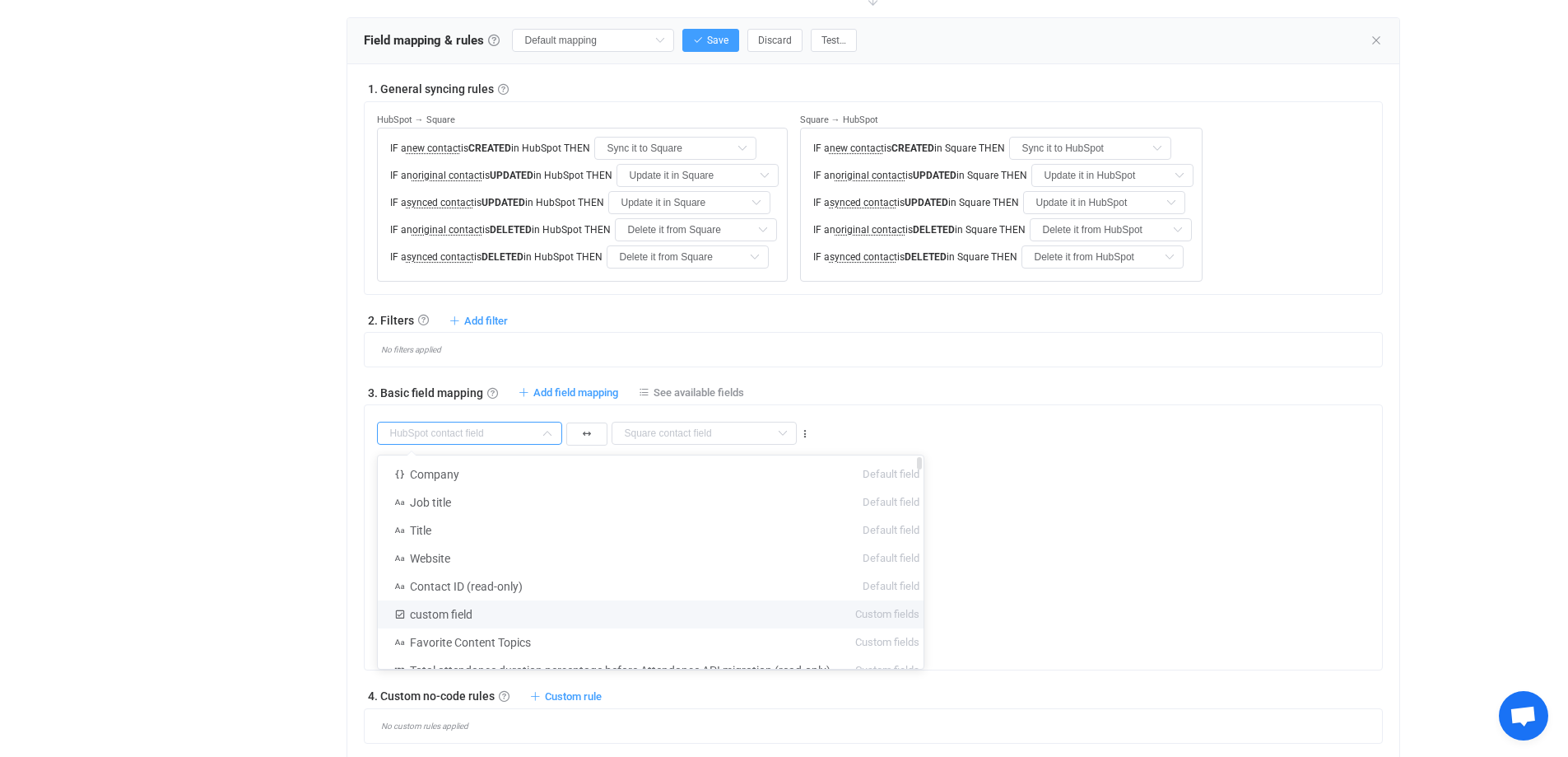
click at [503, 617] on li "custom field Custom fields" at bounding box center [658, 614] width 559 height 28
type input "custom field"
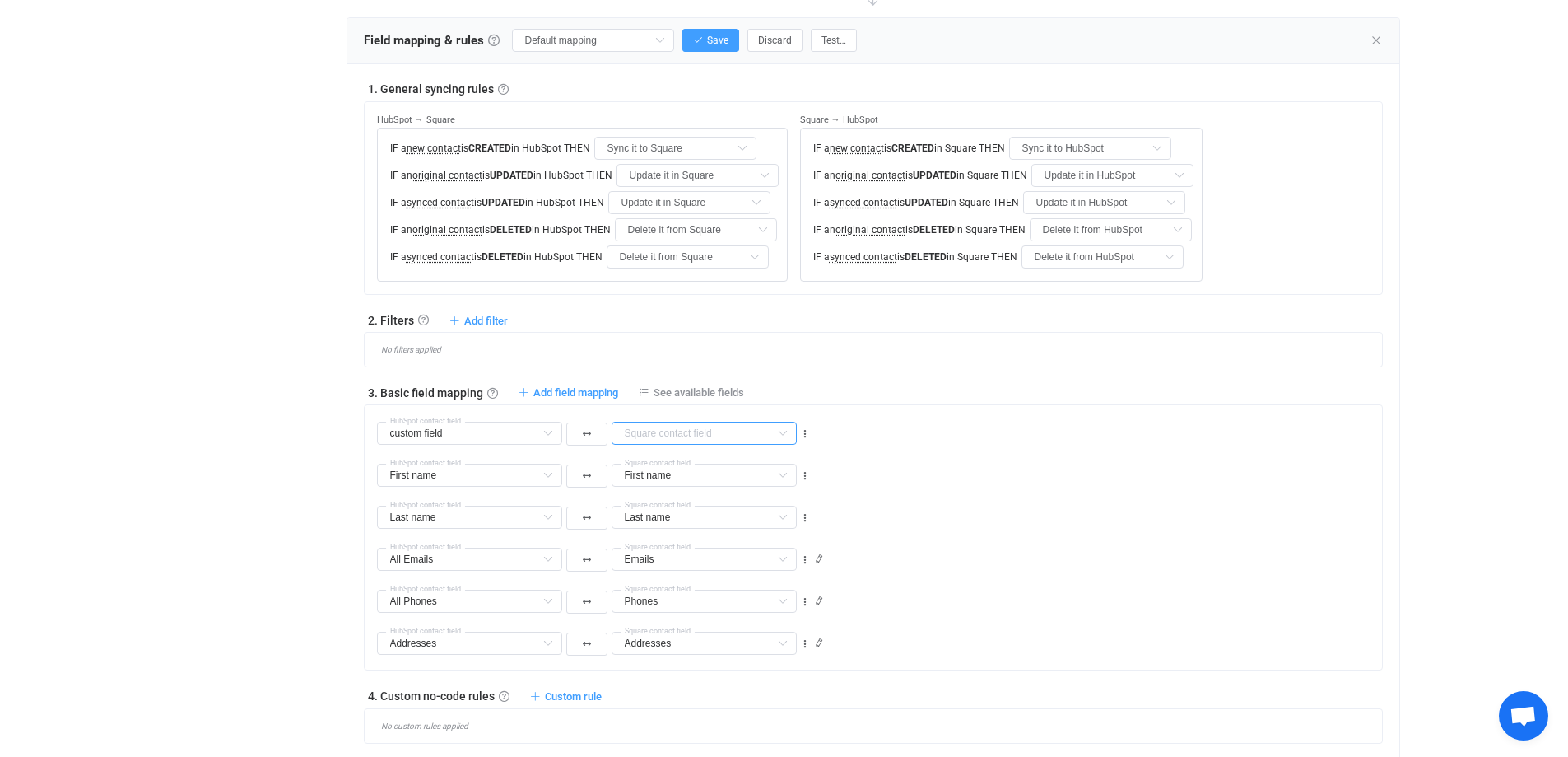
click at [692, 429] on input "text" at bounding box center [704, 433] width 185 height 23
click at [927, 416] on div "custom field HubSpot contact field Company Default field Notes Default field Re…" at bounding box center [880, 426] width 1006 height 42
click at [750, 437] on input "text" at bounding box center [704, 433] width 185 height 23
click at [528, 434] on input "text" at bounding box center [470, 433] width 185 height 23
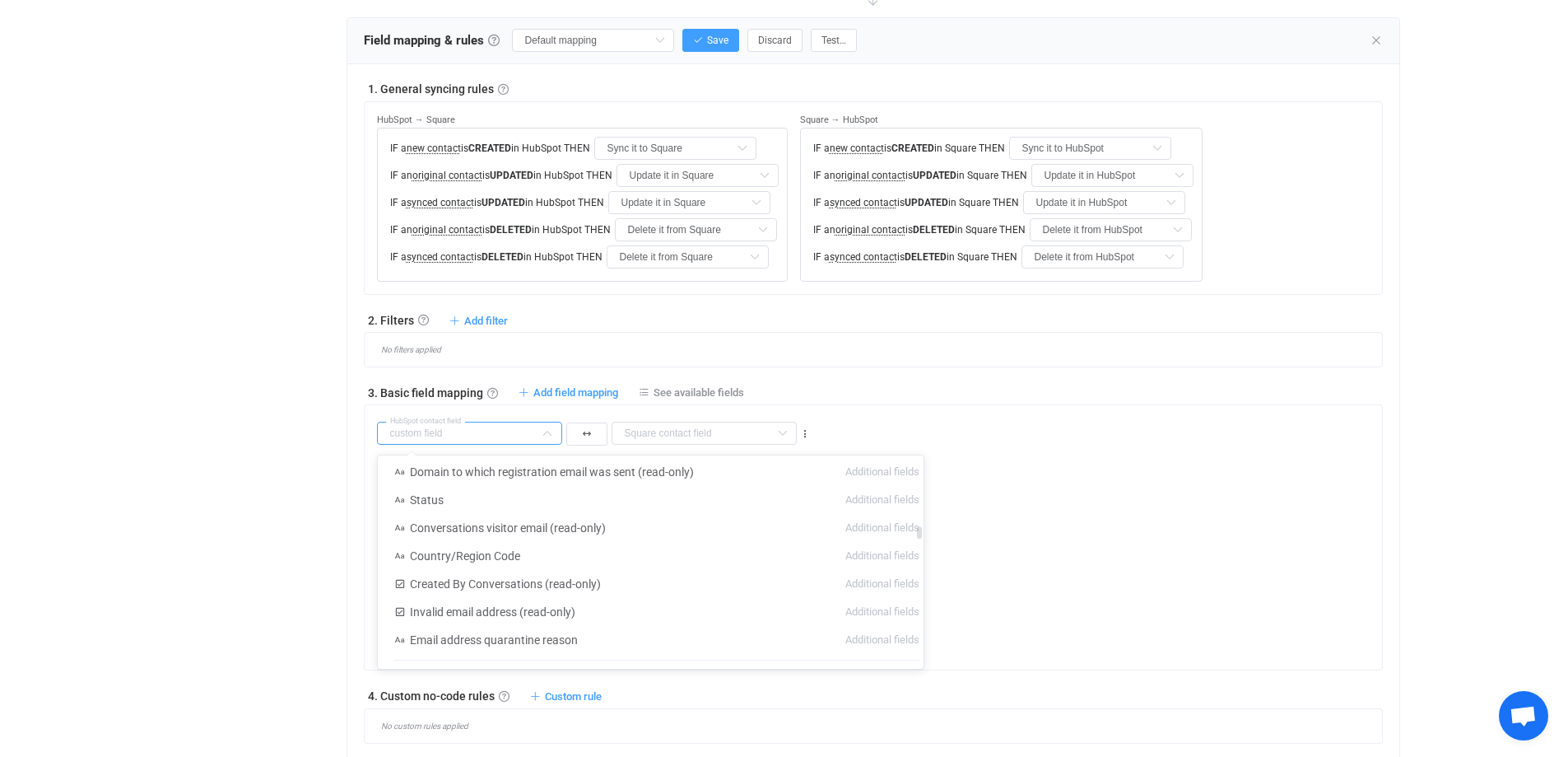
scroll to position [1236, 0]
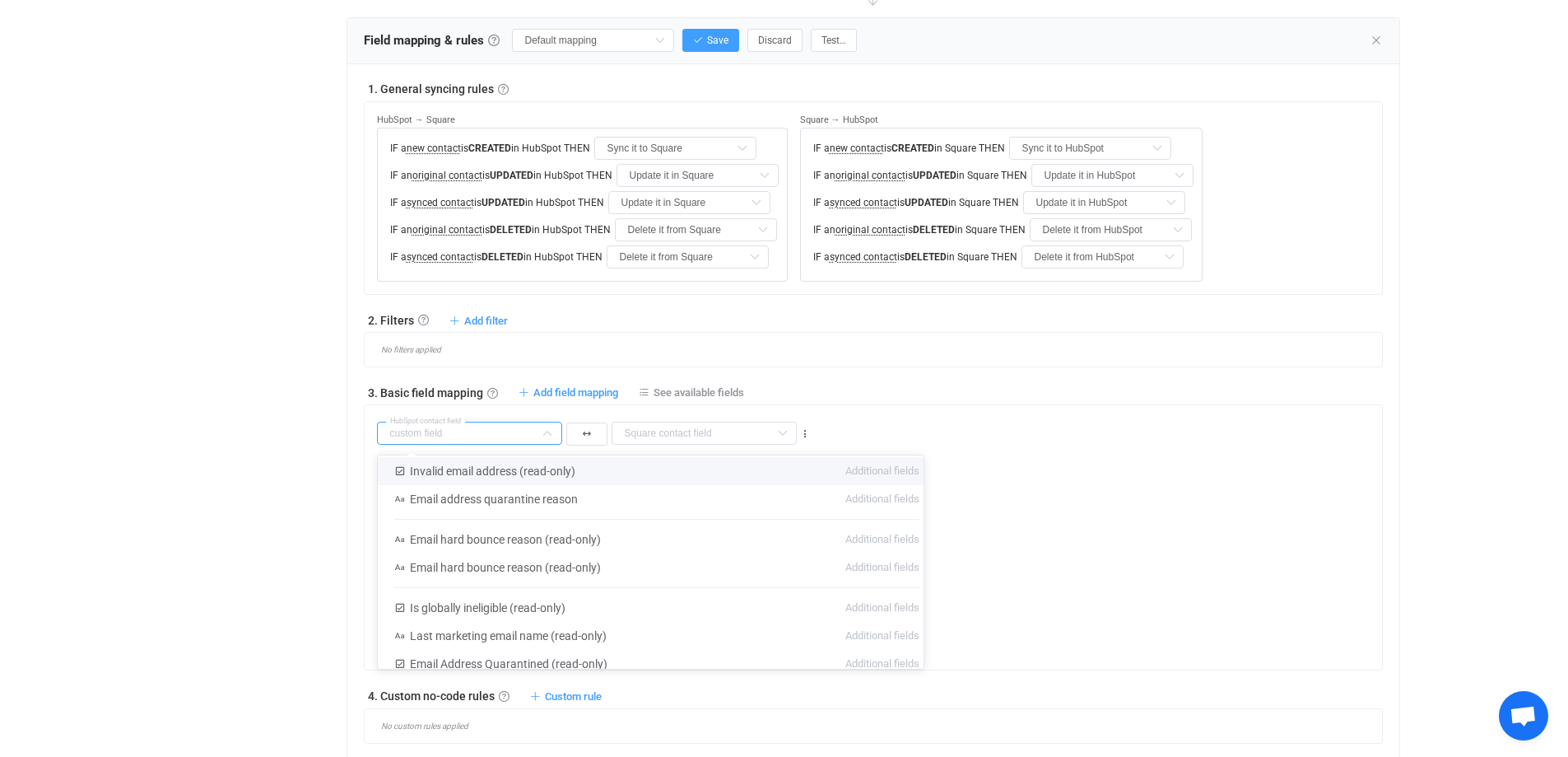
click at [127, 458] on div "14 days of free trial left | data sync platform nguyen.phan@woosender.com Conta…" at bounding box center [784, 294] width 1568 height 1693
type input "custom field"
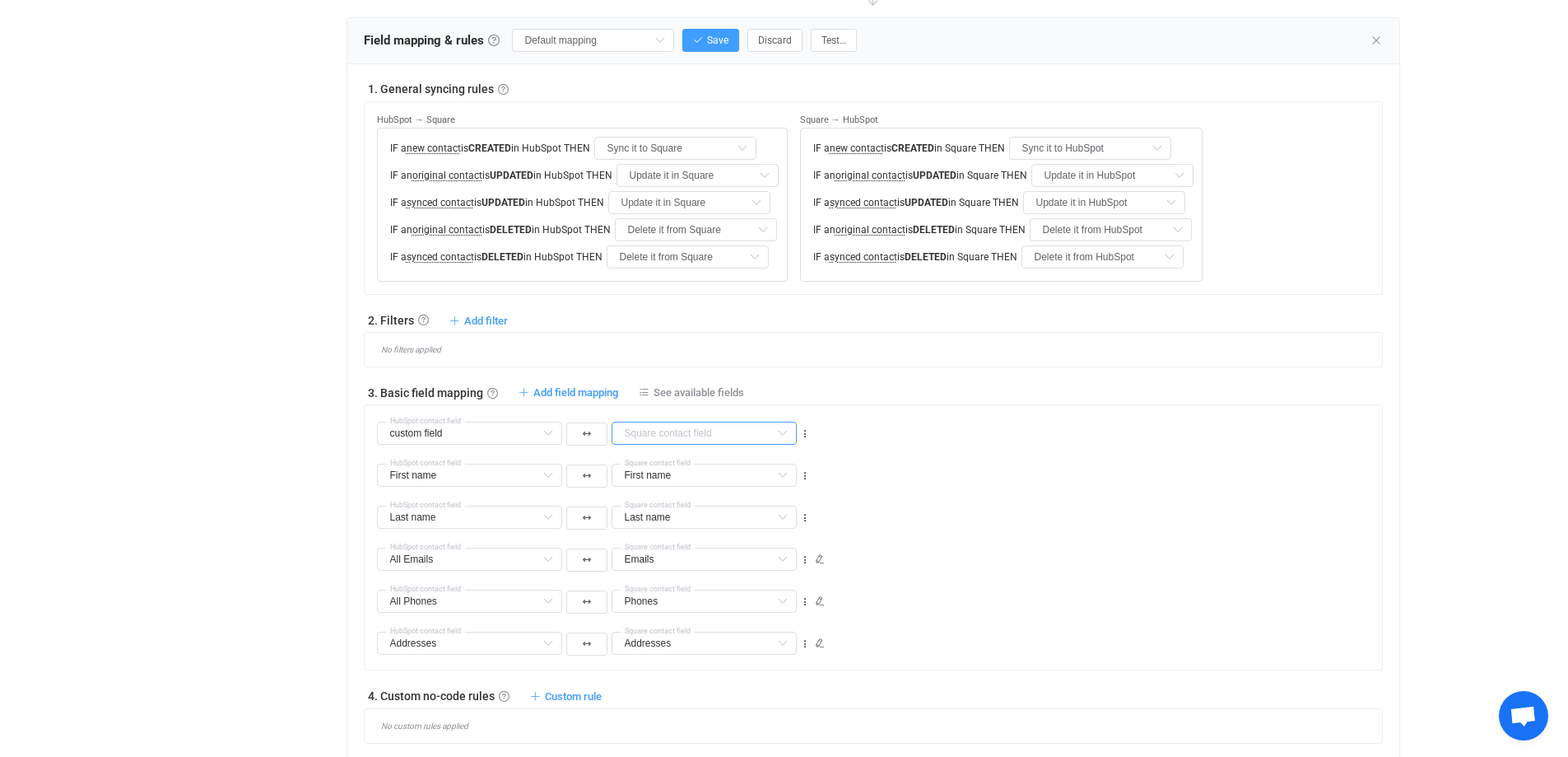
click at [688, 431] on input "text" at bounding box center [704, 433] width 185 height 23
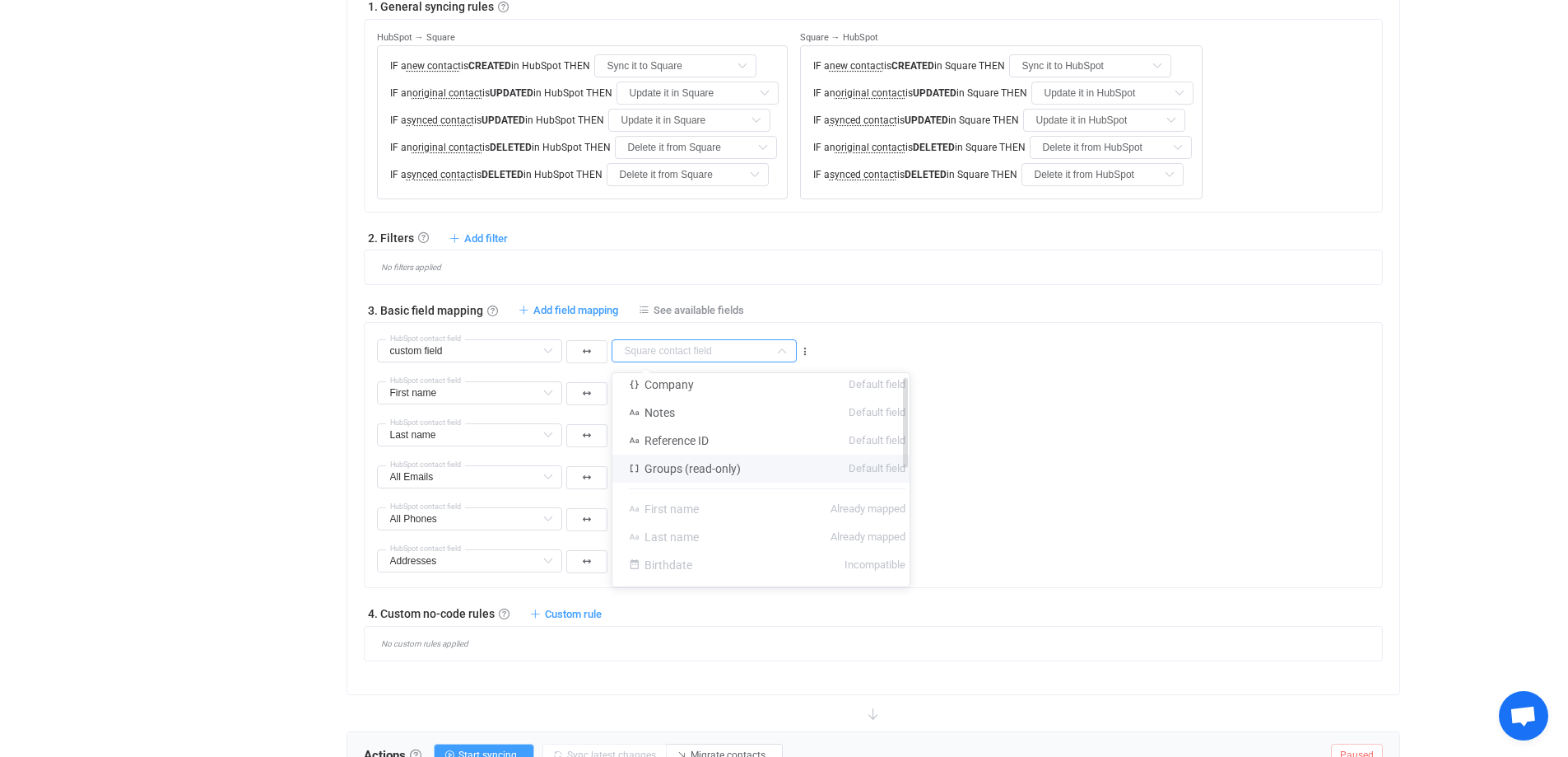
scroll to position [0, 0]
click at [164, 428] on div "Overview Synchronizations Settings Billing Help" at bounding box center [248, 245] width 181 height 1627
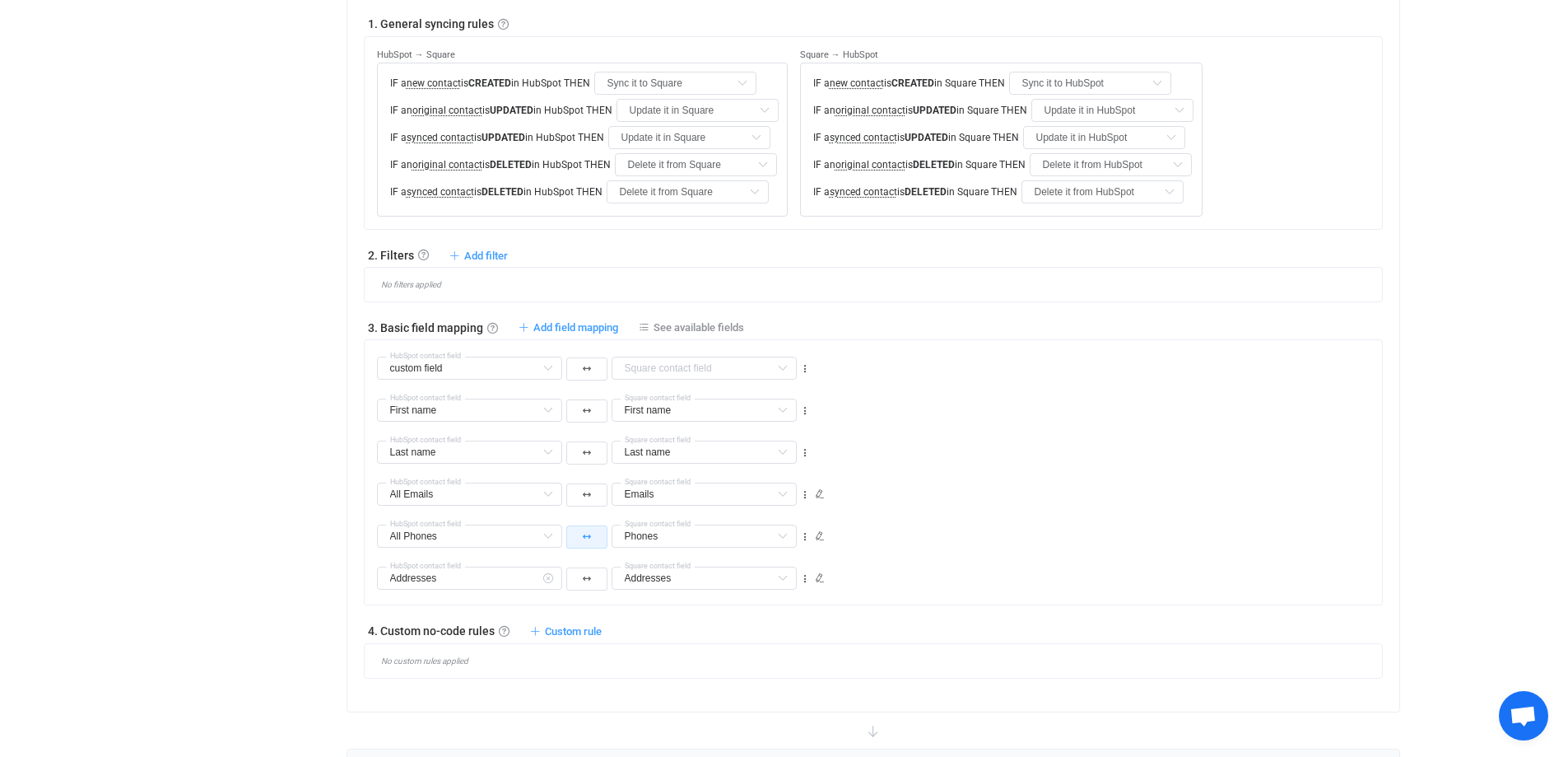
scroll to position [634, 0]
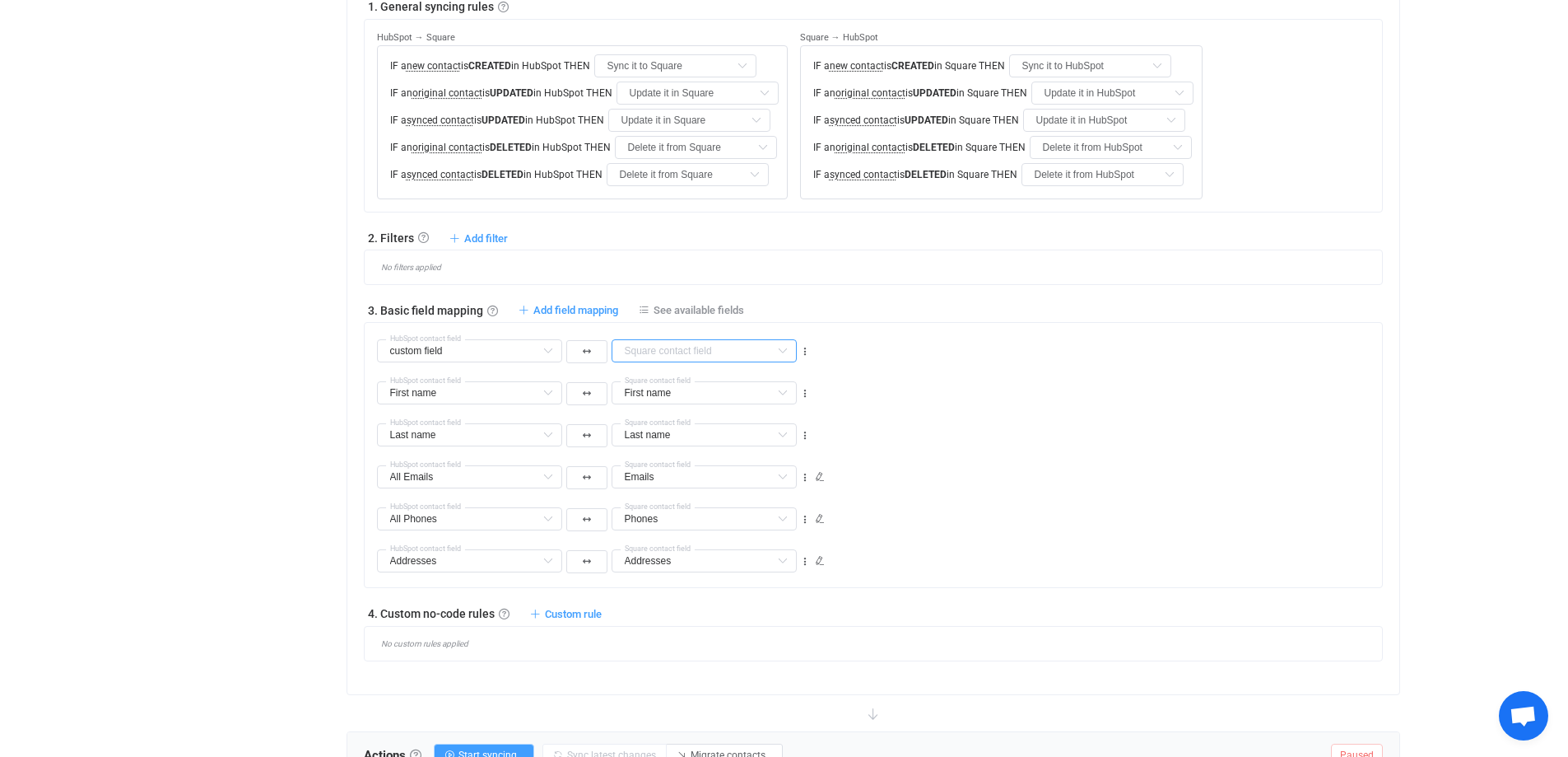
click at [688, 349] on input "text" at bounding box center [704, 351] width 185 height 23
click at [496, 349] on input "text" at bounding box center [470, 351] width 185 height 23
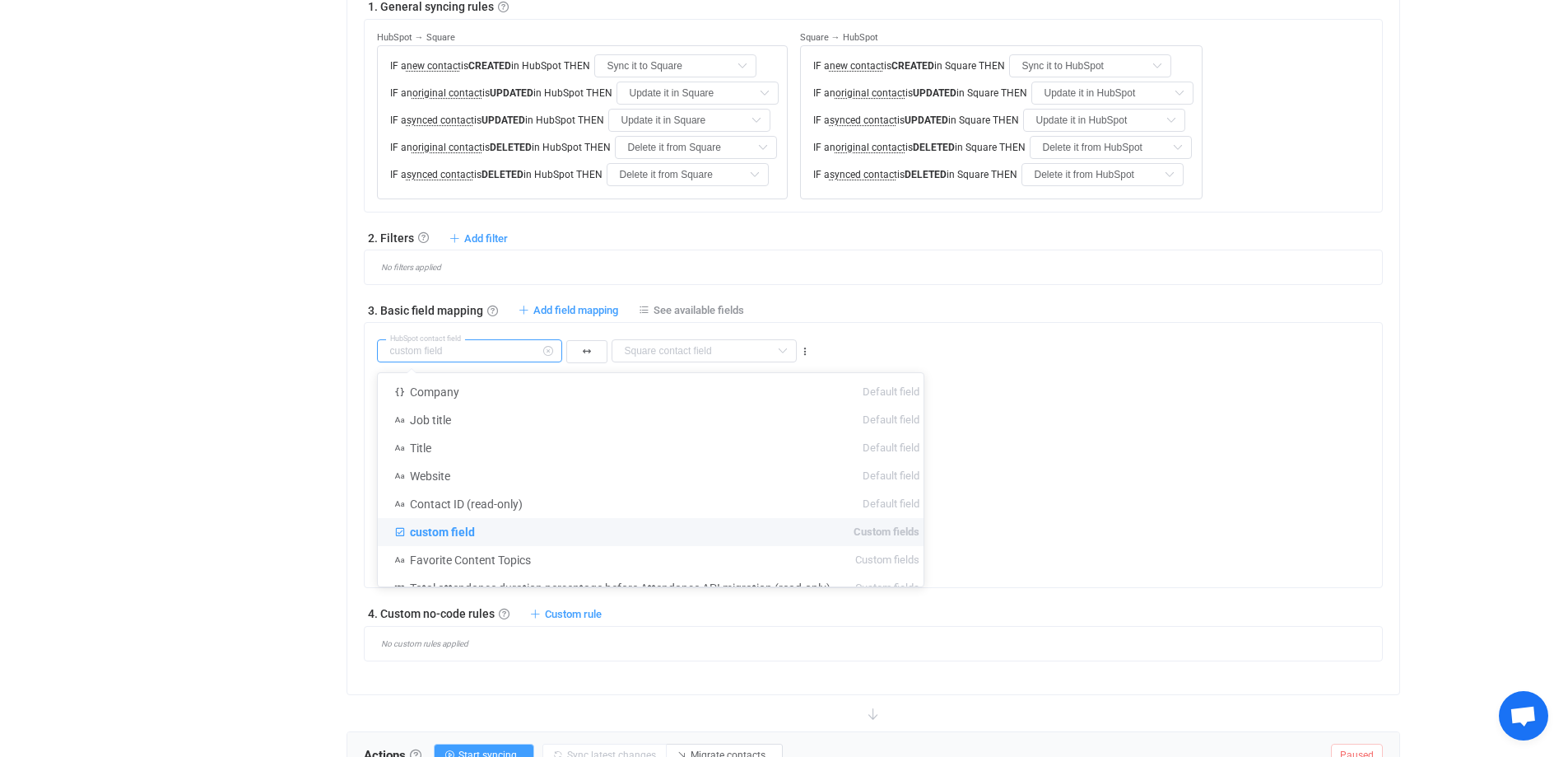
click at [495, 349] on input "text" at bounding box center [470, 351] width 185 height 23
type input "custom field"
click at [177, 422] on div "Overview Synchronizations Settings Billing Help" at bounding box center [248, 245] width 181 height 1627
type input "custom field"
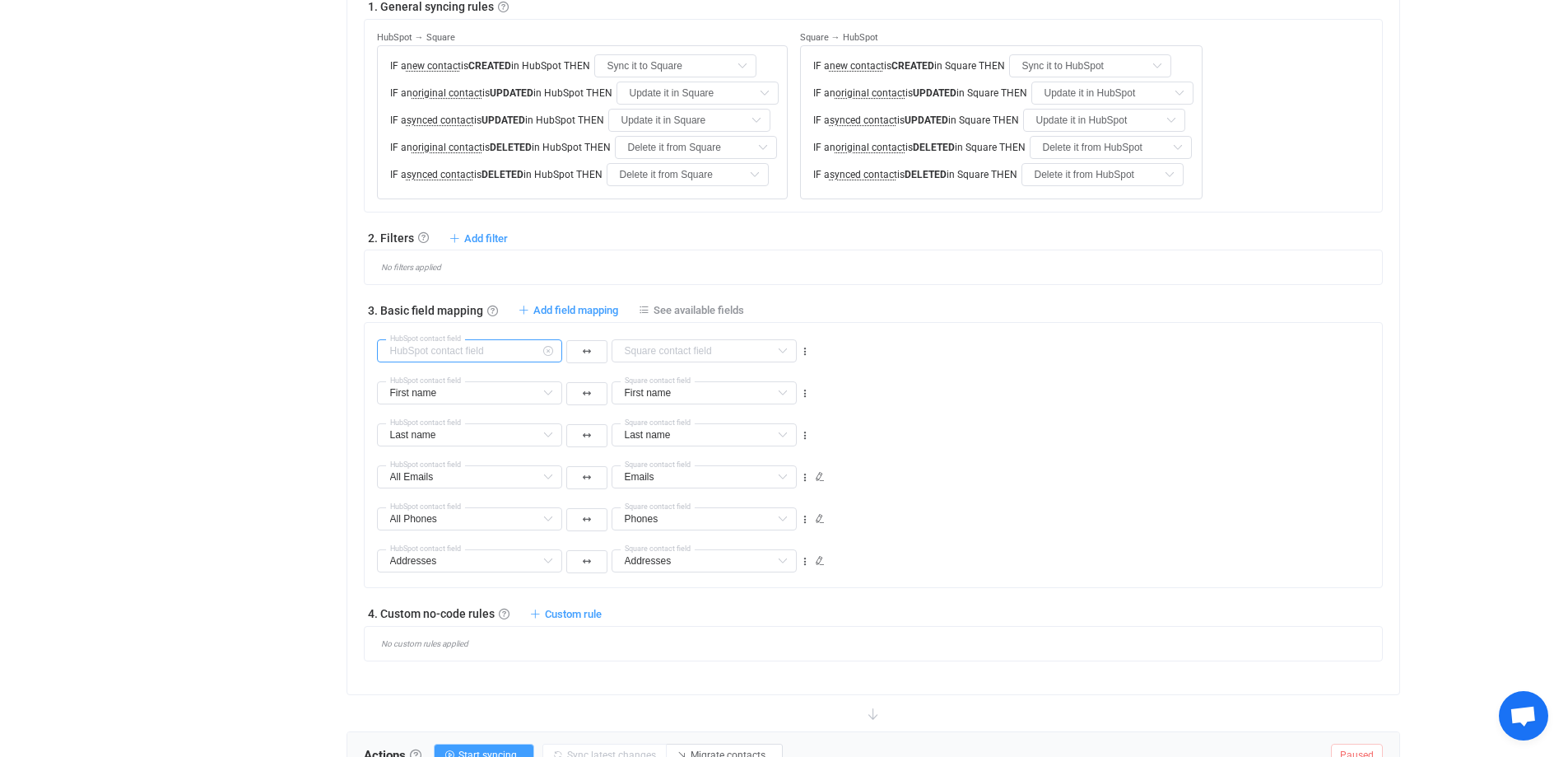
click at [463, 354] on input "text" at bounding box center [470, 351] width 185 height 23
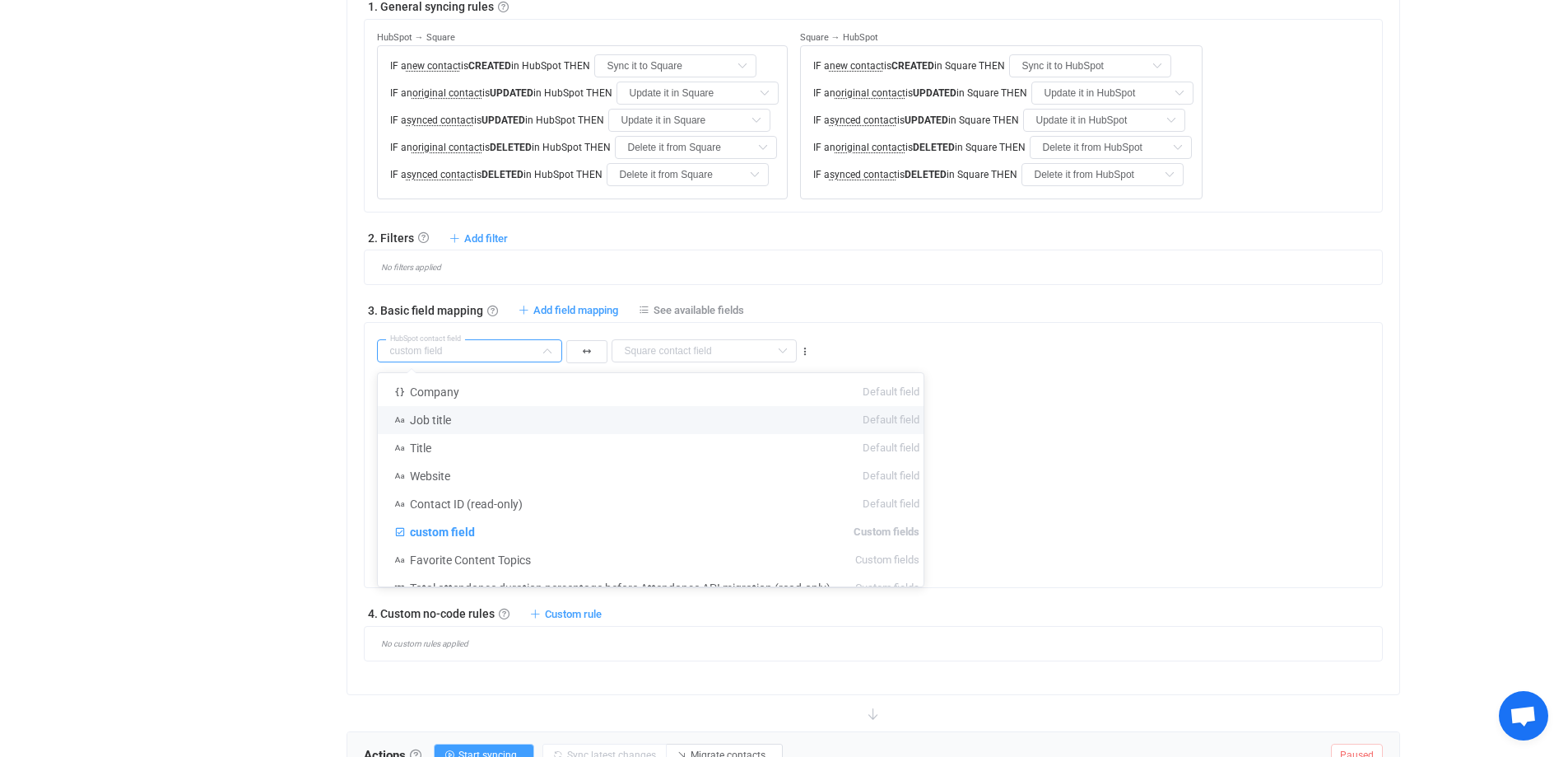
click at [209, 317] on div "Overview Synchronizations Settings Billing Help" at bounding box center [248, 245] width 181 height 1627
type input "custom field"
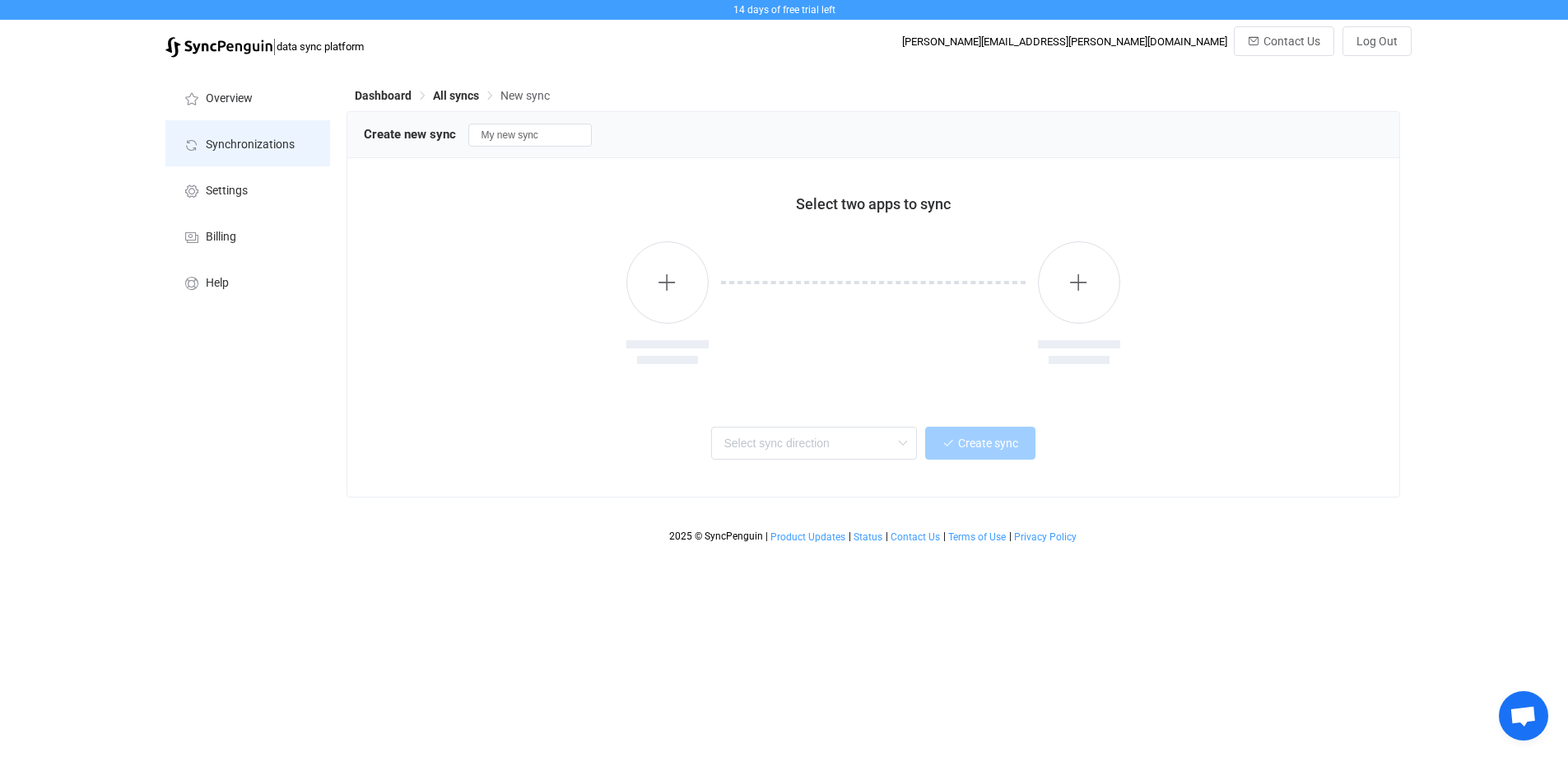
click at [252, 147] on span "Synchronizations" at bounding box center [250, 145] width 89 height 13
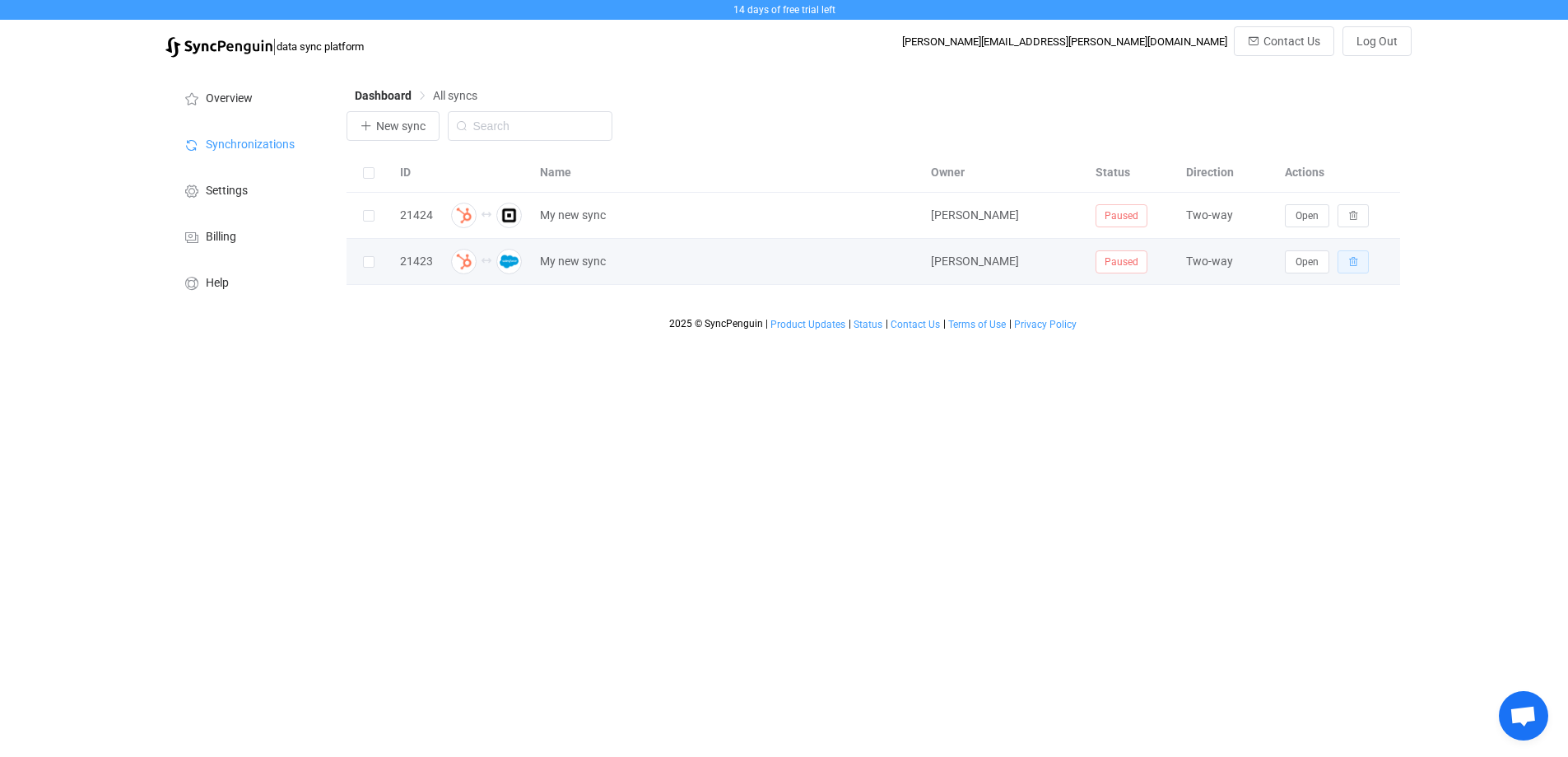
click at [1351, 268] on button "button" at bounding box center [1353, 261] width 31 height 23
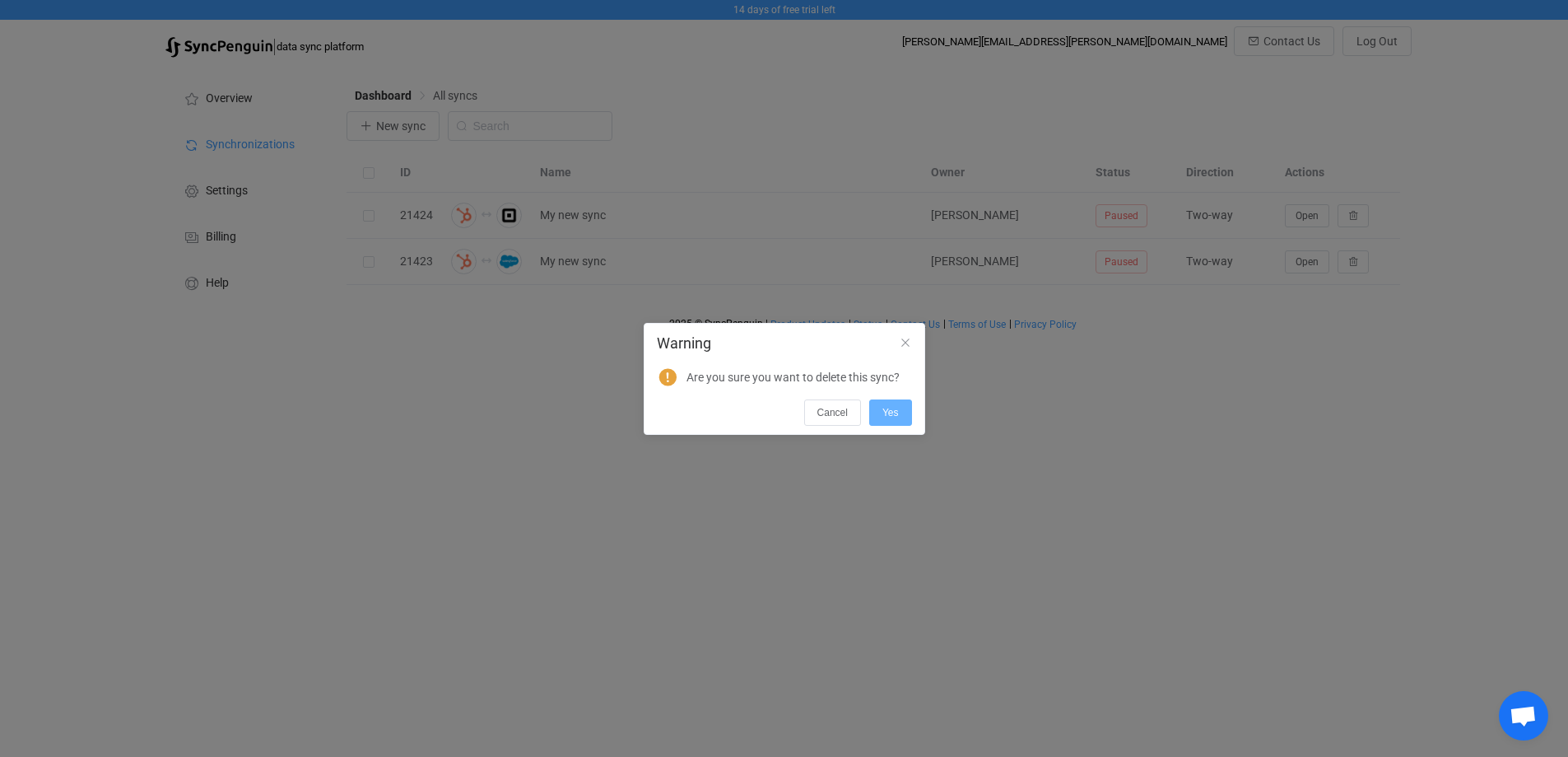
click at [903, 410] on button "Yes" at bounding box center [891, 412] width 42 height 26
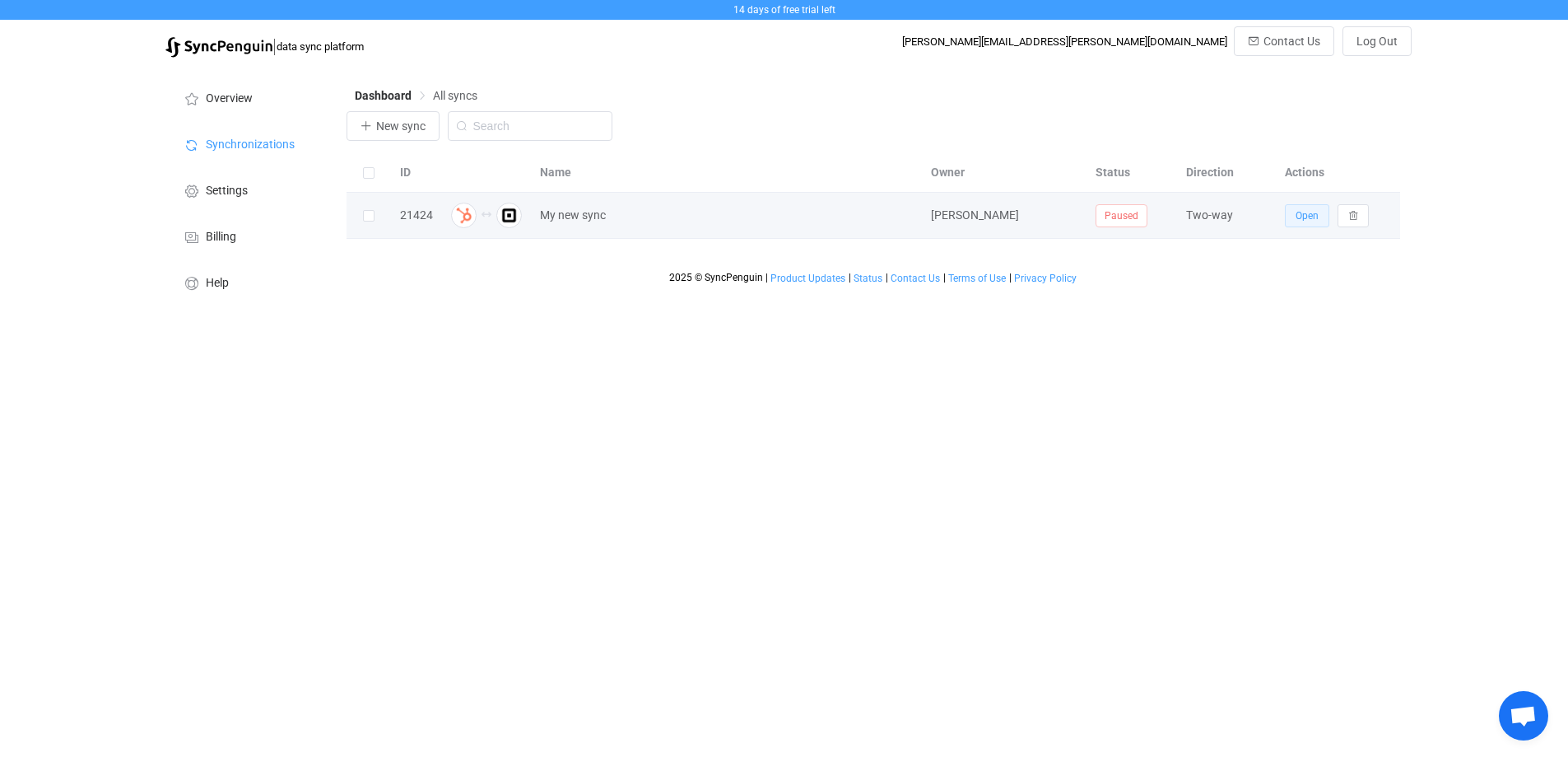
click at [1296, 227] on button "Open" at bounding box center [1307, 215] width 44 height 23
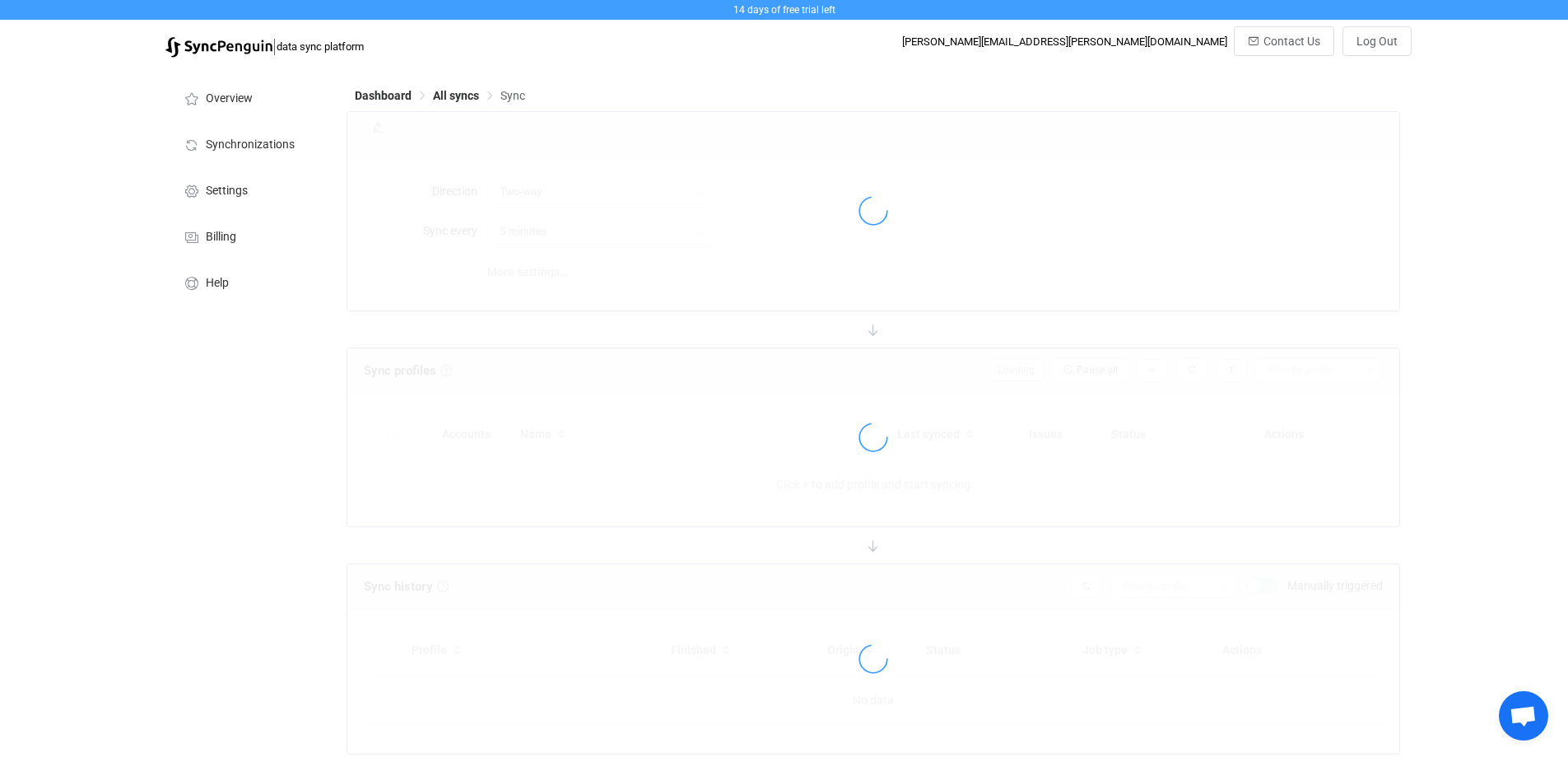
type input "10 minutes"
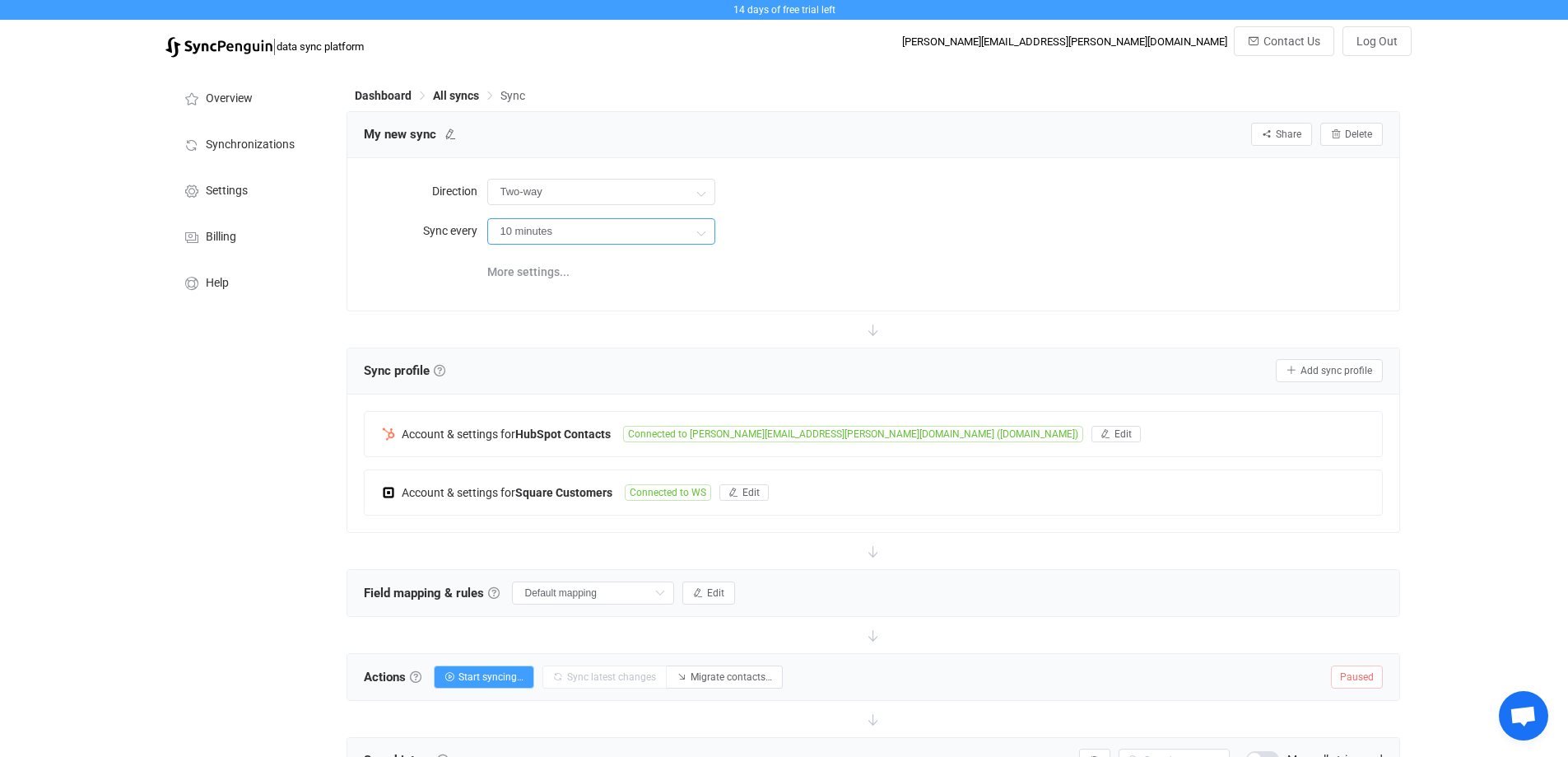
click at [550, 240] on input "10 minutes" at bounding box center [602, 231] width 228 height 26
click at [927, 262] on div "More settings..." at bounding box center [935, 271] width 895 height 34
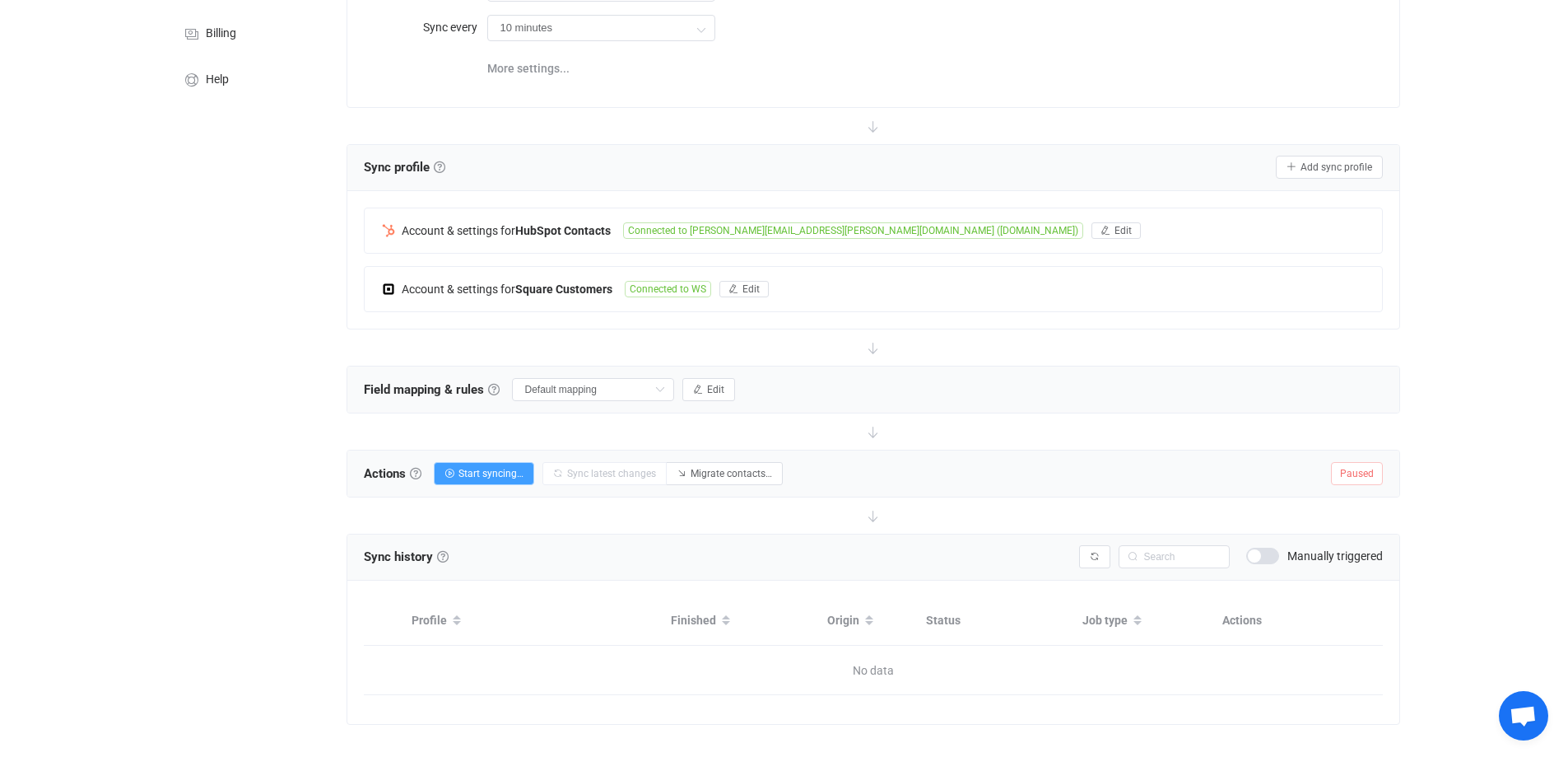
scroll to position [223, 0]
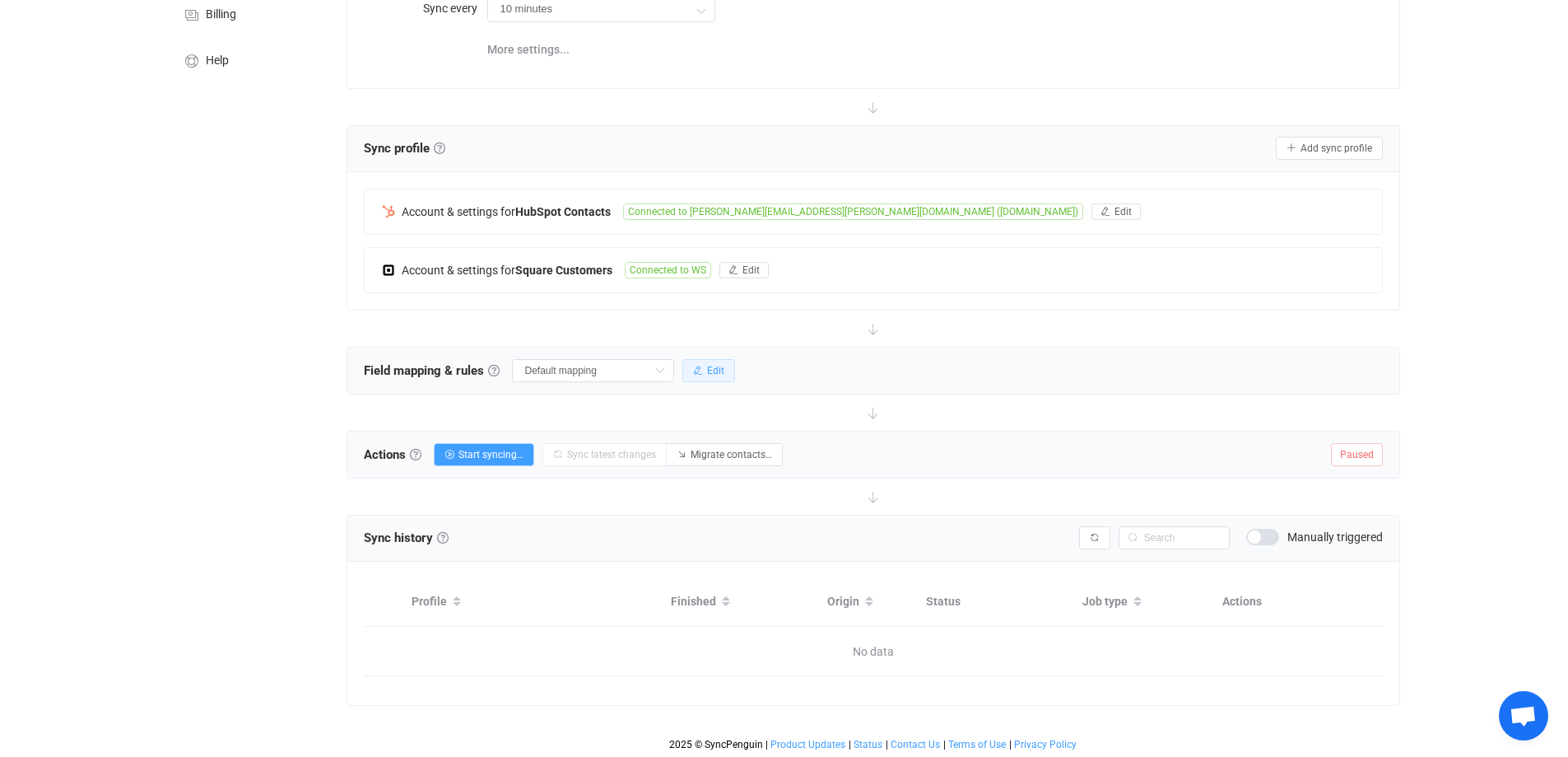
click at [715, 372] on span "Edit" at bounding box center [716, 371] width 17 height 11
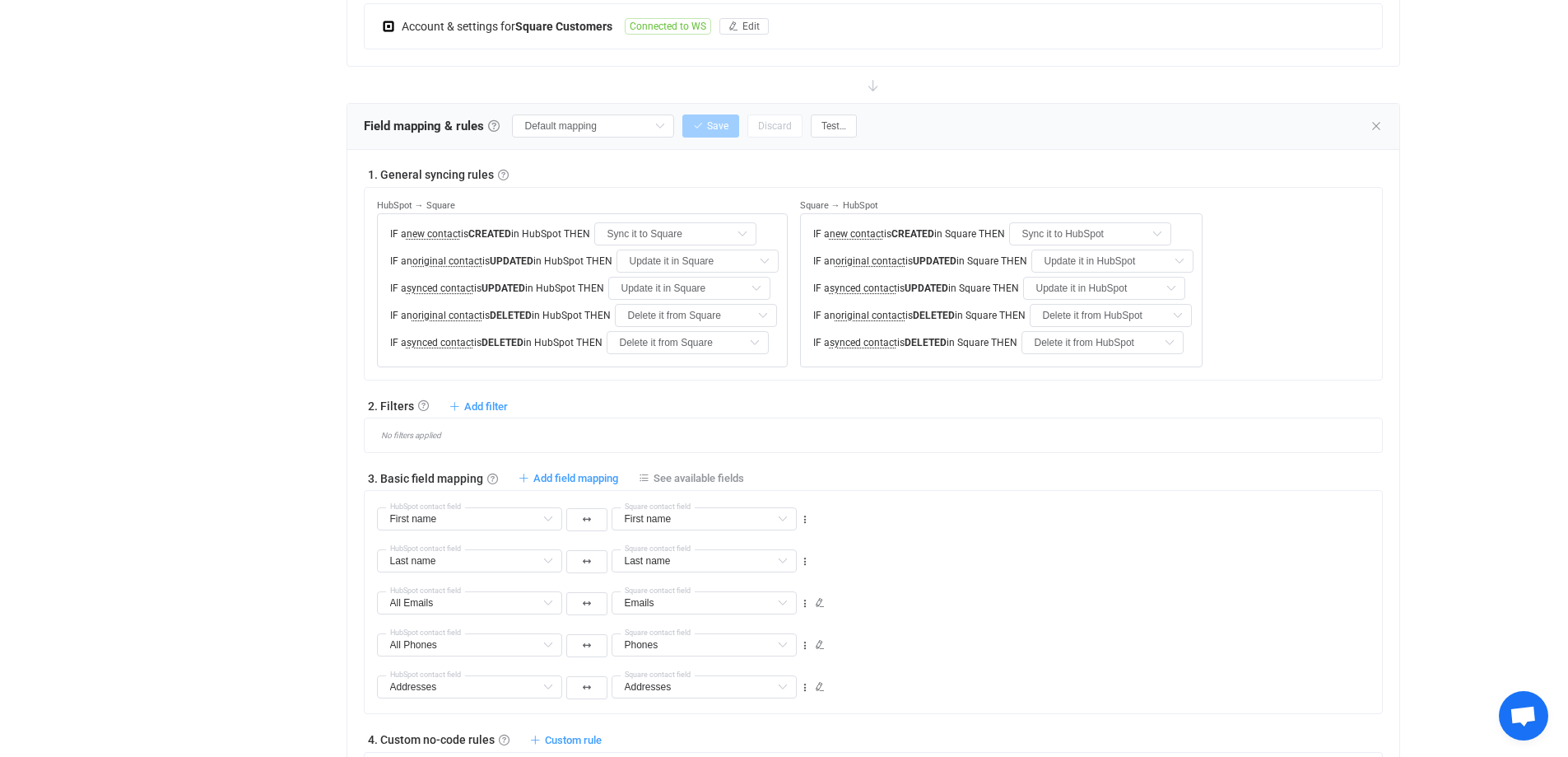
scroll to position [469, 0]
click at [598, 480] on span "Add field mapping" at bounding box center [575, 475] width 85 height 12
type input "First name"
type input "Last name"
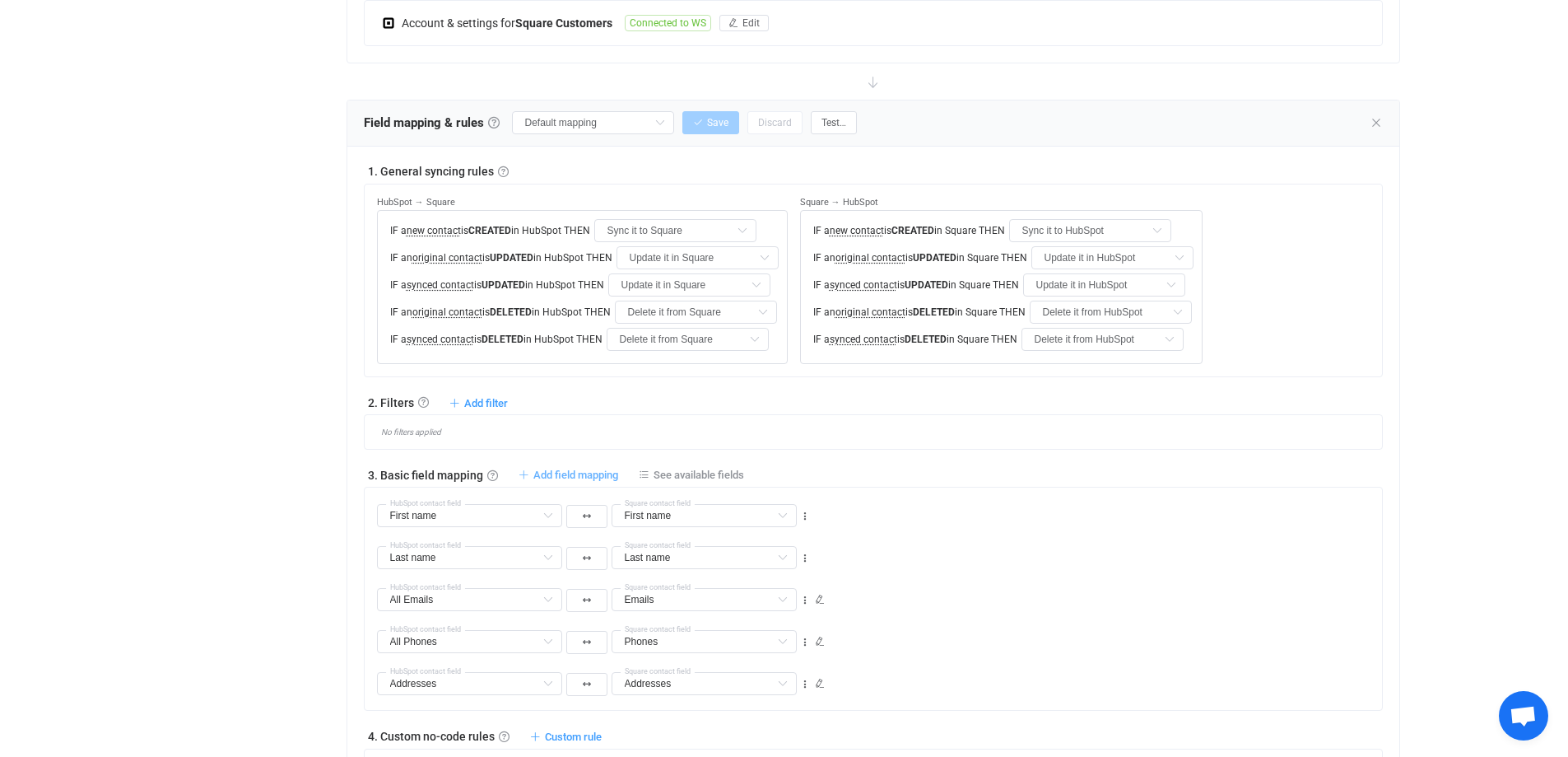
type input "Last name"
type input "All Emails"
type input "Emails"
type input "All Phones"
type input "Phones"
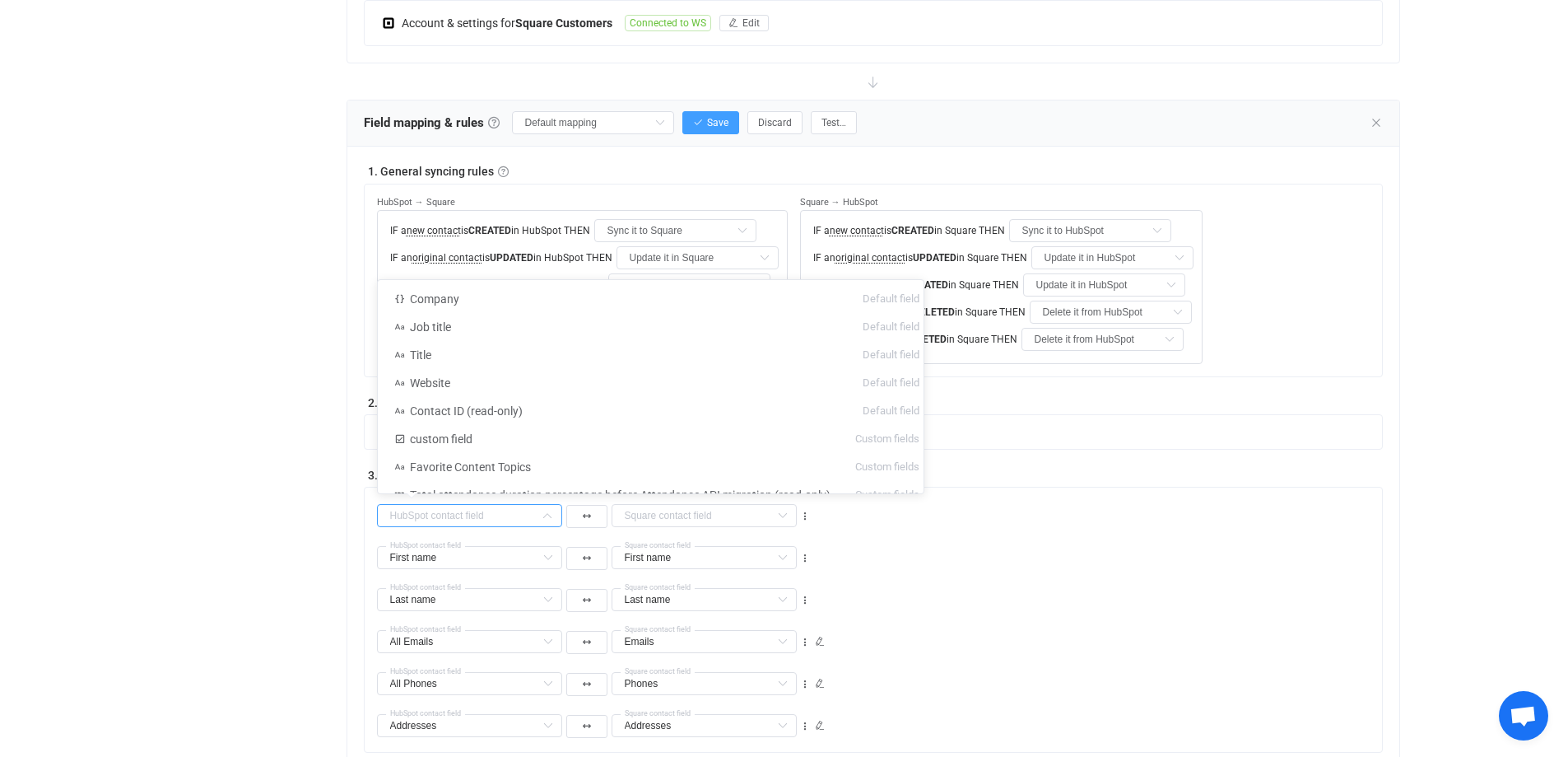
click at [499, 517] on input "text" at bounding box center [470, 515] width 185 height 23
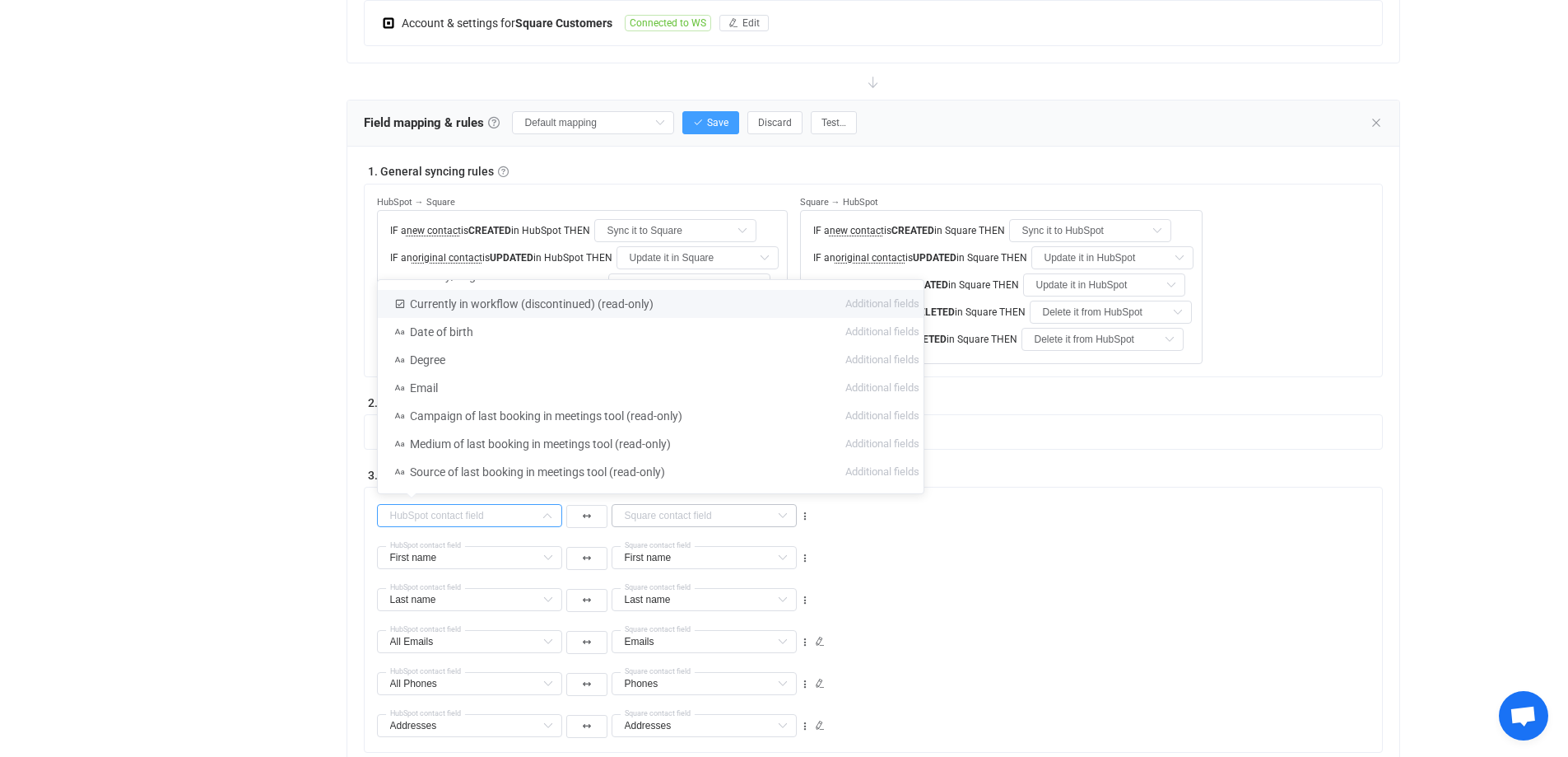
scroll to position [577, 0]
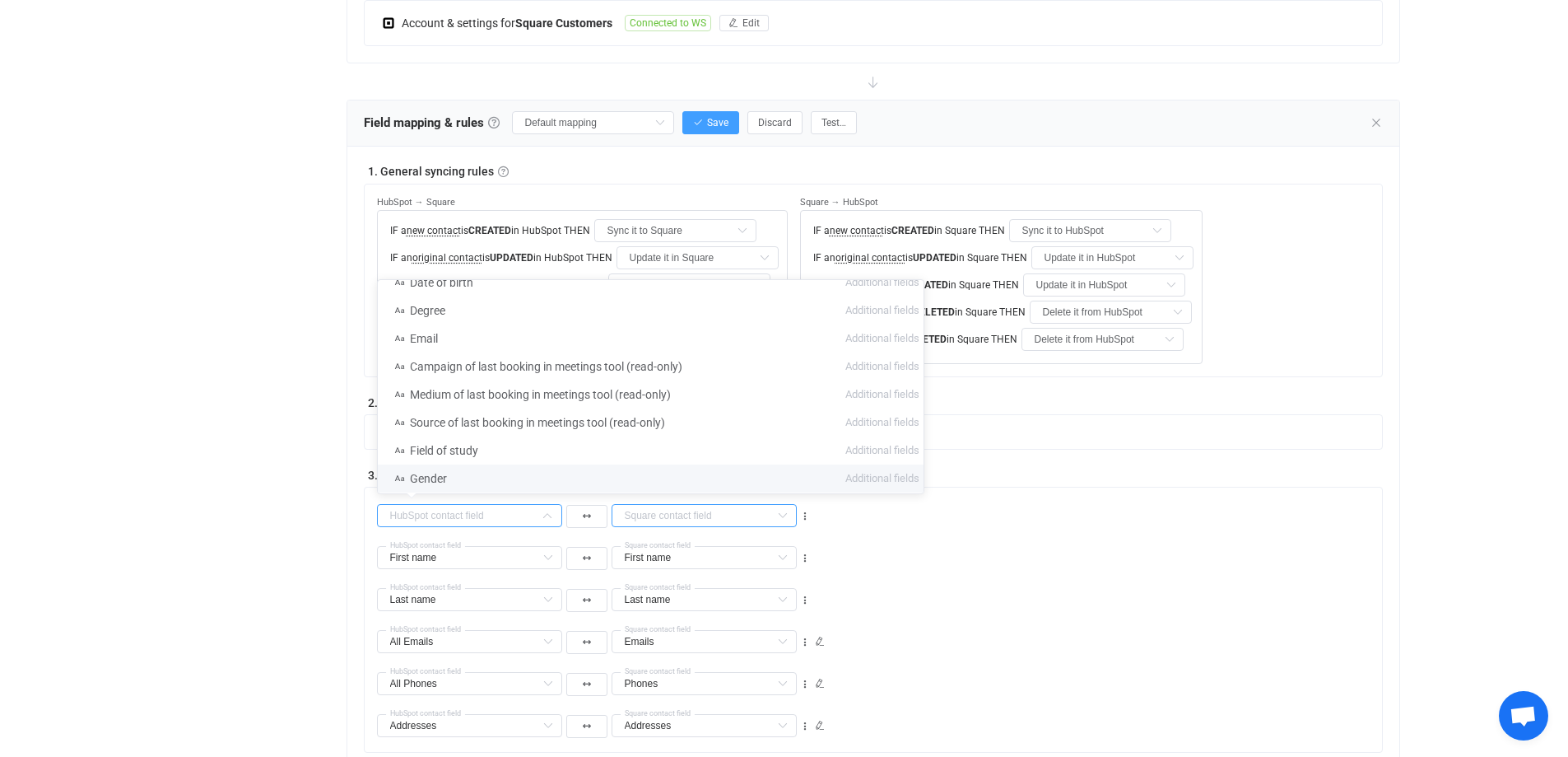
click at [698, 521] on input "text" at bounding box center [704, 515] width 185 height 23
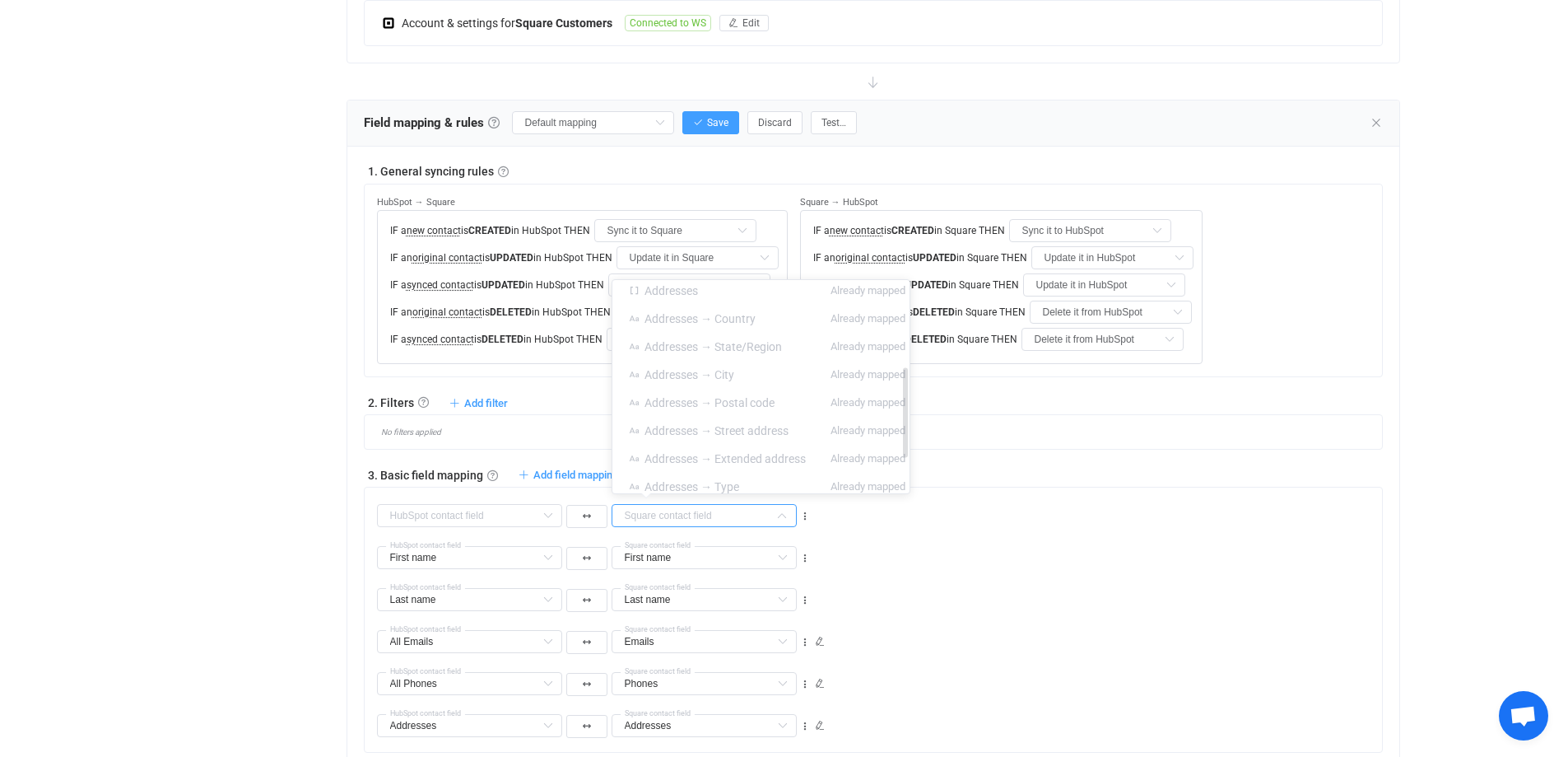
scroll to position [0, 0]
click at [104, 378] on div "14 days of free trial left | data sync platform nguyen.phan@woosender.com Conta…" at bounding box center [784, 378] width 1568 height 1693
